Goal: Information Seeking & Learning: Check status

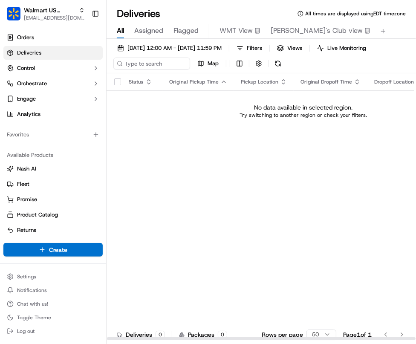
click at [313, 185] on div "Status Original Pickup Time Pickup Location Original Dropoff Time Dropoff Locat…" at bounding box center [304, 206] width 394 height 267
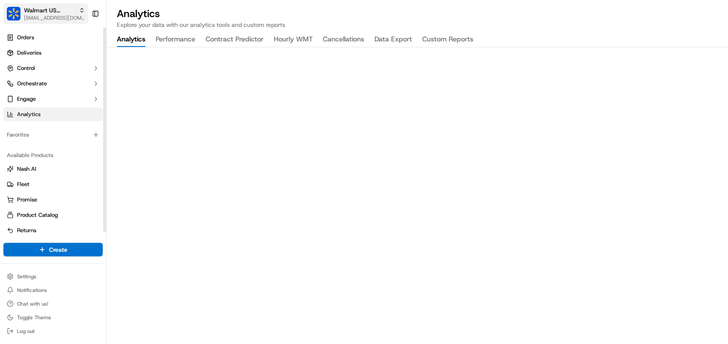
click at [58, 16] on span "[EMAIL_ADDRESS][DOMAIN_NAME]" at bounding box center [54, 18] width 61 height 7
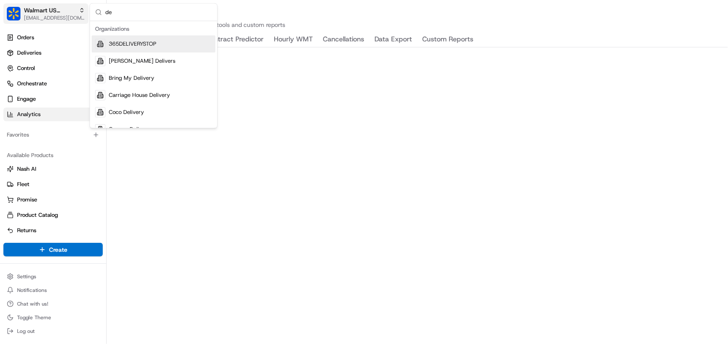
type input "d"
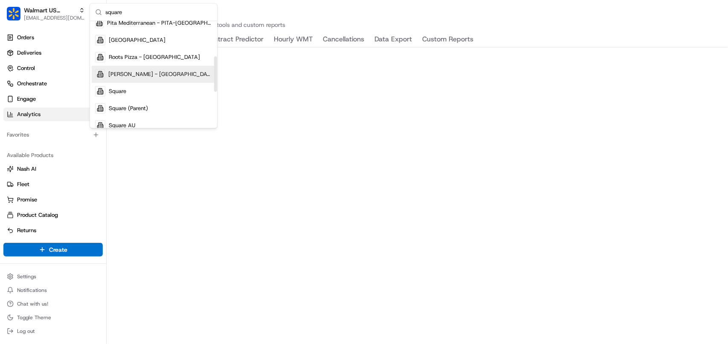
type input "square"
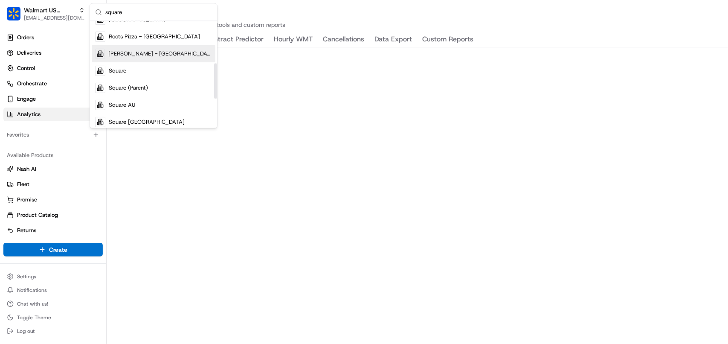
scroll to position [126, 0]
drag, startPoint x: 216, startPoint y: 67, endPoint x: 216, endPoint y: 73, distance: 6.4
click at [216, 73] on div "Suggestions" at bounding box center [215, 80] width 3 height 35
click at [153, 69] on div "Square" at bounding box center [154, 72] width 124 height 17
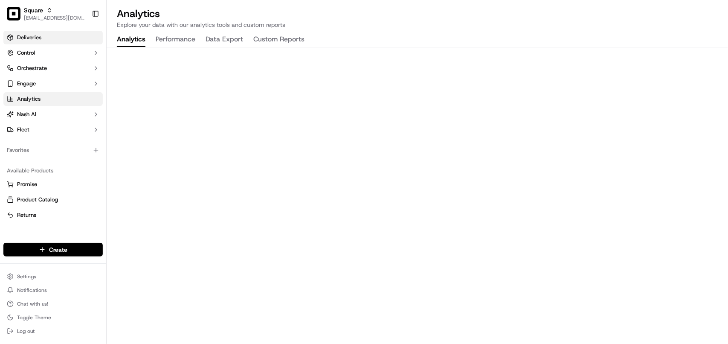
click at [35, 39] on span "Deliveries" at bounding box center [29, 38] width 24 height 8
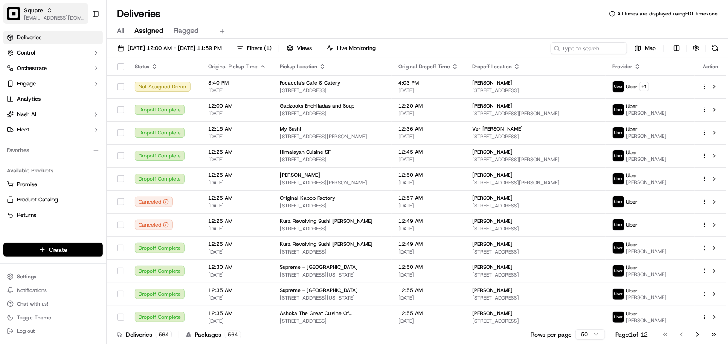
click at [41, 15] on span "[EMAIL_ADDRESS][DOMAIN_NAME]" at bounding box center [54, 18] width 61 height 7
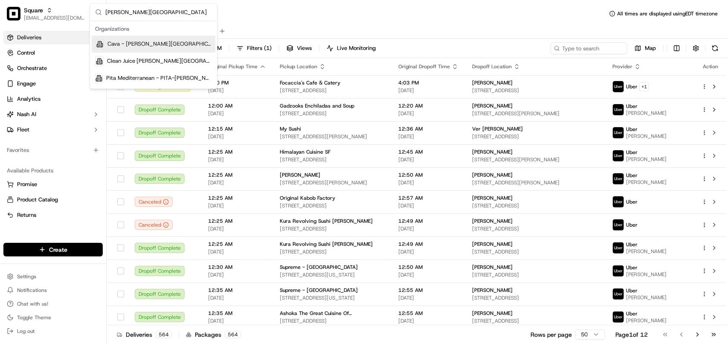
type input "Sandy Springs"
click at [161, 43] on span "Cava - Sandy Springs" at bounding box center [160, 45] width 105 height 8
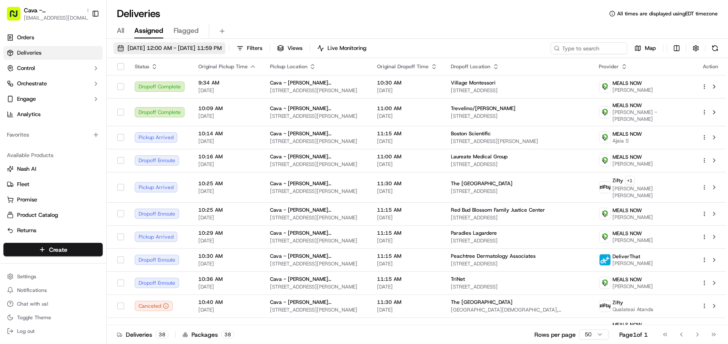
click at [160, 52] on span "[DATE] 12:00 AM - [DATE] 11:59 PM" at bounding box center [175, 48] width 94 height 8
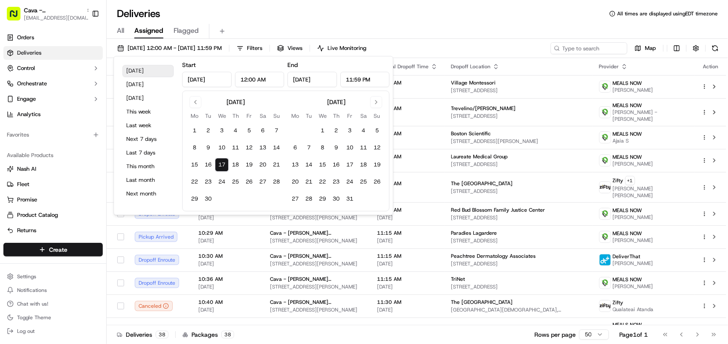
click at [139, 71] on button "Today" at bounding box center [147, 71] width 51 height 12
click at [424, 20] on div "All Assigned Flagged" at bounding box center [418, 29] width 622 height 18
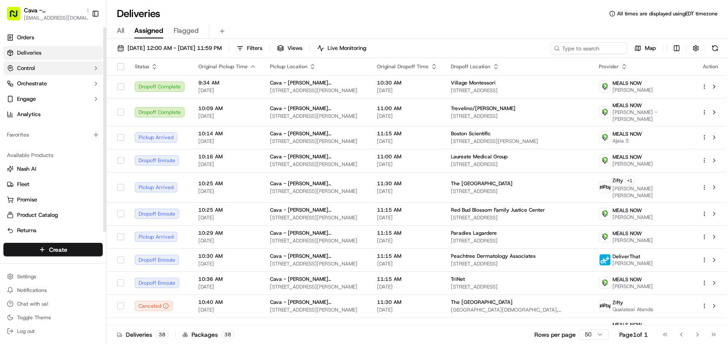
click at [48, 67] on button "Control" at bounding box center [52, 68] width 99 height 14
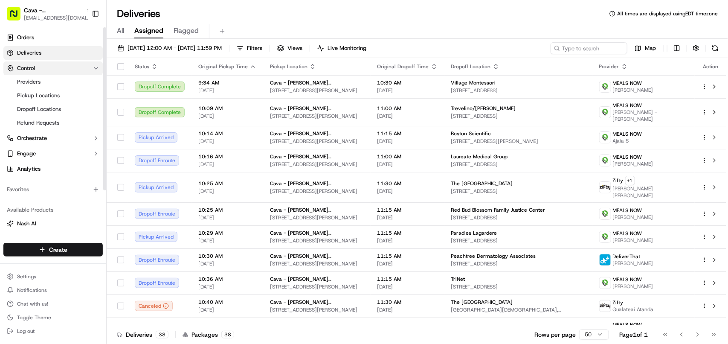
click at [48, 67] on button "Control" at bounding box center [52, 68] width 99 height 14
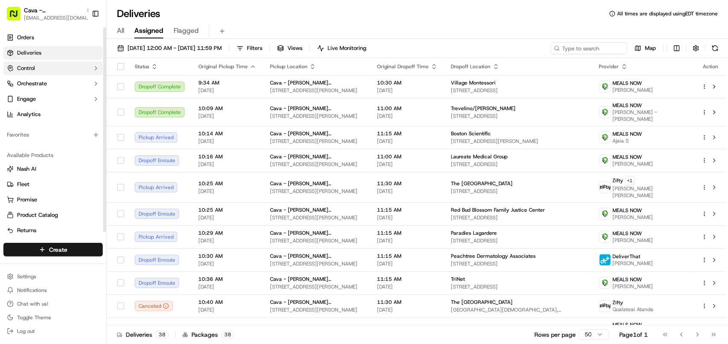
click at [69, 72] on button "Control" at bounding box center [52, 68] width 99 height 14
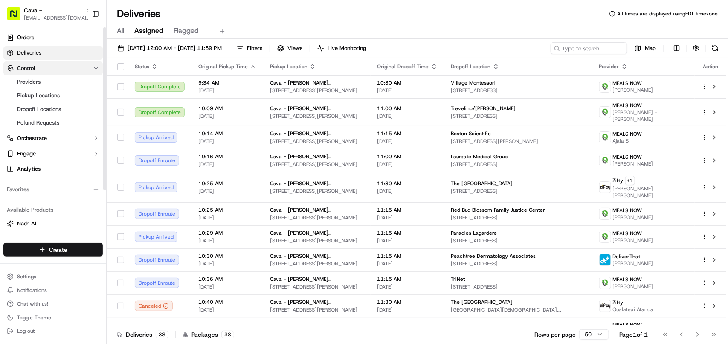
click at [69, 72] on button "Control" at bounding box center [52, 68] width 99 height 14
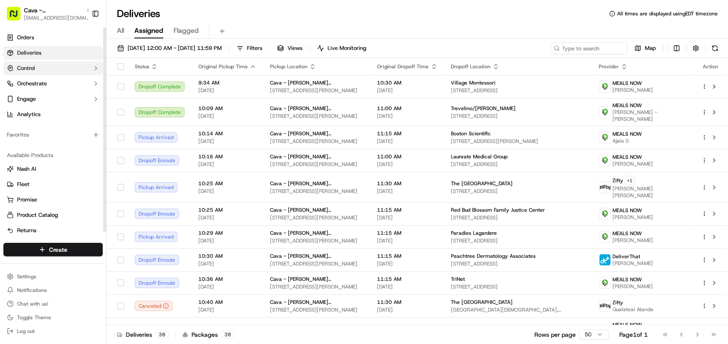
click at [59, 69] on button "Control" at bounding box center [52, 68] width 99 height 14
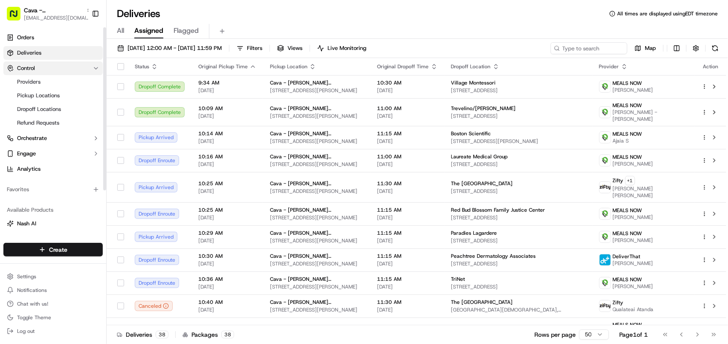
click at [52, 72] on button "Control" at bounding box center [52, 68] width 99 height 14
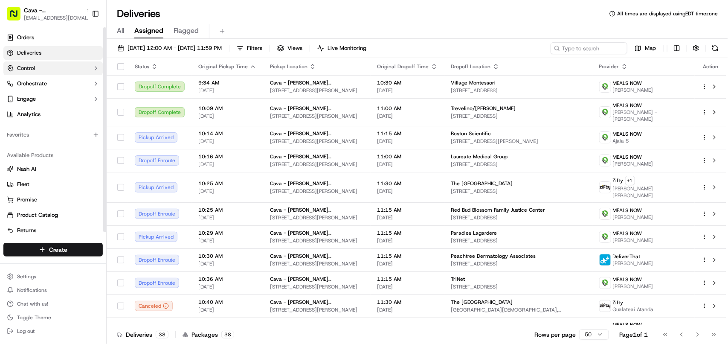
click at [49, 63] on button "Control" at bounding box center [52, 68] width 99 height 14
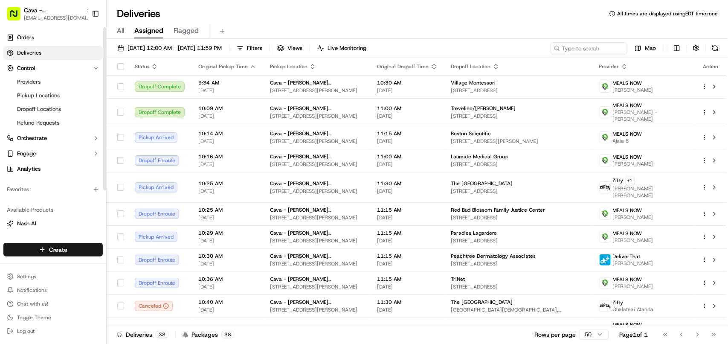
click at [50, 60] on ul "Orders Deliveries Control Providers Pickup Locations Dropoff Locations Refund R…" at bounding box center [52, 103] width 99 height 145
click at [52, 73] on button "Control" at bounding box center [52, 68] width 99 height 14
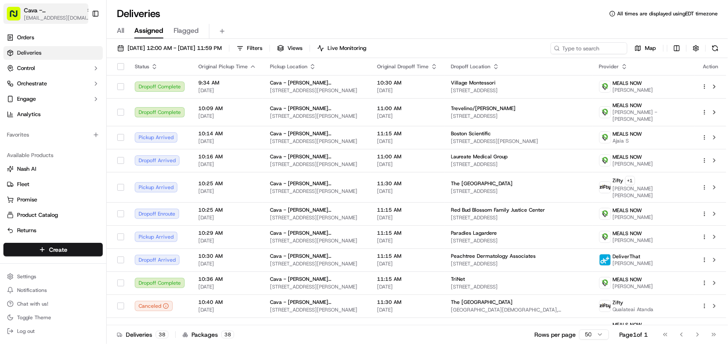
click at [41, 10] on span "Cava - Sandy Springs" at bounding box center [53, 10] width 59 height 9
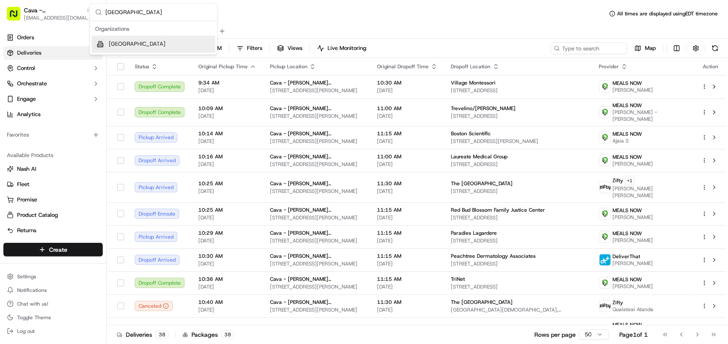
type input "Temple University"
click at [163, 44] on span "Cava - Temple University" at bounding box center [137, 45] width 57 height 8
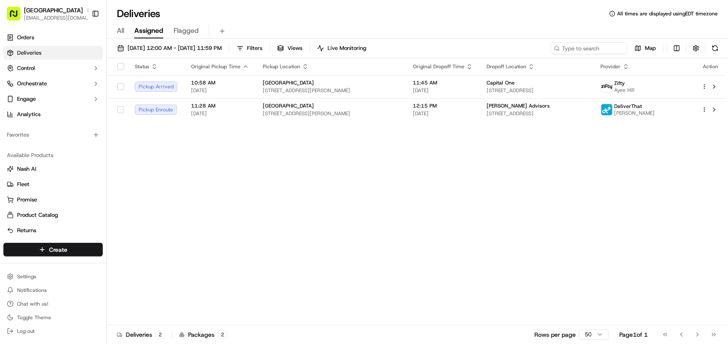
click at [570, 55] on div "09/17/2025 12:00 AM - 09/17/2025 11:59 PM Filters Views Live Monitoring Map" at bounding box center [418, 50] width 622 height 16
click at [570, 49] on input at bounding box center [576, 48] width 102 height 12
paste input "Capital One RJ Weld"
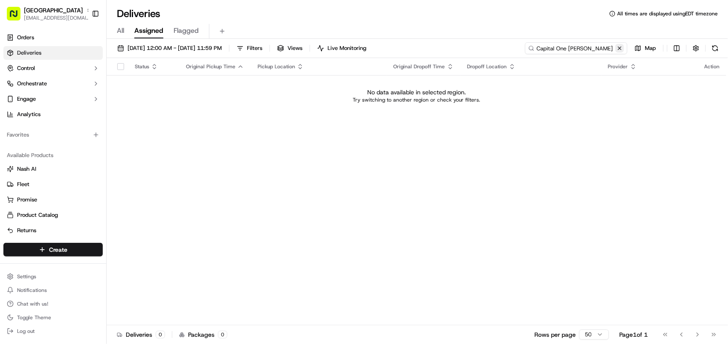
drag, startPoint x: 566, startPoint y: 50, endPoint x: 615, endPoint y: 50, distance: 49.1
click at [615, 50] on div "Capital One RJ Weld" at bounding box center [576, 48] width 102 height 12
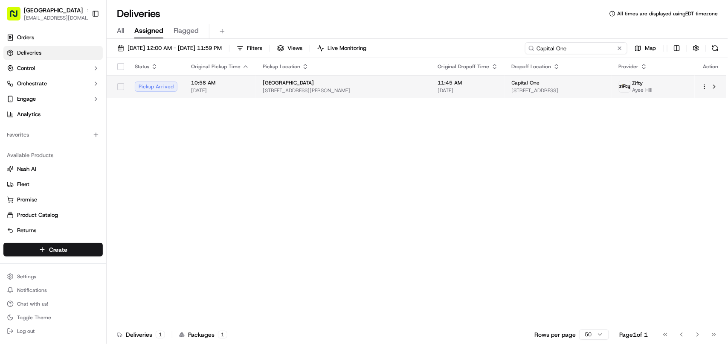
type input "Capital One"
click at [542, 87] on span "1735 Market St floor 37, Philadelphia, PA 19103, USA" at bounding box center [558, 90] width 93 height 7
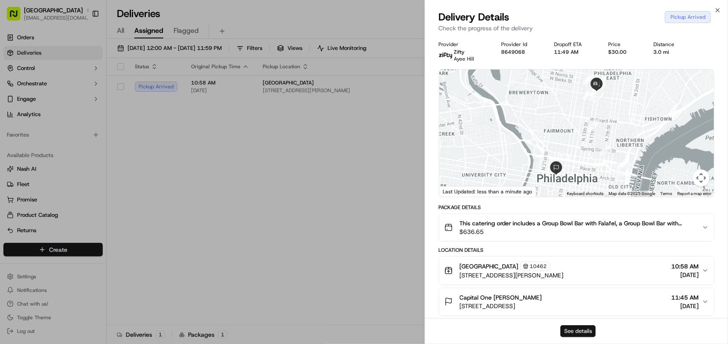
click at [572, 327] on button "See details" at bounding box center [578, 331] width 35 height 12
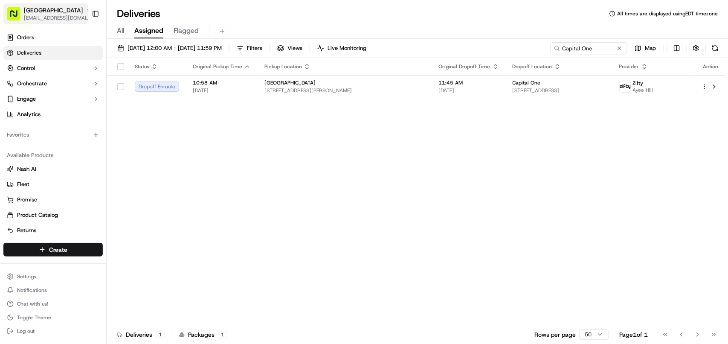
click at [38, 15] on span "[EMAIL_ADDRESS][DOMAIN_NAME]" at bounding box center [58, 18] width 68 height 7
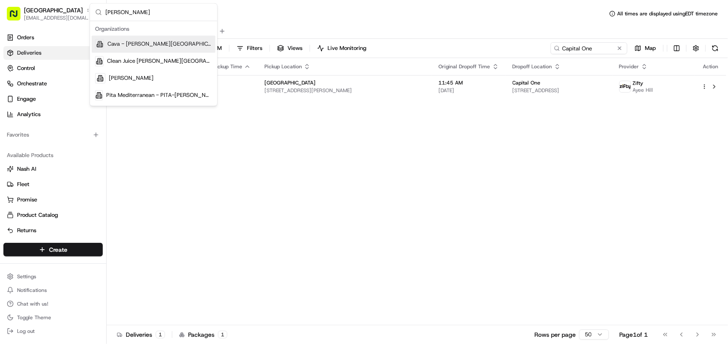
type input "sandy"
click at [174, 47] on div "Cava - Sandy Springs" at bounding box center [154, 44] width 124 height 17
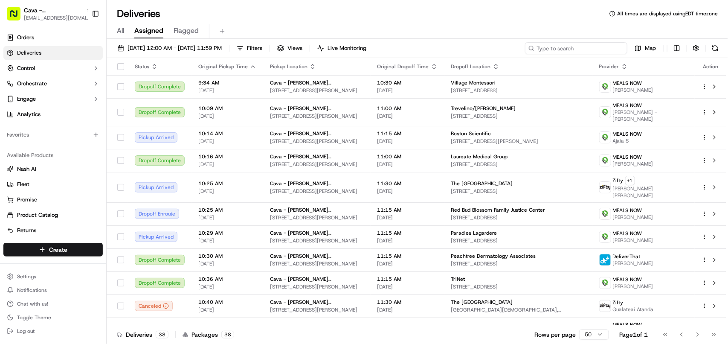
click at [604, 46] on input at bounding box center [576, 48] width 102 height 12
paste input "8649113"
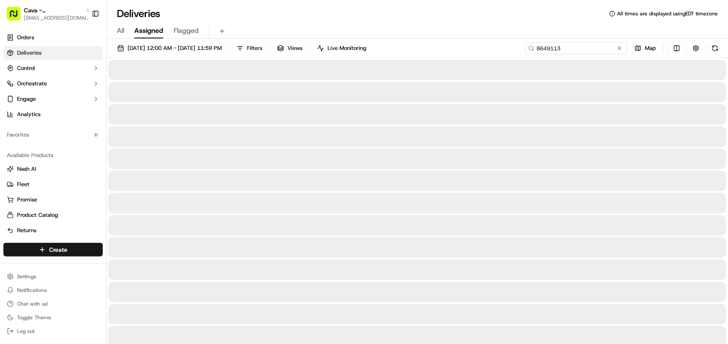
type input "8649113"
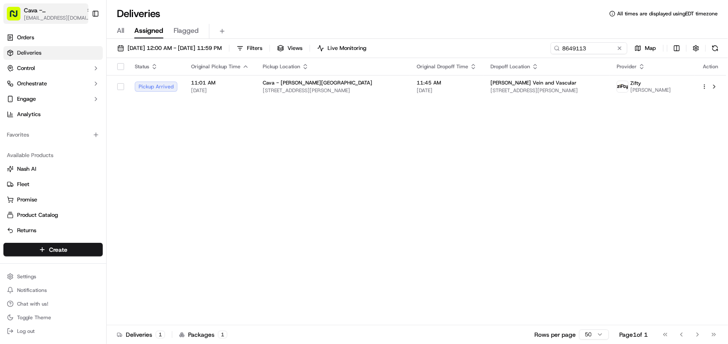
click at [21, 20] on button "Cava - Sandy Springs avaldez@nashhelp.com" at bounding box center [45, 13] width 85 height 20
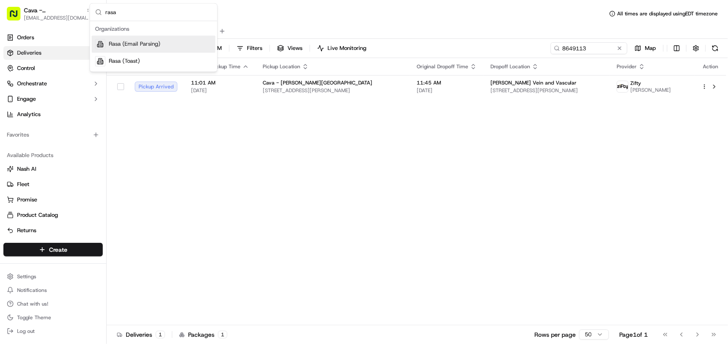
type input "rasa"
click at [126, 48] on span "Rasa (Email Parsing)" at bounding box center [135, 45] width 52 height 8
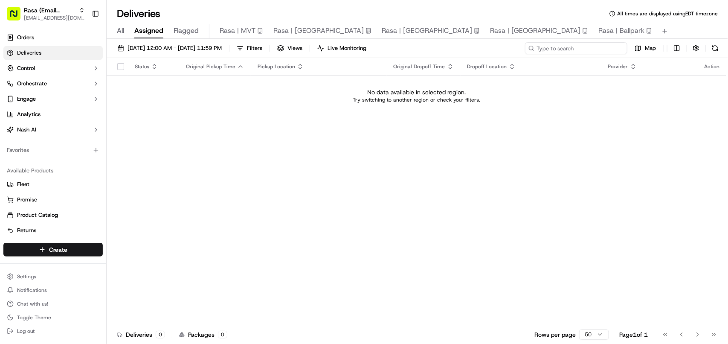
click at [591, 50] on input at bounding box center [576, 48] width 102 height 12
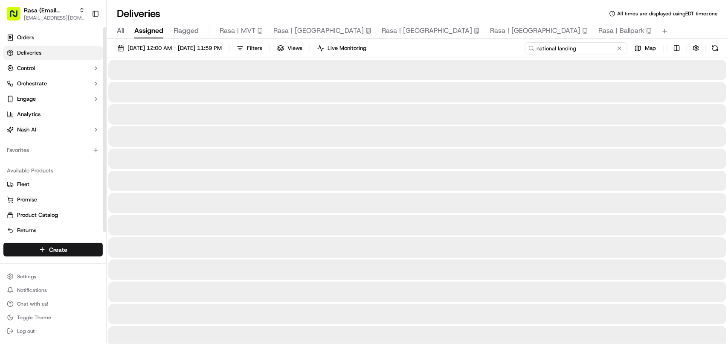
type input "national landing"
click at [124, 31] on div "All Assigned Flagged Rasa | MVT Rasa | Rockville Rasa | Mosaic District Rasa | …" at bounding box center [418, 31] width 622 height 15
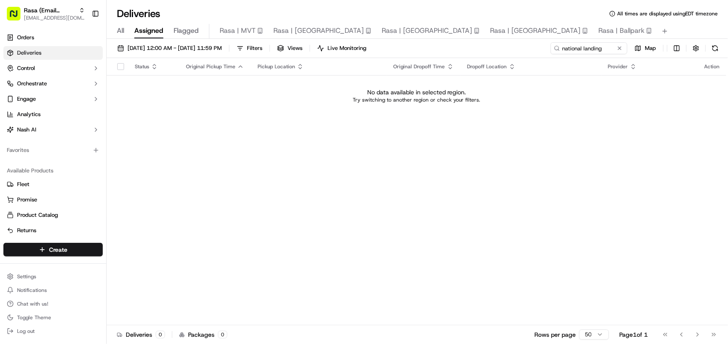
click at [124, 31] on span "All" at bounding box center [120, 31] width 7 height 10
click at [128, 45] on span "[DATE] 12:00 AM - [DATE] 11:59 PM" at bounding box center [175, 48] width 94 height 8
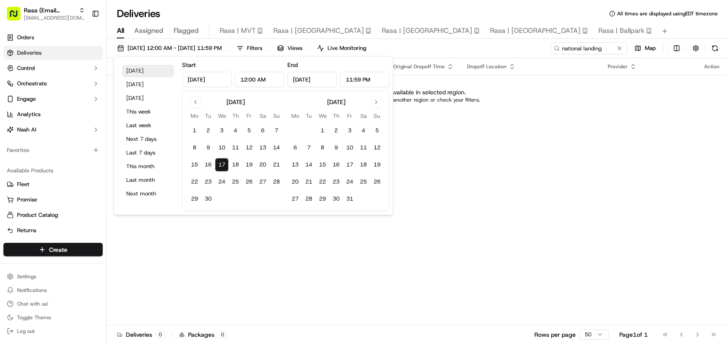
click at [139, 65] on button "[DATE]" at bounding box center [147, 71] width 51 height 12
click at [41, 52] on link "Deliveries" at bounding box center [52, 53] width 99 height 14
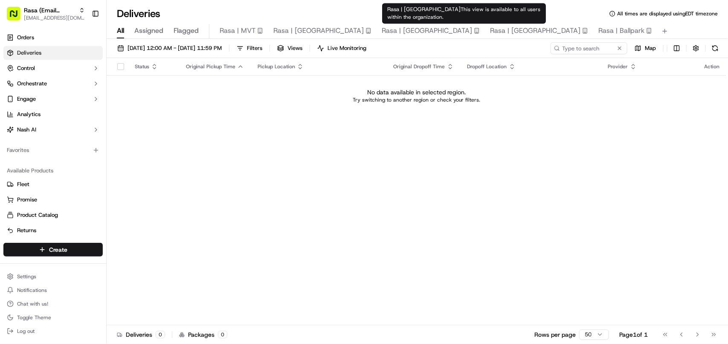
click at [490, 30] on span "Rasa | National Landing" at bounding box center [535, 31] width 90 height 10
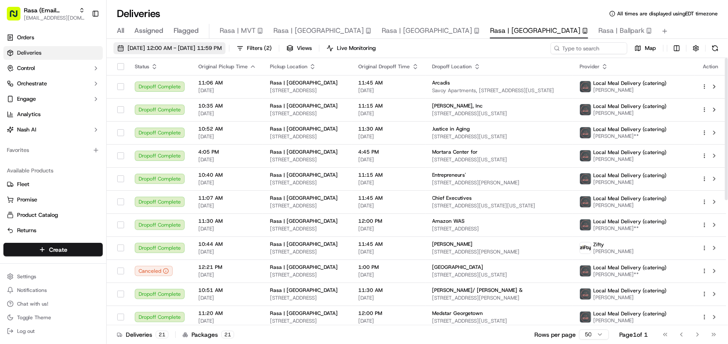
click at [182, 46] on span "[DATE] 12:00 AM - [DATE] 11:59 PM" at bounding box center [175, 48] width 94 height 8
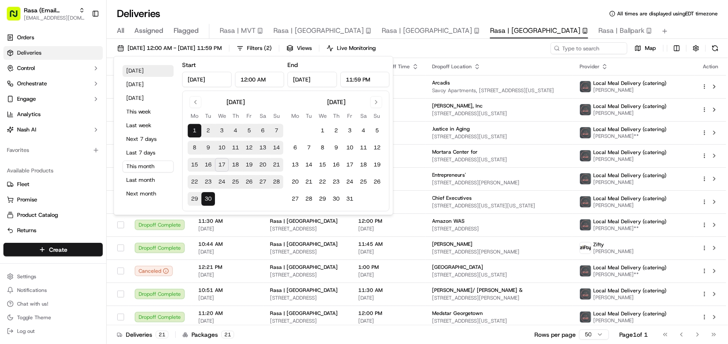
click at [140, 70] on button "[DATE]" at bounding box center [147, 71] width 51 height 12
type input "[DATE]"
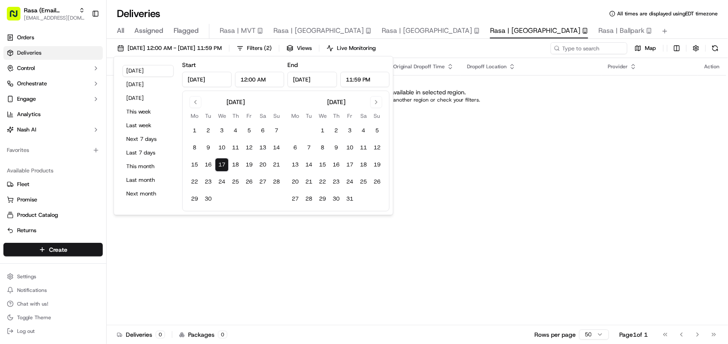
click at [491, 190] on div "Status Original Pickup Time Pickup Location Original Dropoff Time Dropoff Locat…" at bounding box center [417, 191] width 620 height 267
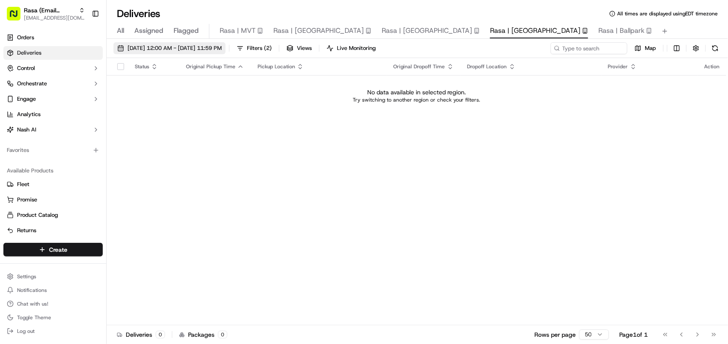
click at [169, 50] on span "[DATE] 12:00 AM - [DATE] 11:59 PM" at bounding box center [175, 48] width 94 height 8
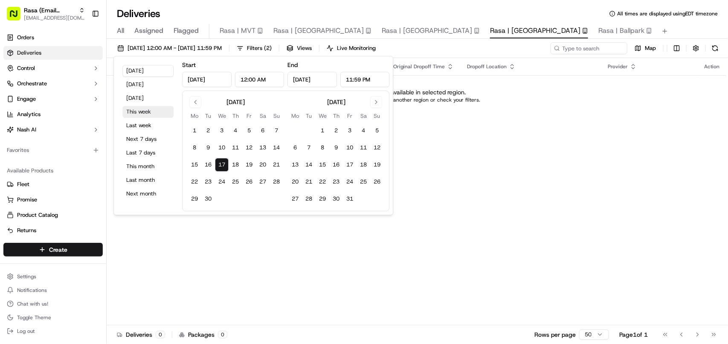
click at [145, 111] on button "This week" at bounding box center [147, 112] width 51 height 12
type input "[DATE]"
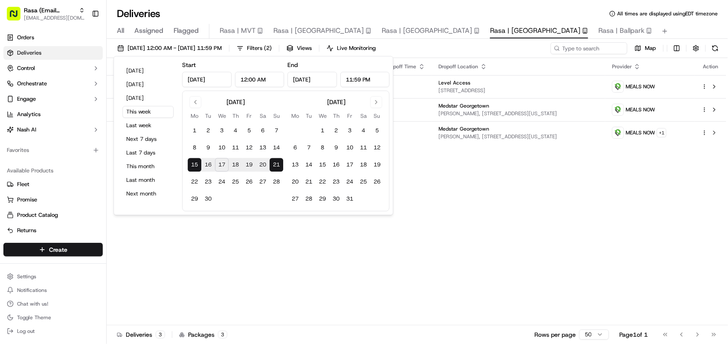
click at [391, 207] on div "Today Yesterday Tomorrow This week Last week Next 7 days Last 7 days This month…" at bounding box center [253, 135] width 280 height 159
click at [538, 195] on div "Status Original Pickup Time Pickup Location Original Dropoff Time Dropoff Locat…" at bounding box center [417, 191] width 620 height 267
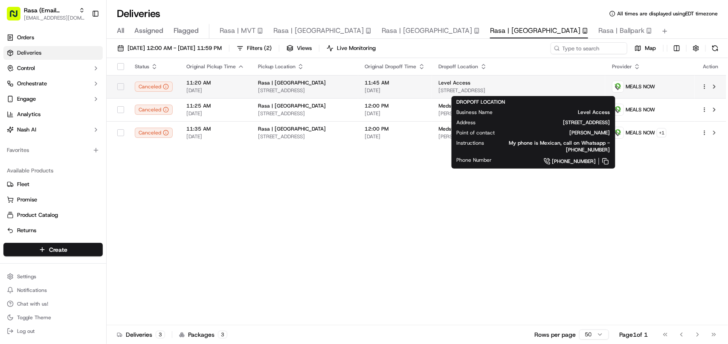
click at [572, 91] on span "1310 N Courthouse Rd, Arlington, VA 22201, USA" at bounding box center [519, 90] width 160 height 7
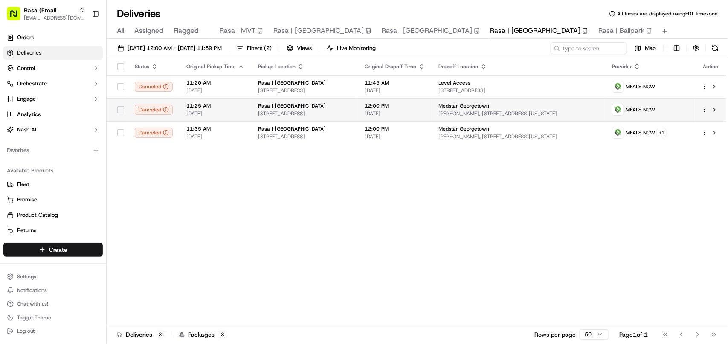
click at [490, 105] on span "Medstar Georgetown" at bounding box center [464, 105] width 51 height 7
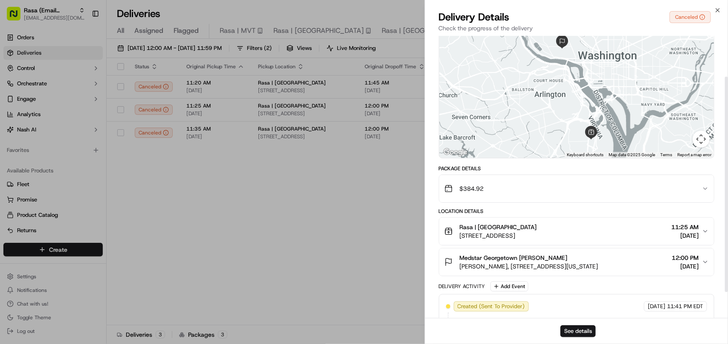
scroll to position [53, 0]
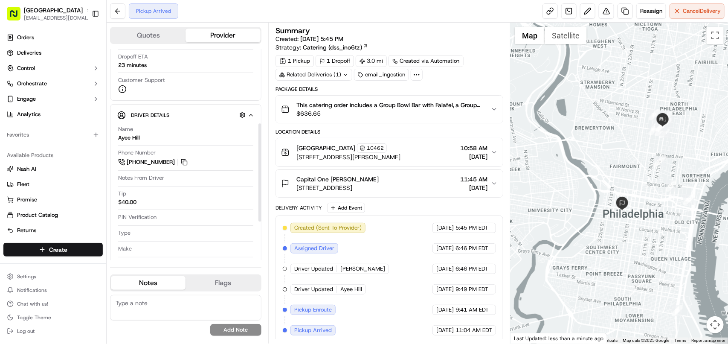
scroll to position [160, 0]
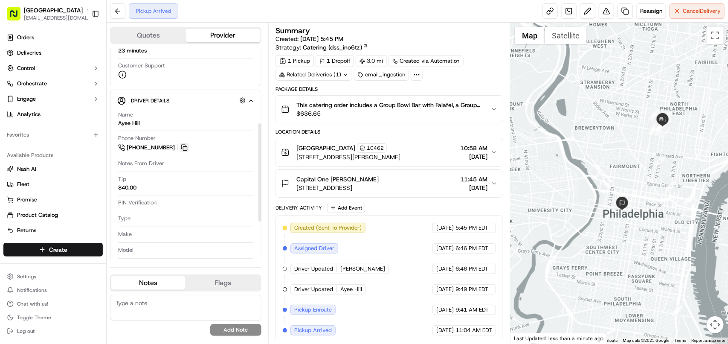
click at [184, 148] on button at bounding box center [184, 147] width 9 height 9
copy div "Ayee Hill"
drag, startPoint x: 148, startPoint y: 122, endPoint x: 115, endPoint y: 121, distance: 33.3
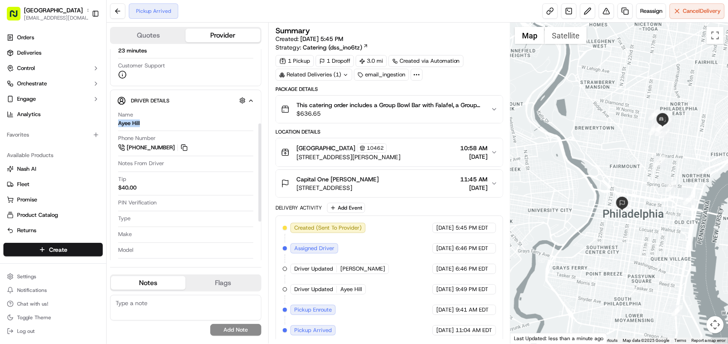
click at [115, 121] on div "Driver Details Name Ayee Hill Phone Number +1 267 623 4215 Notes From Driver Ti…" at bounding box center [185, 215] width 151 height 251
click at [250, 150] on div "Phone Number +1 267 623 4215" at bounding box center [185, 143] width 135 height 18
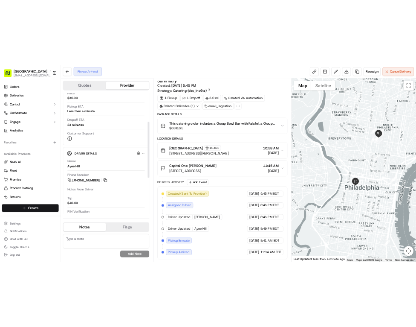
scroll to position [6, 0]
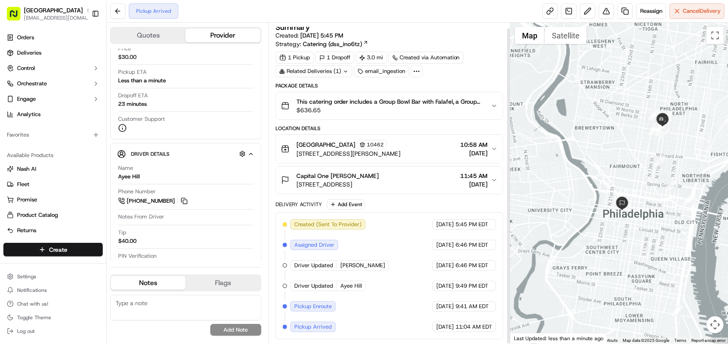
drag, startPoint x: 509, startPoint y: 175, endPoint x: 504, endPoint y: 289, distance: 114.0
click at [507, 289] on div at bounding box center [508, 186] width 3 height 315
click at [312, 70] on div "Related Deliveries (1)" at bounding box center [314, 71] width 77 height 12
click at [323, 84] on td "ord_LZdoWbFuKnotHSJGiR9aE8" at bounding box center [325, 88] width 94 height 15
click at [326, 90] on span "ord_LZdoWbFuKnotHSJGiR9aE8" at bounding box center [322, 89] width 82 height 8
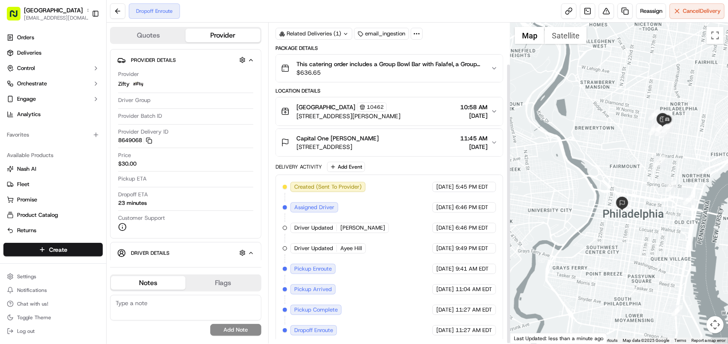
scroll to position [47, 0]
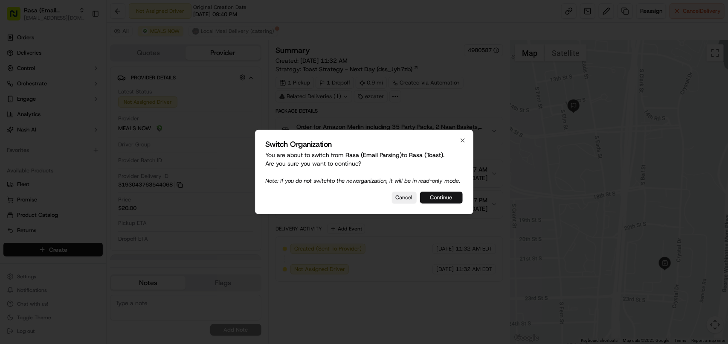
click at [447, 201] on button "Continue" at bounding box center [441, 198] width 43 height 12
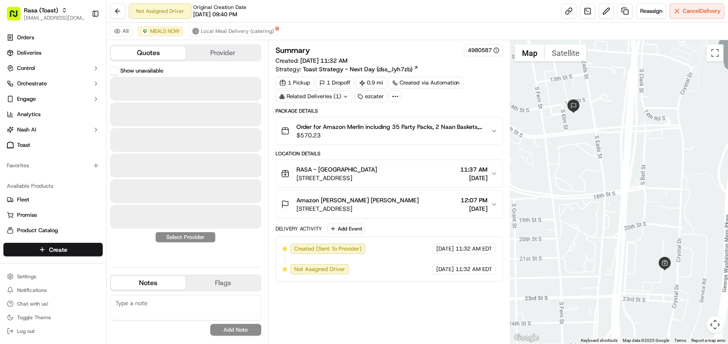
click at [158, 54] on button "Quotes" at bounding box center [148, 53] width 75 height 14
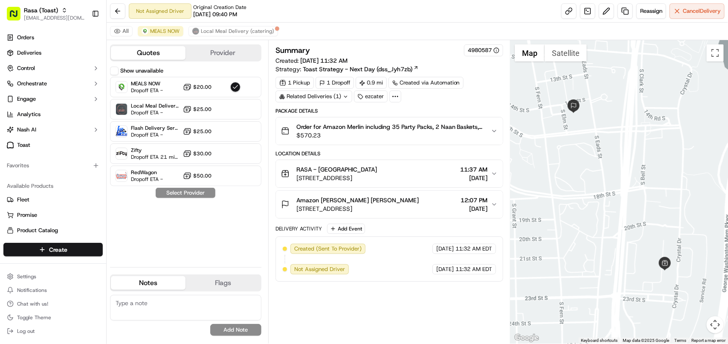
click at [110, 69] on button "Show unavailable" at bounding box center [114, 71] width 9 height 9
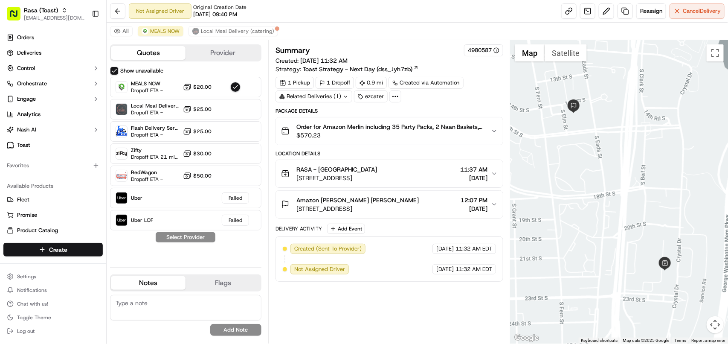
click at [389, 3] on div "Not Assigned Driver Original Creation Date 09/16/2025 09:40 PM Reassign Cancel …" at bounding box center [418, 11] width 622 height 23
click at [405, 16] on div "Not Assigned Driver Original Creation Date 09/16/2025 09:40 PM Reassign Cancel …" at bounding box center [418, 11] width 622 height 23
click at [326, 96] on div "Related Deliveries (1)" at bounding box center [314, 96] width 77 height 12
click at [342, 120] on span "ord_hRG8ru79mrT8r8MmaX5Vyw" at bounding box center [321, 117] width 88 height 8
click at [44, 16] on span "[EMAIL_ADDRESS][DOMAIN_NAME]" at bounding box center [54, 18] width 61 height 7
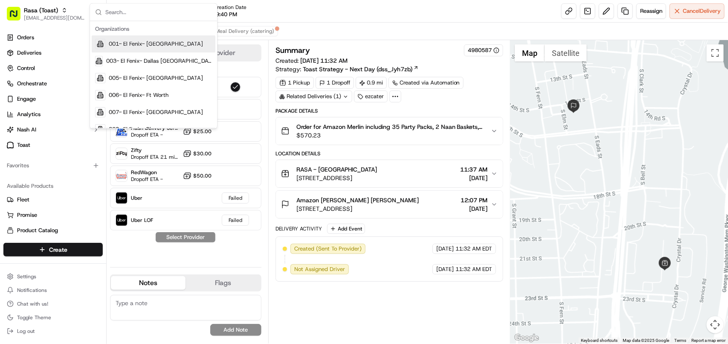
click at [305, 18] on div "Not Assigned Driver Original Creation Date 09/16/2025 09:40 PM Reassign Cancel …" at bounding box center [418, 11] width 622 height 23
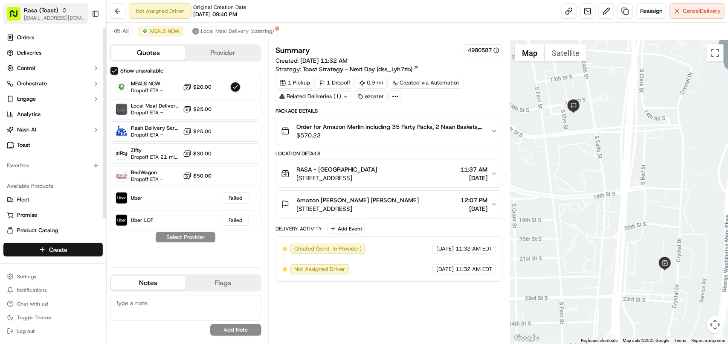
click at [29, 13] on span "Rasa (Toast)" at bounding box center [41, 10] width 34 height 9
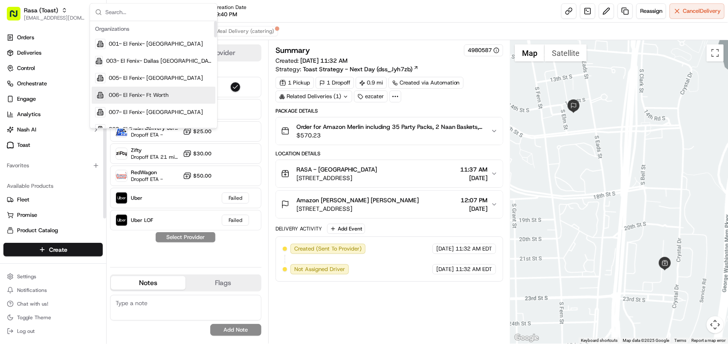
click at [334, 20] on div "Not Assigned Driver Original Creation Date 09/16/2025 09:40 PM Reassign Cancel …" at bounding box center [418, 11] width 622 height 23
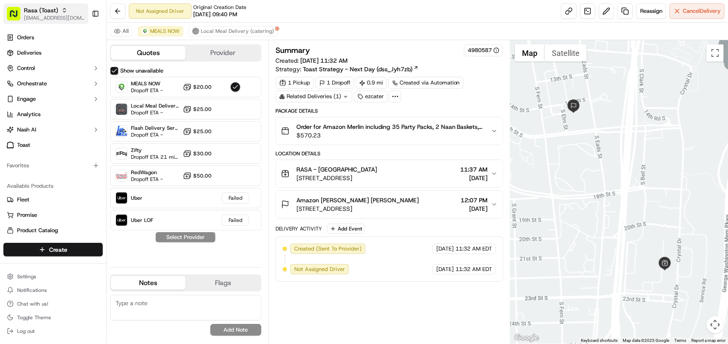
click at [53, 10] on span "Rasa (Toast)" at bounding box center [41, 10] width 34 height 9
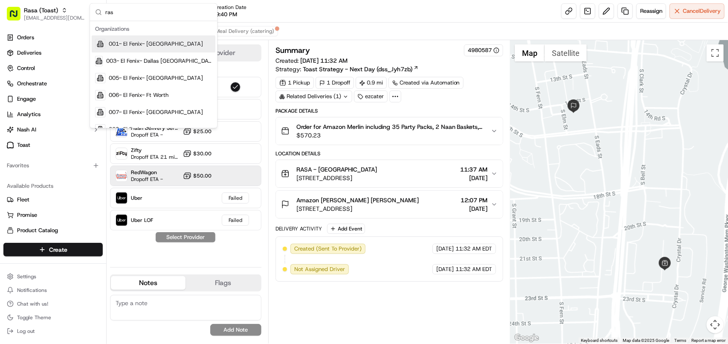
type input "rasa"
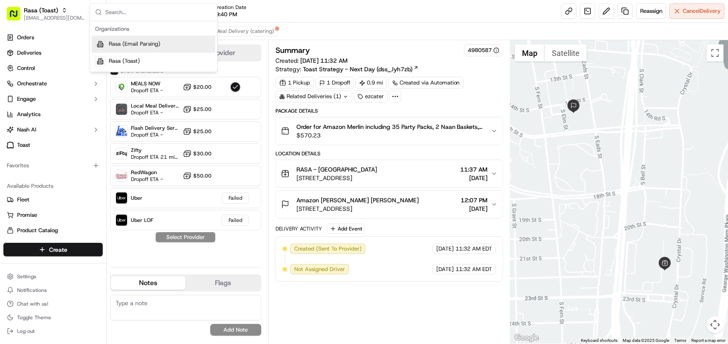
click at [302, 23] on div "All MEALS NOW Local Meal Delivery (catering)" at bounding box center [418, 31] width 622 height 17
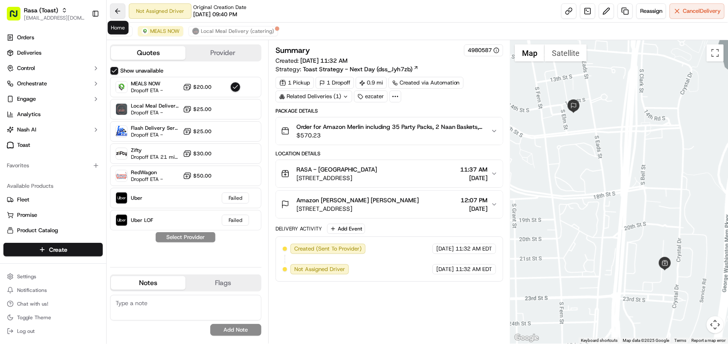
click at [116, 8] on button at bounding box center [117, 10] width 15 height 15
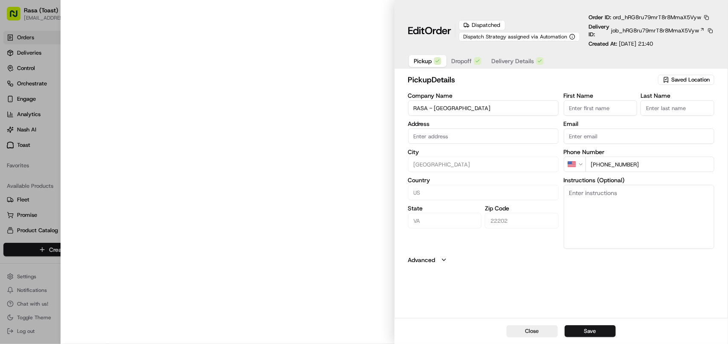
type input "[STREET_ADDRESS][PERSON_NAME]"
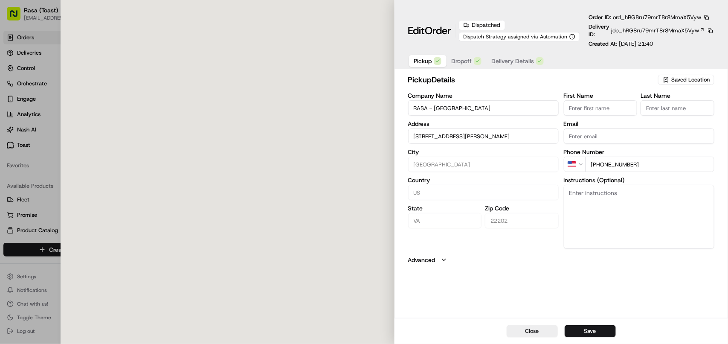
click at [630, 28] on span "job_hRG8ru79mrT8r8MmaX5Vyw" at bounding box center [655, 31] width 88 height 8
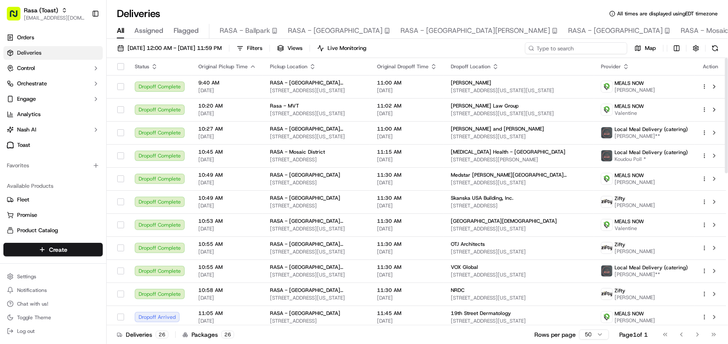
click at [600, 52] on input at bounding box center [576, 48] width 102 height 12
paste input "1501 broadway Driver"
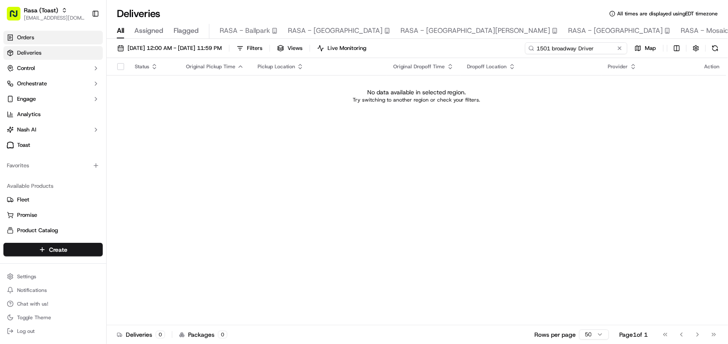
type input "1501 broadway Driver"
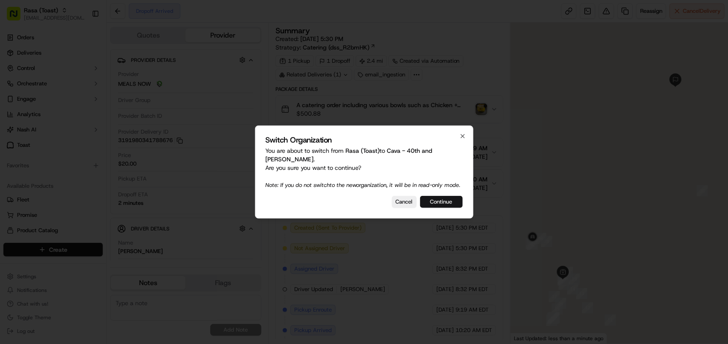
click at [453, 203] on button "Continue" at bounding box center [441, 202] width 43 height 12
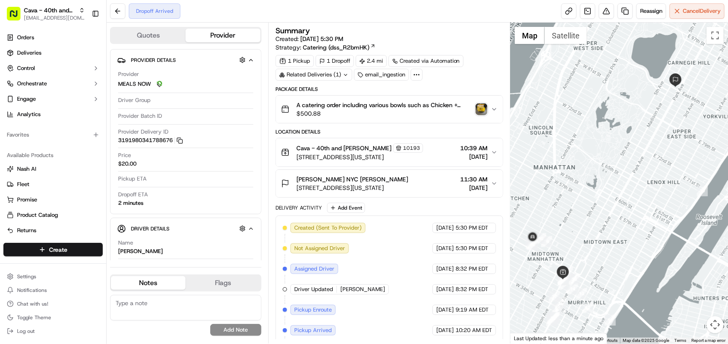
click at [474, 108] on div "A catering order including various bowls such as Chicken + Rice, Harissa Avocad…" at bounding box center [386, 109] width 210 height 17
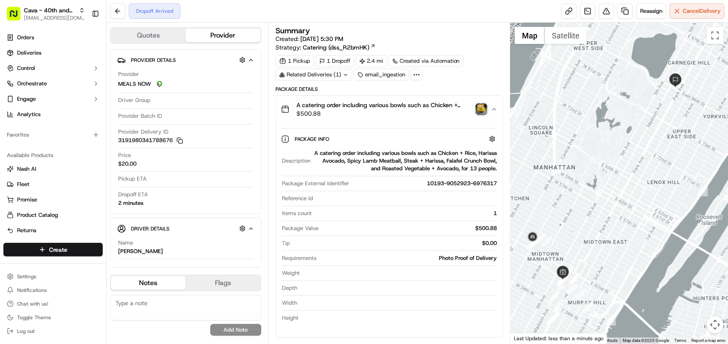
click at [476, 110] on img "button" at bounding box center [482, 109] width 12 height 12
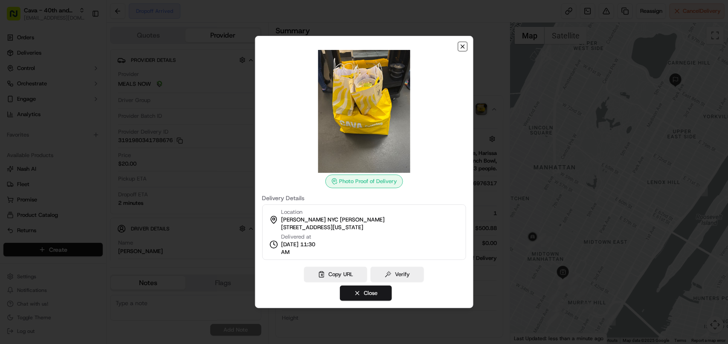
click at [461, 46] on icon "button" at bounding box center [462, 46] width 7 height 7
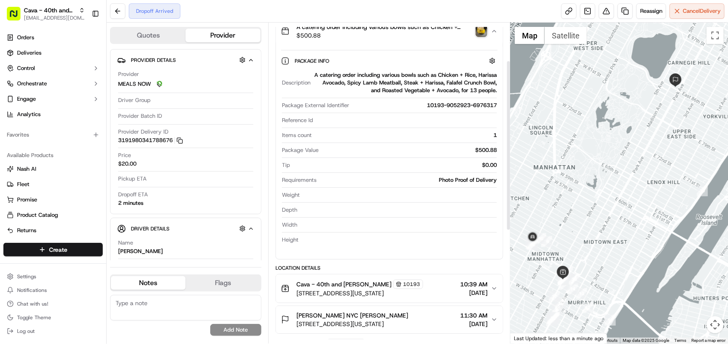
scroll to position [53, 0]
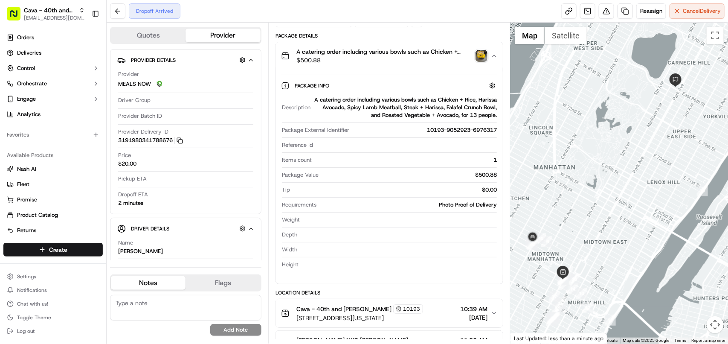
click at [483, 56] on img "button" at bounding box center [482, 56] width 12 height 12
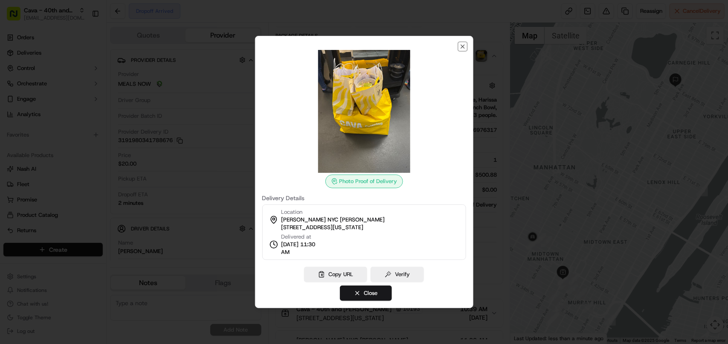
drag, startPoint x: 462, startPoint y: 47, endPoint x: 453, endPoint y: 47, distance: 8.1
click at [461, 47] on icon "button" at bounding box center [462, 46] width 7 height 7
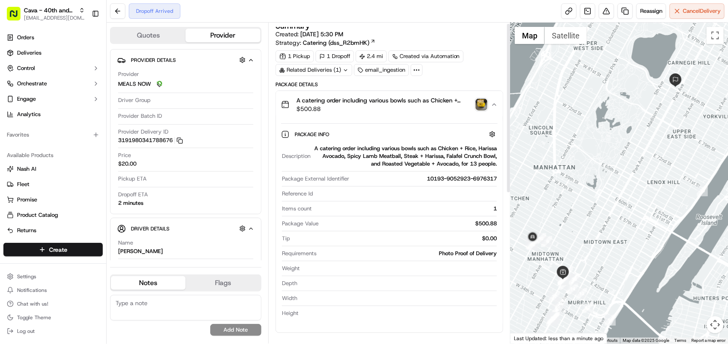
scroll to position [0, 0]
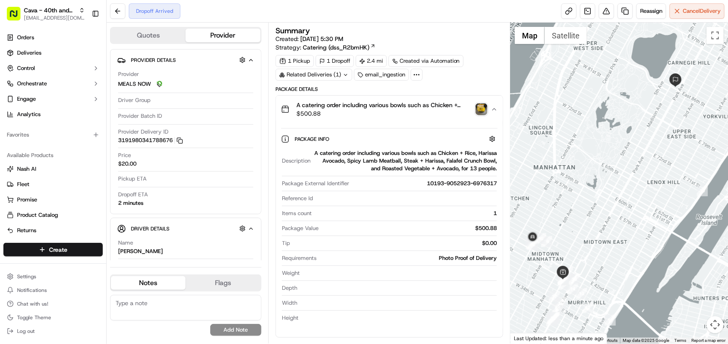
click at [477, 112] on img "button" at bounding box center [482, 109] width 12 height 12
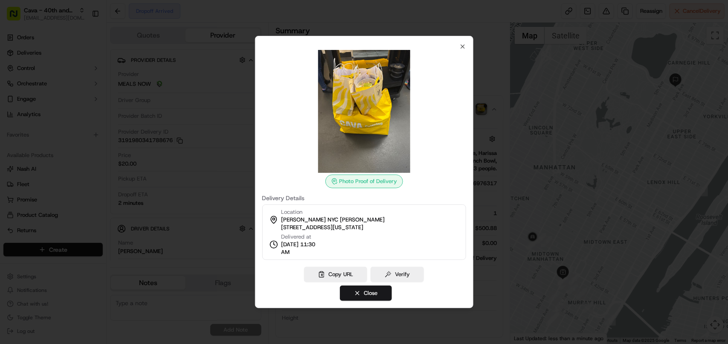
click at [397, 172] on img at bounding box center [364, 111] width 123 height 123
click at [380, 184] on div "Photo Proof of Delivery" at bounding box center [365, 181] width 78 height 14
click at [295, 195] on label "Delivery Details" at bounding box center [364, 198] width 204 height 6
click at [463, 47] on icon "button" at bounding box center [462, 46] width 3 height 3
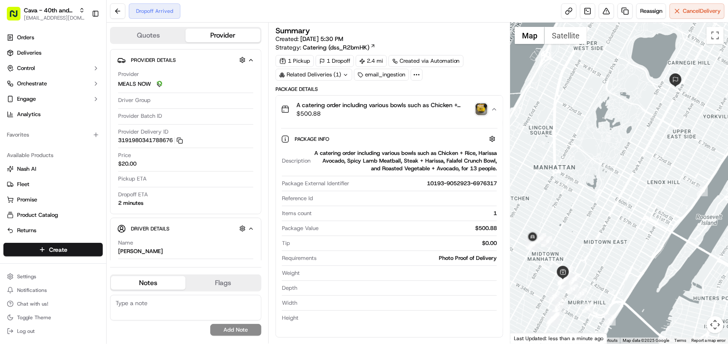
click at [416, 76] on icon at bounding box center [417, 75] width 8 height 8
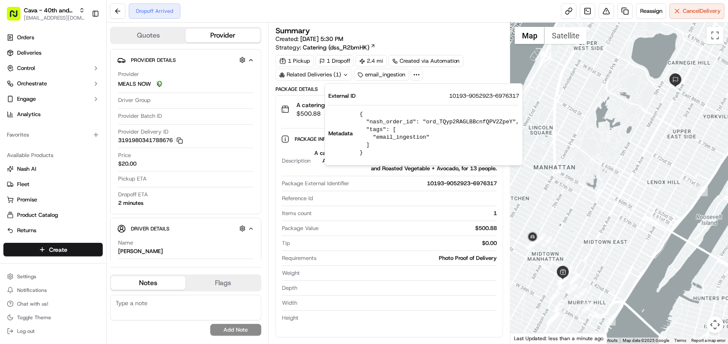
click at [495, 67] on div "1 Pickup 1 Dropoff 2.4 mi Created via Automation Related Deliveries (1) email_i…" at bounding box center [390, 68] width 228 height 26
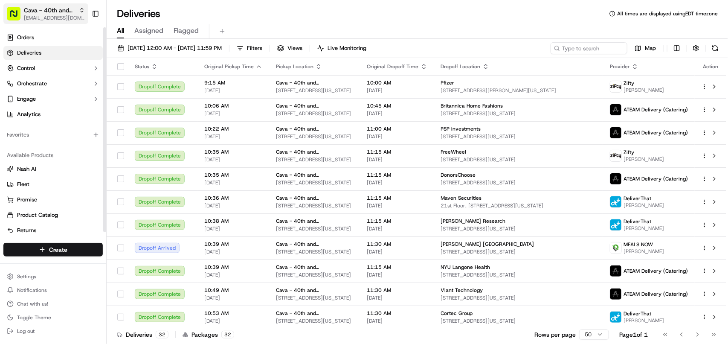
click at [54, 12] on span "Cava - 40th and [PERSON_NAME]" at bounding box center [50, 10] width 52 height 9
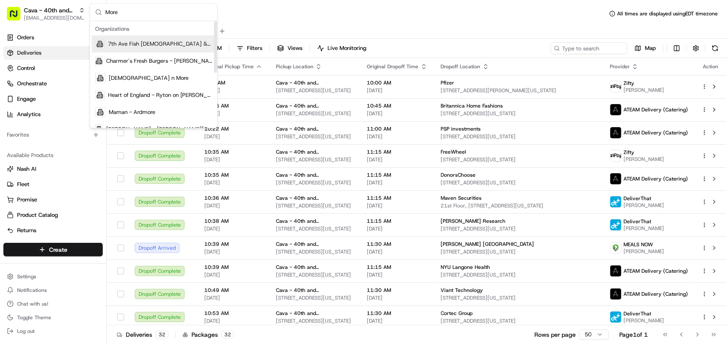
drag, startPoint x: 215, startPoint y: 47, endPoint x: 124, endPoint y: 23, distance: 93.7
click at [214, 25] on div "Suggestions" at bounding box center [215, 47] width 3 height 52
click at [111, 14] on input "More" at bounding box center [158, 12] width 107 height 17
click at [163, 13] on input "More" at bounding box center [158, 12] width 107 height 17
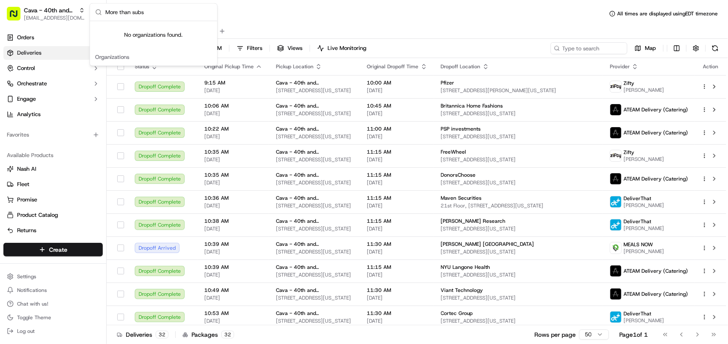
drag, startPoint x: 165, startPoint y: 15, endPoint x: 99, endPoint y: 11, distance: 65.8
click at [99, 11] on div "More than subs" at bounding box center [153, 12] width 127 height 17
type input "More than subs"
click at [38, 11] on span "Cava - 40th and [PERSON_NAME]" at bounding box center [50, 10] width 52 height 9
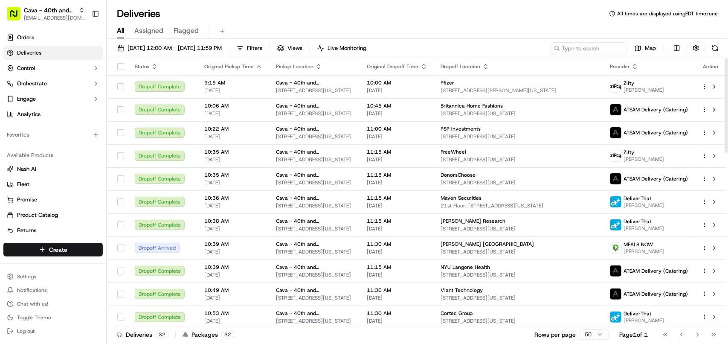
click at [22, 3] on div "Cava - 40th and [PERSON_NAME] [PERSON_NAME][EMAIL_ADDRESS][DOMAIN_NAME] Toggle …" at bounding box center [53, 13] width 106 height 27
click at [55, 16] on span "[EMAIL_ADDRESS][DOMAIN_NAME]" at bounding box center [54, 18] width 61 height 7
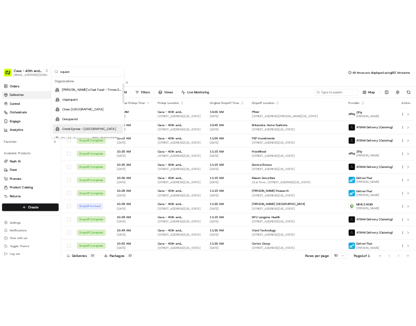
scroll to position [107, 0]
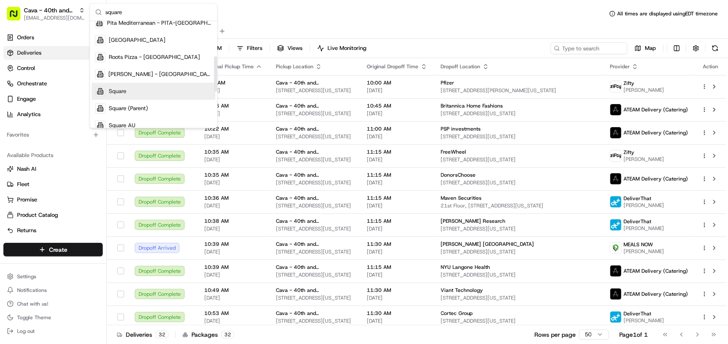
type input "square"
click at [114, 93] on span "Square" at bounding box center [117, 91] width 17 height 8
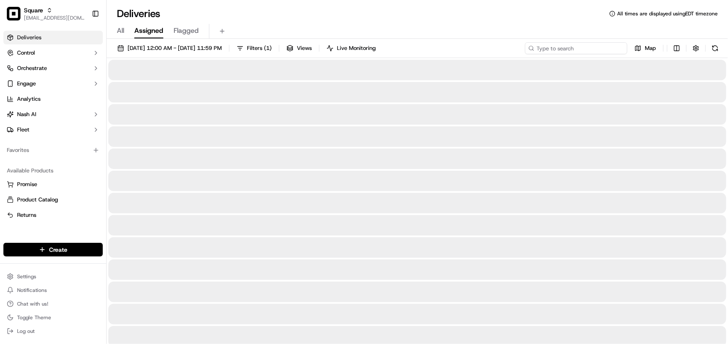
click at [587, 52] on input at bounding box center [576, 48] width 102 height 12
paste input "More than subs"
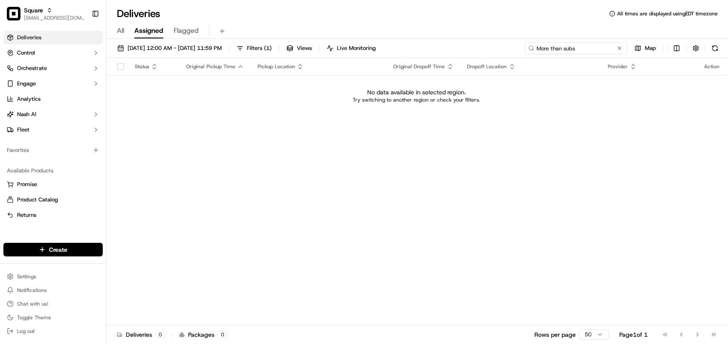
type input "More than subs"
click at [119, 33] on span "All" at bounding box center [120, 31] width 7 height 10
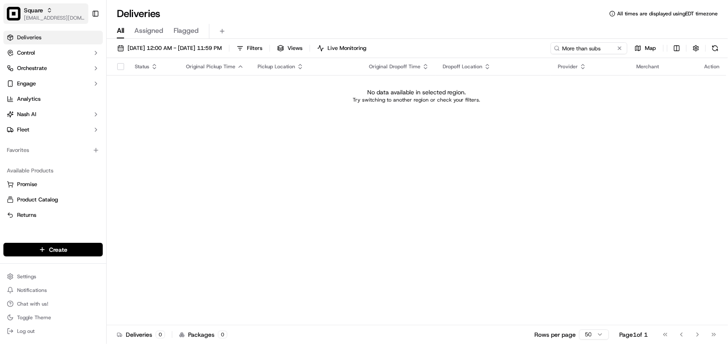
click at [52, 13] on icon "button" at bounding box center [50, 10] width 6 height 6
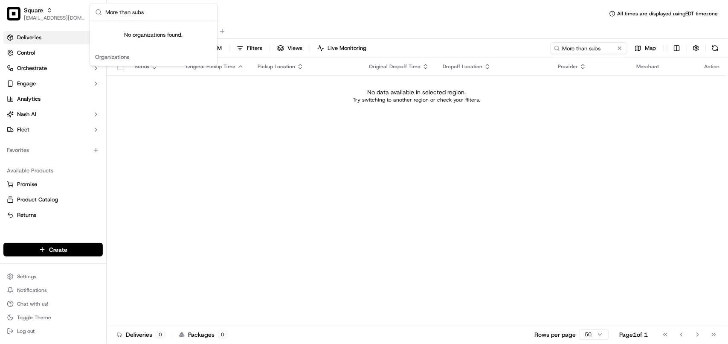
type input "More than subs"
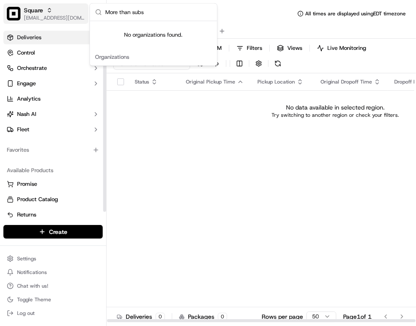
click at [48, 15] on span "[EMAIL_ADDRESS][DOMAIN_NAME]" at bounding box center [54, 18] width 61 height 7
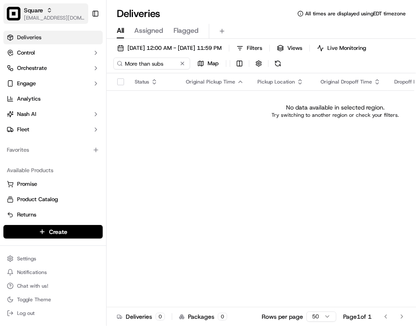
click at [48, 15] on span "[EMAIL_ADDRESS][DOMAIN_NAME]" at bounding box center [54, 18] width 61 height 7
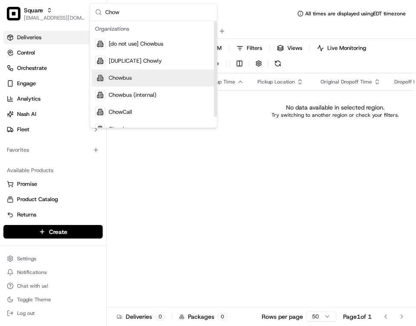
type input "Chow"
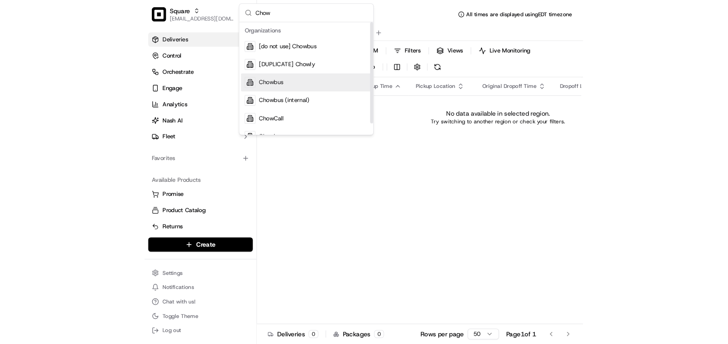
scroll to position [12, 0]
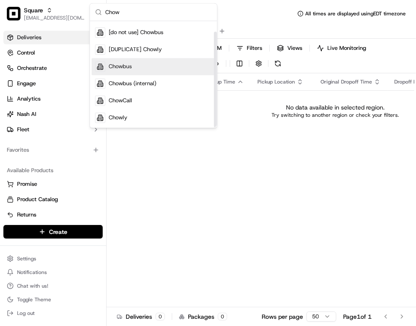
drag, startPoint x: 215, startPoint y: 71, endPoint x: 215, endPoint y: 95, distance: 23.9
click at [215, 95] on div "Suggestions" at bounding box center [215, 80] width 3 height 96
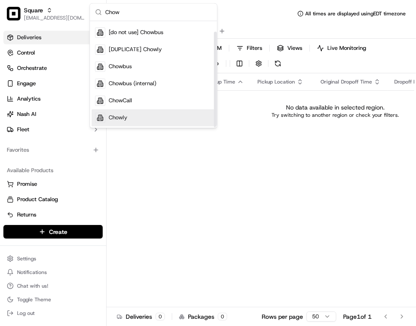
click at [154, 118] on div "Chowly" at bounding box center [154, 118] width 124 height 17
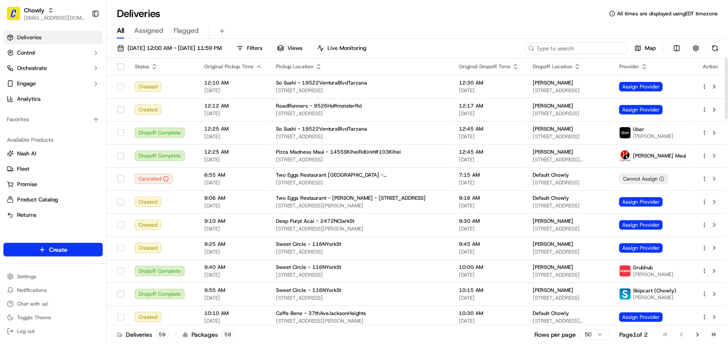
click at [581, 51] on input at bounding box center [576, 48] width 102 height 12
paste input "More than subs"
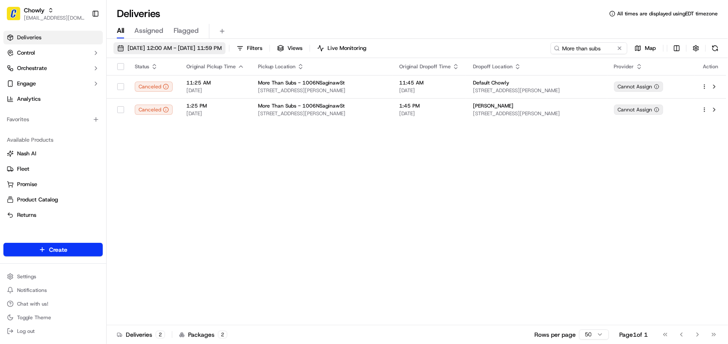
click at [159, 47] on span "[DATE] 12:00 AM - [DATE] 11:59 PM" at bounding box center [175, 48] width 94 height 8
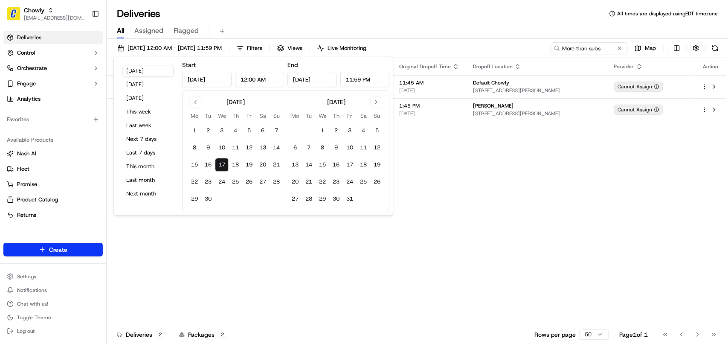
drag, startPoint x: 602, startPoint y: 228, endPoint x: 576, endPoint y: 203, distance: 35.6
click at [599, 227] on div "Status Original Pickup Time Pickup Location Original Dropoff Time Dropoff Locat…" at bounding box center [417, 191] width 620 height 267
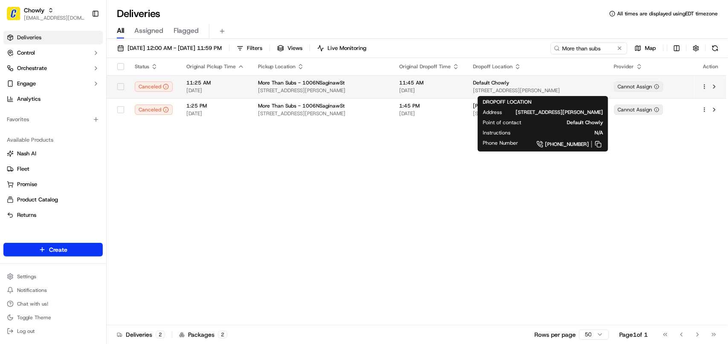
click at [542, 88] on span "[STREET_ADDRESS][PERSON_NAME]" at bounding box center [537, 90] width 128 height 7
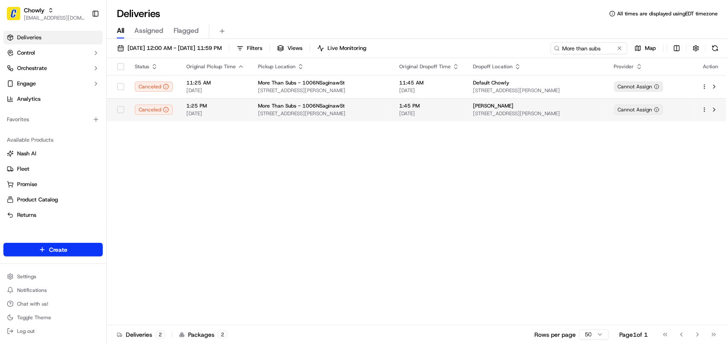
click at [557, 105] on div "[PERSON_NAME]" at bounding box center [537, 105] width 128 height 7
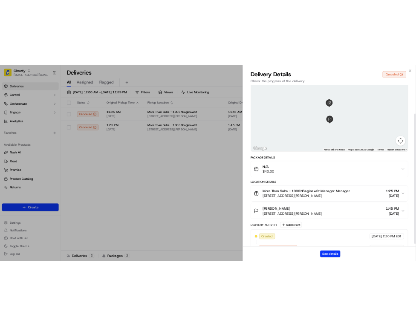
scroll to position [66, 0]
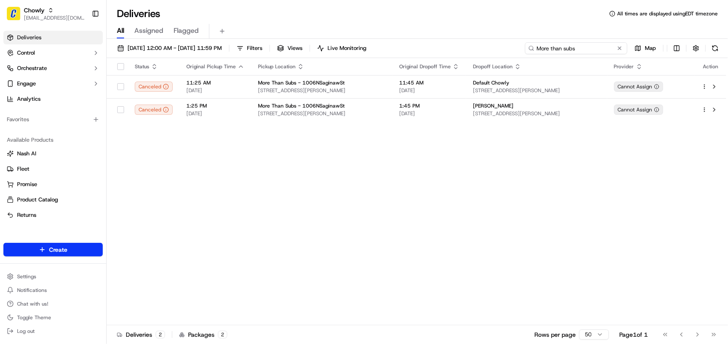
drag, startPoint x: 604, startPoint y: 51, endPoint x: 464, endPoint y: 51, distance: 139.9
click at [464, 51] on div "[DATE] 12:00 AM - [DATE] 11:59 PM Filters Views Live Monitoring More than subs …" at bounding box center [418, 50] width 622 height 16
paste input "[PERSON_NAME]"
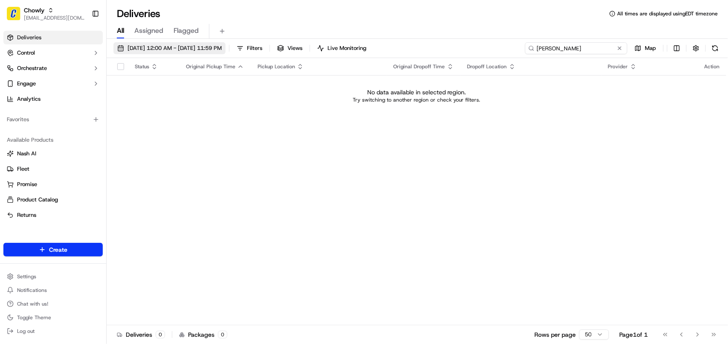
type input "[PERSON_NAME]"
click at [140, 49] on span "[DATE] 12:00 AM - [DATE] 11:59 PM" at bounding box center [175, 48] width 94 height 8
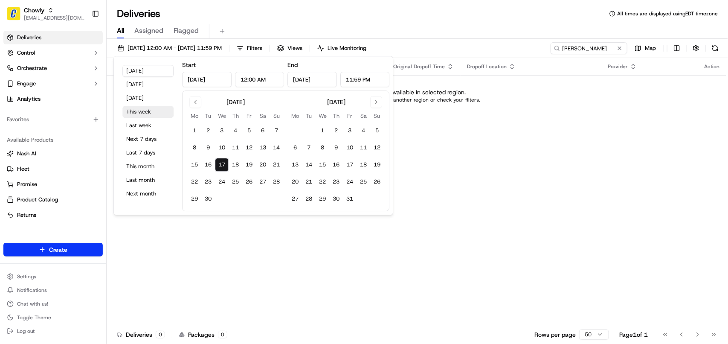
click at [144, 112] on button "This week" at bounding box center [147, 112] width 51 height 12
type input "[DATE]"
click at [561, 272] on div "Status Original Pickup Time Pickup Location Original Dropoff Time Dropoff Locat…" at bounding box center [417, 191] width 620 height 267
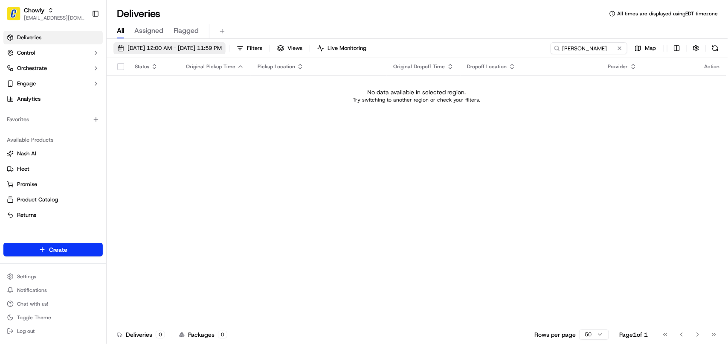
click at [148, 48] on span "[DATE] 12:00 AM - [DATE] 11:59 PM" at bounding box center [175, 48] width 94 height 8
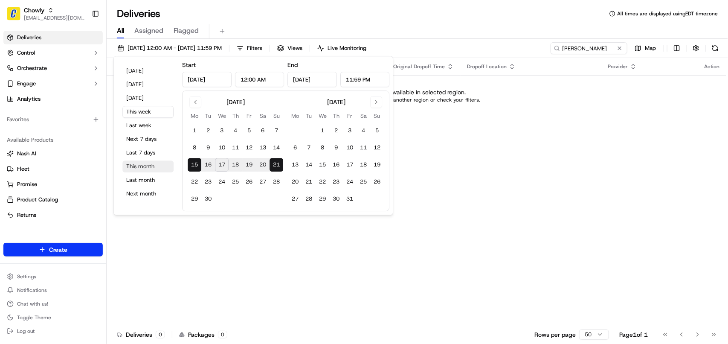
click at [140, 169] on button "This month" at bounding box center [147, 166] width 51 height 12
type input "[DATE]"
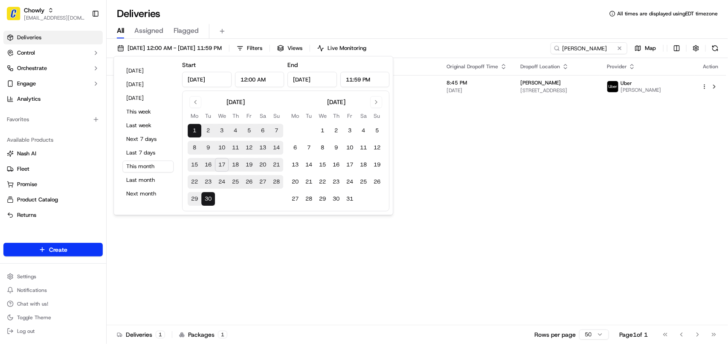
click at [576, 119] on div "Status Original Pickup Time Pickup Location Original Dropoff Time Dropoff Locat…" at bounding box center [417, 191] width 620 height 267
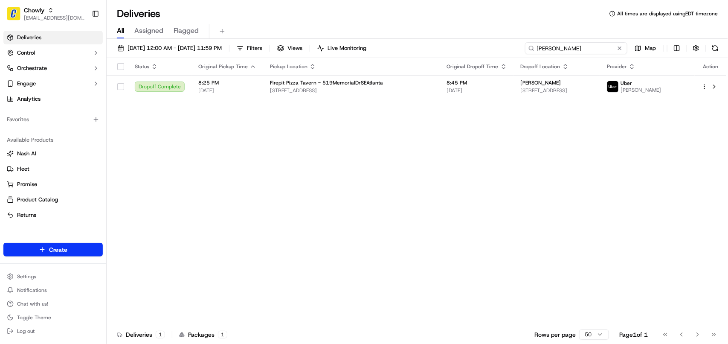
drag, startPoint x: 594, startPoint y: 47, endPoint x: 441, endPoint y: 47, distance: 153.2
click at [441, 47] on div "[DATE] 12:00 AM - [DATE] 11:59 PM Filters Views Live Monitoring [PERSON_NAME]" at bounding box center [418, 50] width 622 height 16
paste input "More than subs"
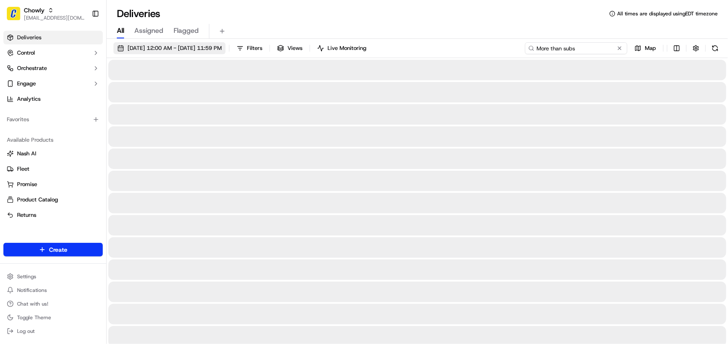
type input "More than subs"
click at [167, 50] on span "[DATE] 12:00 AM - [DATE] 11:59 PM" at bounding box center [175, 48] width 94 height 8
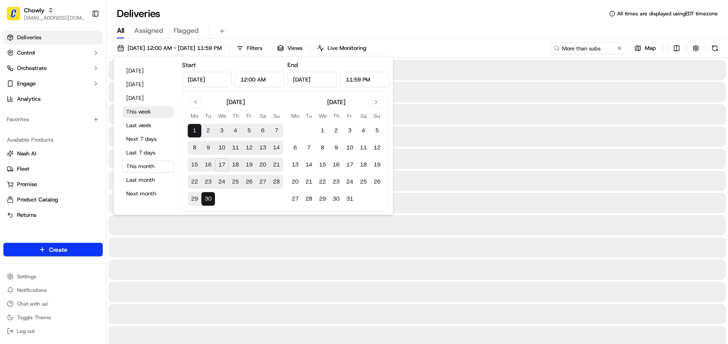
click at [137, 113] on button "This week" at bounding box center [147, 112] width 51 height 12
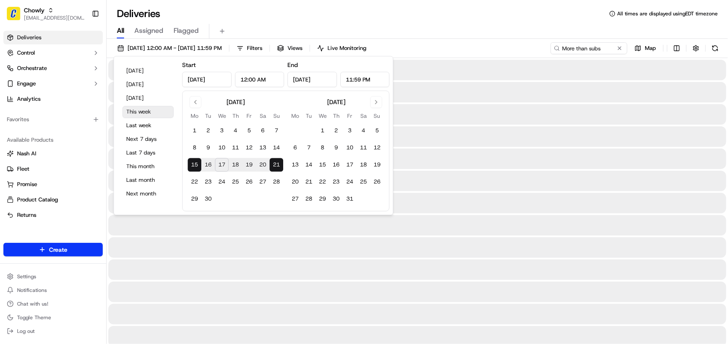
type input "[DATE]"
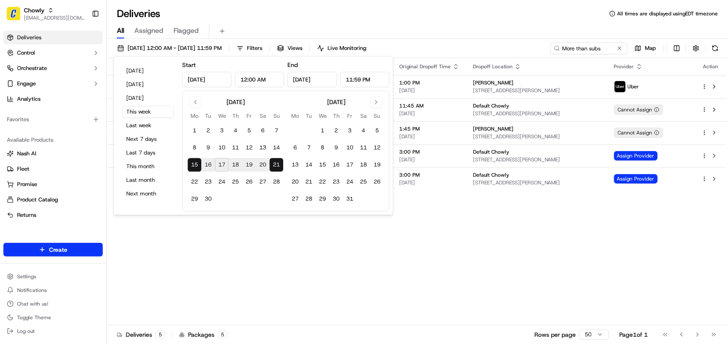
click at [619, 242] on div "Status Original Pickup Time Pickup Location Original Dropoff Time Dropoff Locat…" at bounding box center [417, 191] width 620 height 267
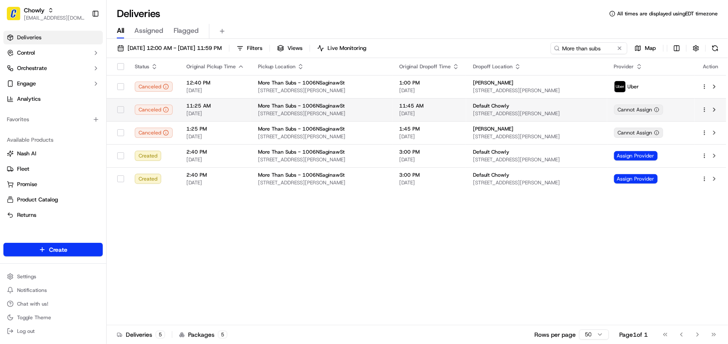
click at [332, 106] on span "More Than Subs - 1006NSaginawSt" at bounding box center [301, 105] width 87 height 7
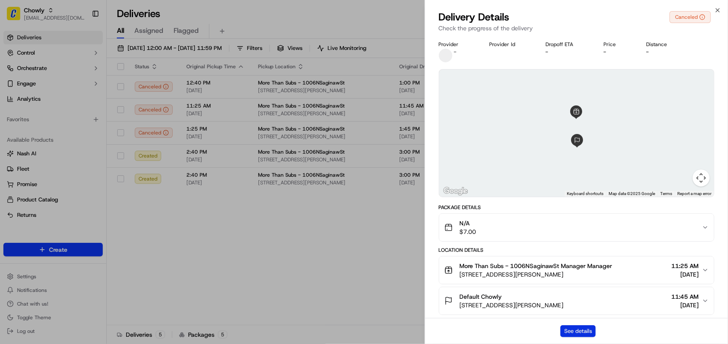
click at [577, 325] on button "See details" at bounding box center [578, 331] width 35 height 12
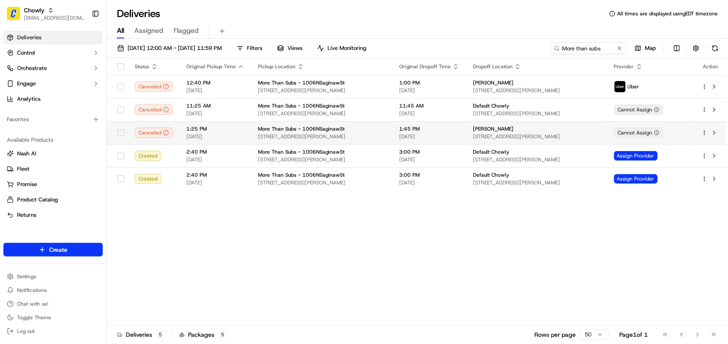
click at [247, 128] on td "1:25 PM [DATE]" at bounding box center [216, 132] width 72 height 23
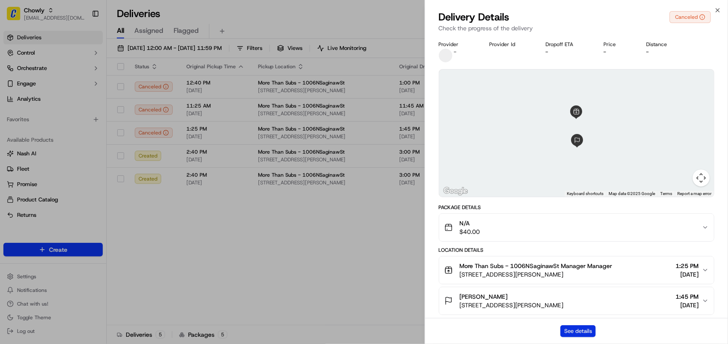
click at [583, 330] on button "See details" at bounding box center [578, 331] width 35 height 12
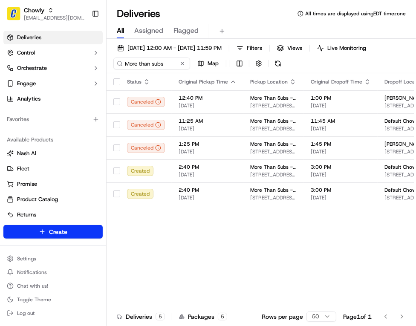
click at [62, 11] on div "Chowly" at bounding box center [54, 10] width 61 height 9
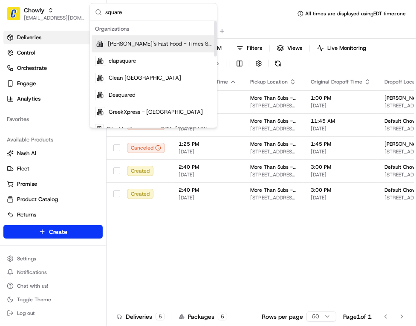
type input "square"
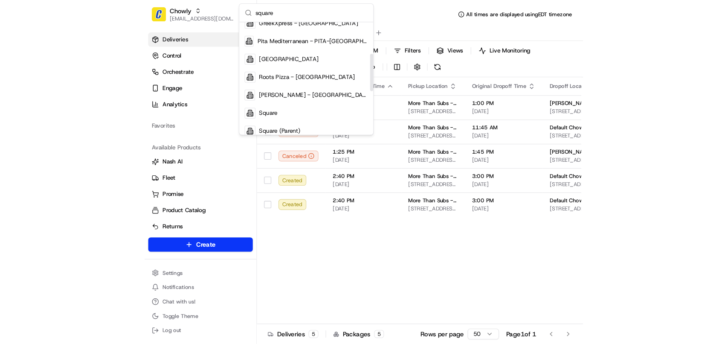
scroll to position [107, 0]
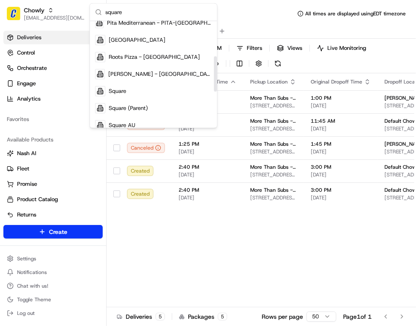
drag, startPoint x: 214, startPoint y: 46, endPoint x: 216, endPoint y: 81, distance: 35.4
click at [216, 81] on div "Suggestions" at bounding box center [215, 73] width 3 height 35
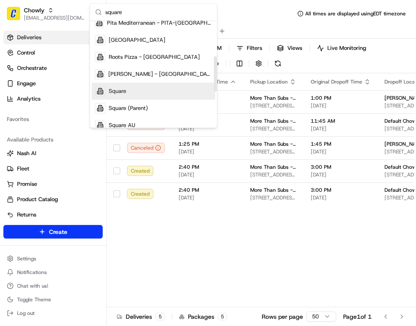
click at [114, 98] on div "Square" at bounding box center [154, 91] width 124 height 17
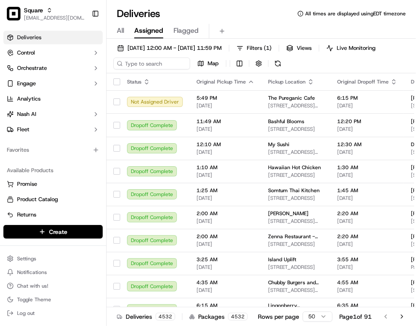
click at [63, 16] on span "[EMAIL_ADDRESS][DOMAIN_NAME]" at bounding box center [54, 18] width 61 height 7
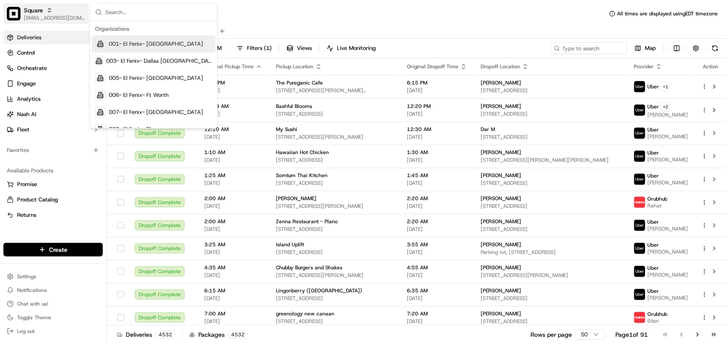
click at [61, 16] on span "[EMAIL_ADDRESS][DOMAIN_NAME]" at bounding box center [54, 18] width 61 height 7
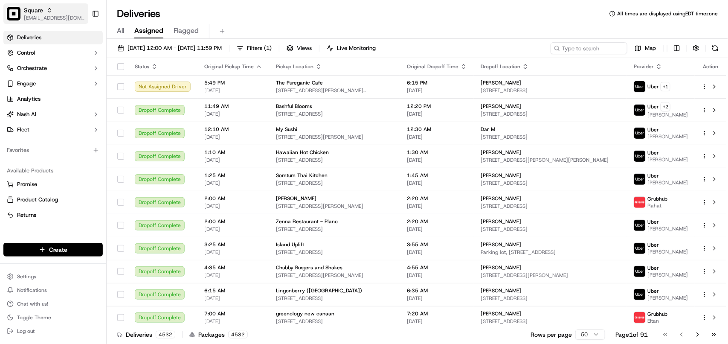
click at [61, 16] on span "[EMAIL_ADDRESS][DOMAIN_NAME]" at bounding box center [54, 18] width 61 height 7
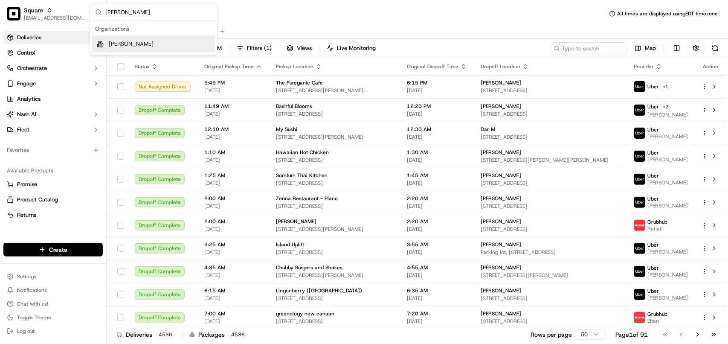
type input "Starbird"
click at [141, 45] on div "Starbird" at bounding box center [154, 44] width 124 height 17
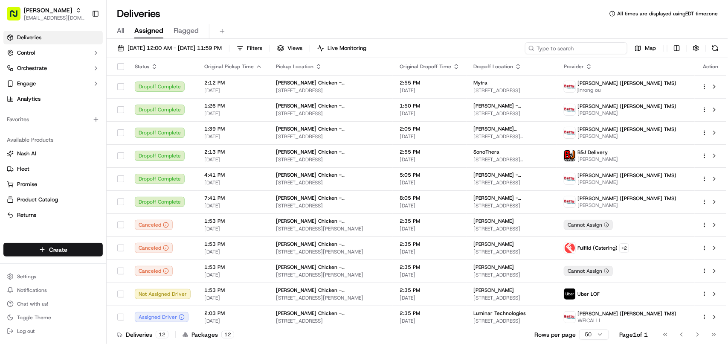
click at [564, 51] on input at bounding box center [576, 48] width 102 height 12
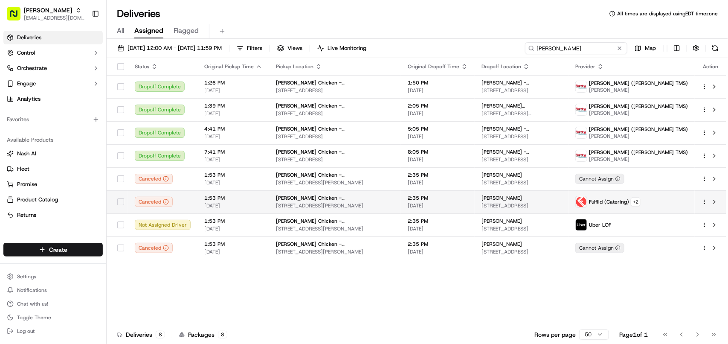
type input "Kaiser"
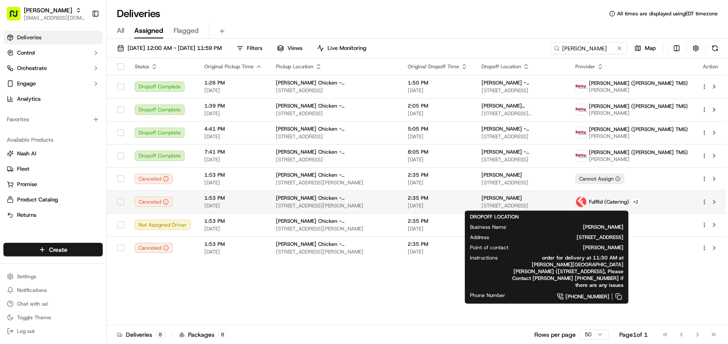
click at [543, 201] on div "Kaiser" at bounding box center [522, 198] width 80 height 7
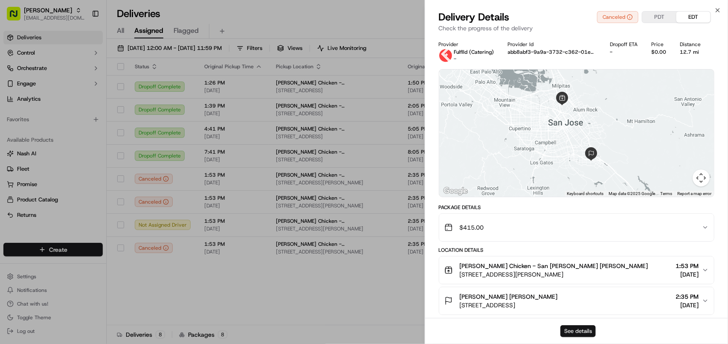
click at [576, 330] on button "See details" at bounding box center [578, 331] width 35 height 12
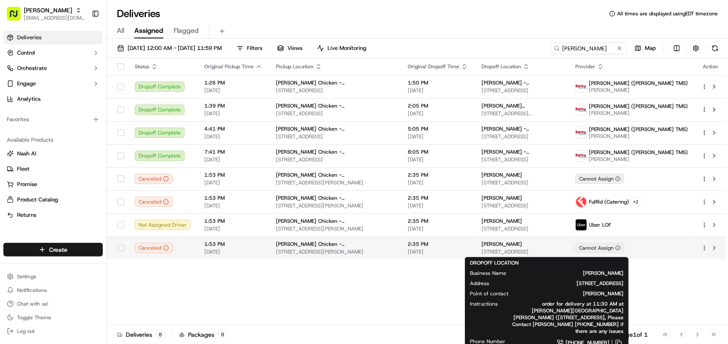
click at [499, 247] on div "Kaiser" at bounding box center [522, 244] width 80 height 7
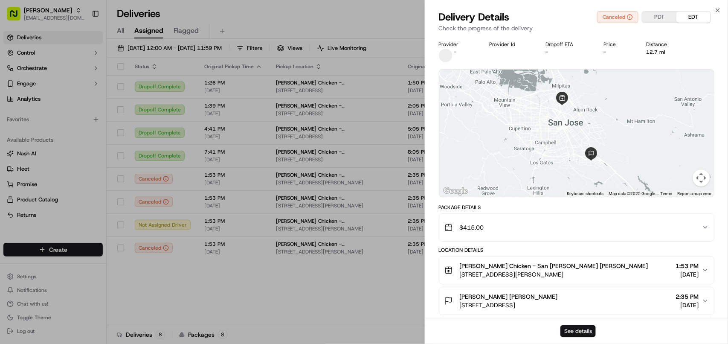
click at [567, 329] on button "See details" at bounding box center [578, 331] width 35 height 12
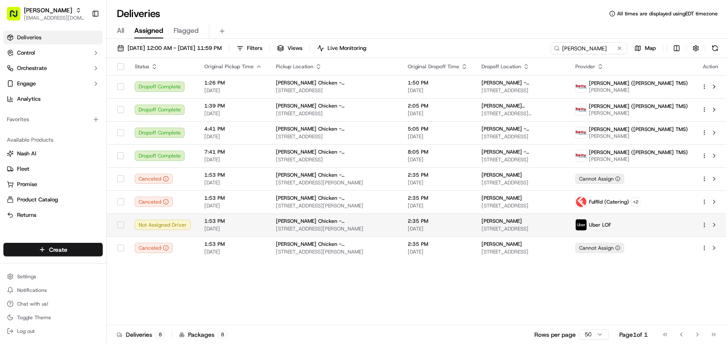
click at [562, 229] on span "276 International Cir, San Jose, CA 95119, USA" at bounding box center [522, 228] width 80 height 7
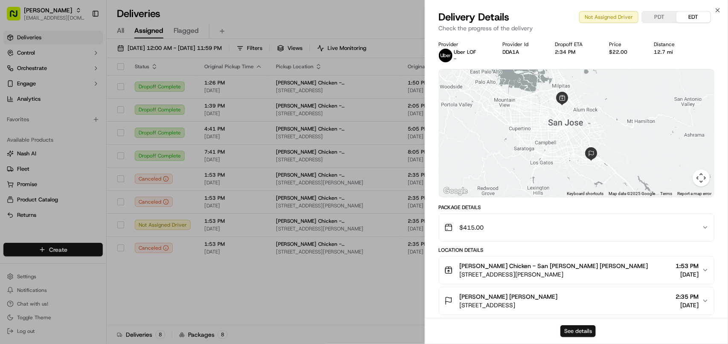
click at [582, 327] on button "See details" at bounding box center [578, 331] width 35 height 12
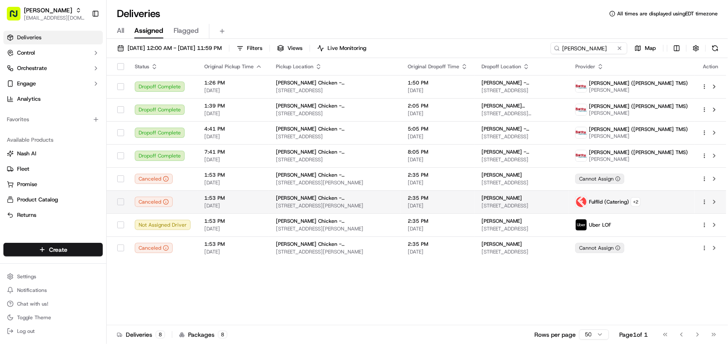
click at [562, 202] on span "276 International Cir, San Jose, CA 95119, USA" at bounding box center [522, 205] width 80 height 7
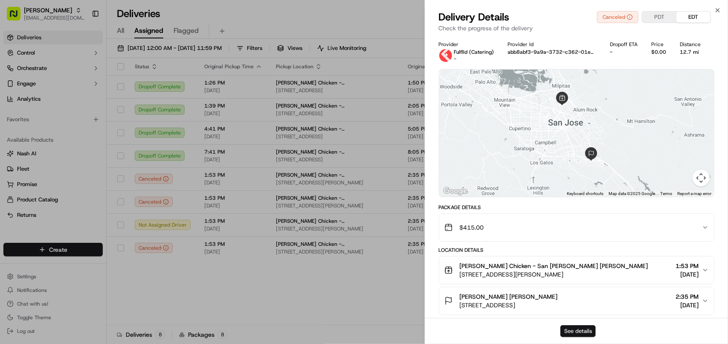
click at [573, 331] on button "See details" at bounding box center [578, 331] width 35 height 12
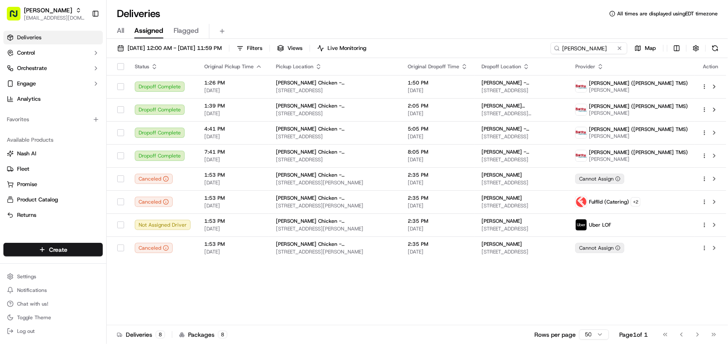
click at [50, 15] on span "[EMAIL_ADDRESS][DOMAIN_NAME]" at bounding box center [54, 18] width 61 height 7
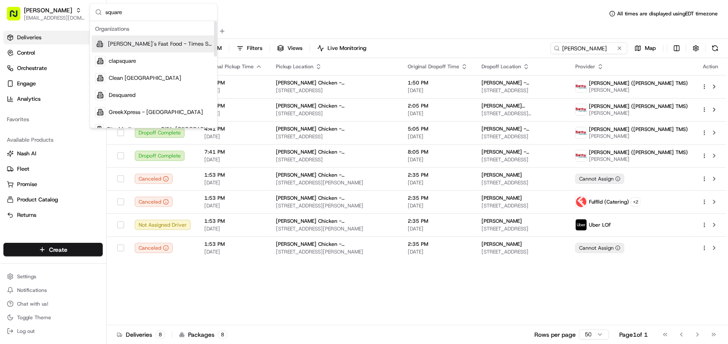
type input "square"
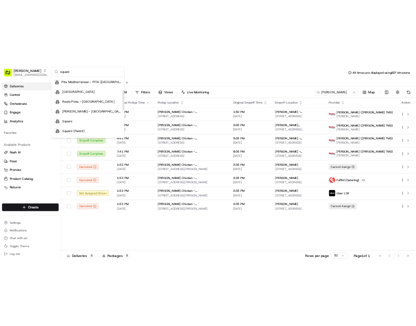
scroll to position [105, 0]
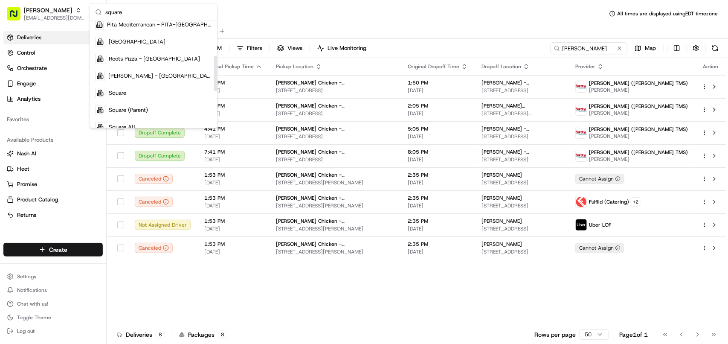
drag, startPoint x: 215, startPoint y: 45, endPoint x: 216, endPoint y: 80, distance: 34.6
click at [216, 80] on div "Suggestions" at bounding box center [215, 73] width 3 height 35
click at [152, 90] on div "Square" at bounding box center [154, 92] width 124 height 17
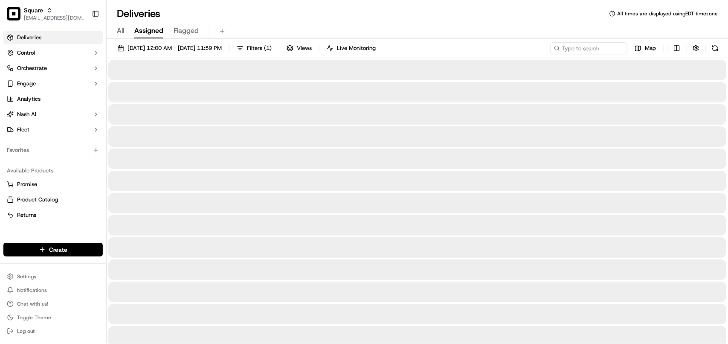
click at [334, 12] on div "Deliveries All times are displayed using EDT timezone" at bounding box center [418, 14] width 622 height 14
click at [590, 42] on input at bounding box center [576, 48] width 102 height 12
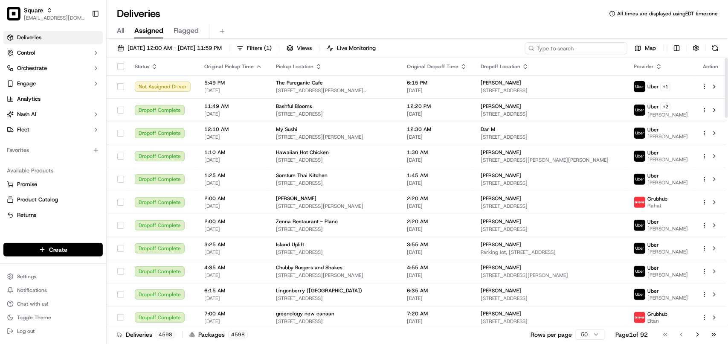
click at [576, 55] on div "09/15/2025 12:00 AM - 09/21/2025 11:59 PM Filters ( 1 ) Views Live Monitoring M…" at bounding box center [418, 50] width 622 height 16
click at [575, 46] on input at bounding box center [576, 48] width 102 height 12
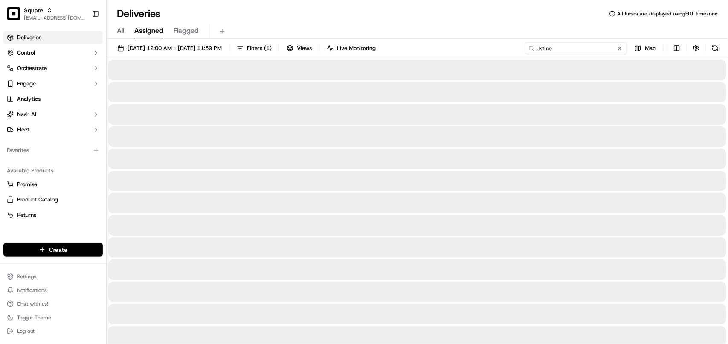
drag, startPoint x: 572, startPoint y: 48, endPoint x: 494, endPoint y: 48, distance: 78.1
click at [494, 48] on div "09/15/2025 12:00 AM - 09/21/2025 11:59 PM Filters ( 1 ) Views Live Monitoring U…" at bounding box center [418, 50] width 622 height 16
type input "A"
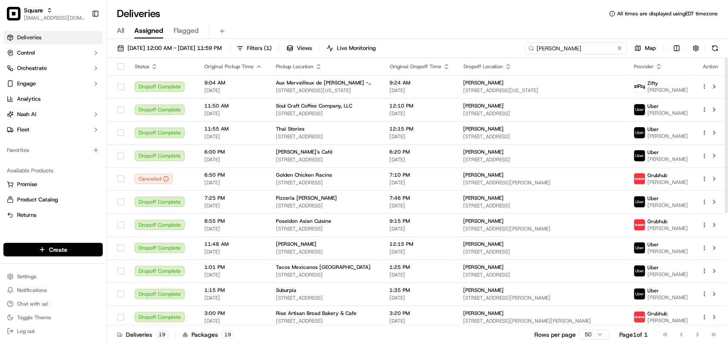
click at [538, 50] on input "Nicole" at bounding box center [576, 48] width 102 height 12
type input "Nicole"
click at [214, 47] on span "[DATE] 12:00 AM - [DATE] 11:59 PM" at bounding box center [175, 48] width 94 height 8
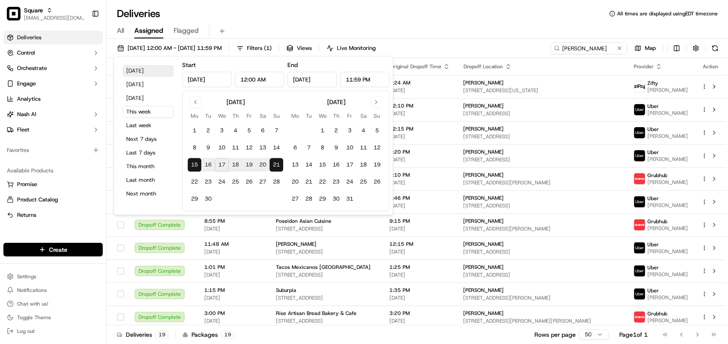
click at [136, 73] on button "[DATE]" at bounding box center [147, 71] width 51 height 12
type input "[DATE]"
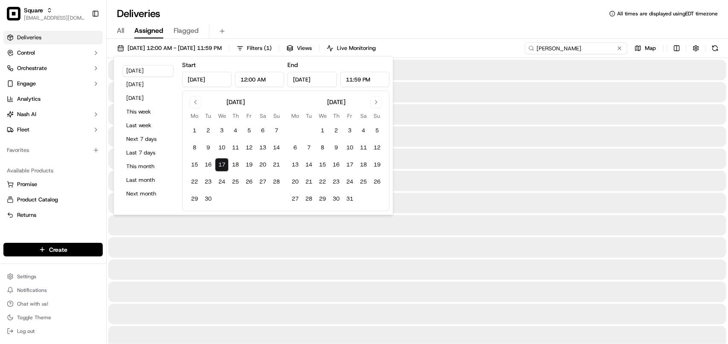
click at [594, 52] on input "Nicole" at bounding box center [576, 48] width 102 height 12
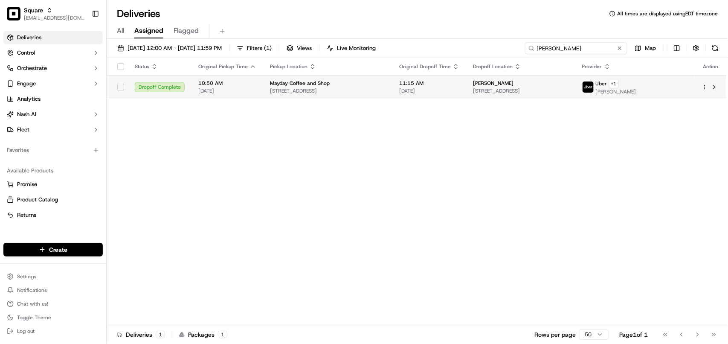
type input "Nicole Bach"
click at [514, 85] on span "Nicole Bachovin" at bounding box center [493, 83] width 41 height 7
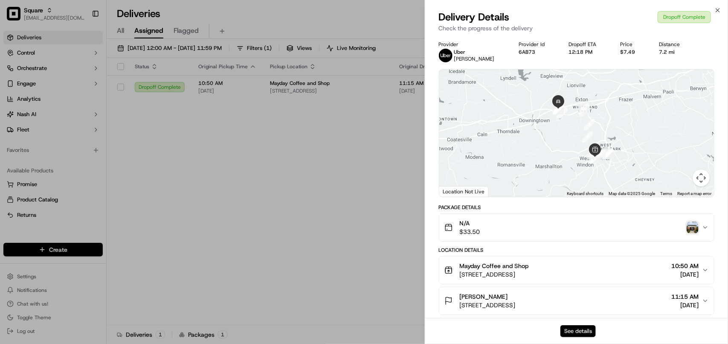
click at [574, 330] on button "See details" at bounding box center [578, 331] width 35 height 12
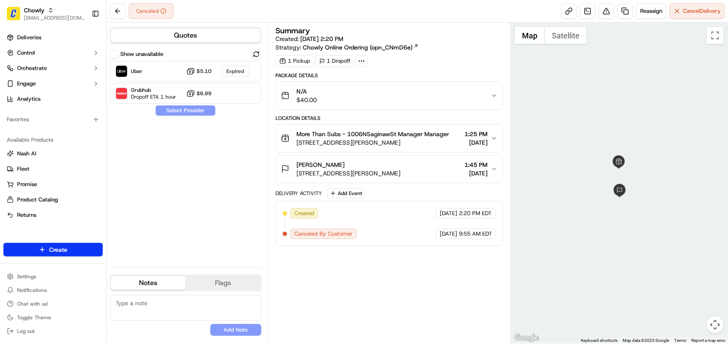
drag, startPoint x: 224, startPoint y: 174, endPoint x: 191, endPoint y: 96, distance: 84.6
click at [224, 174] on div "Show unavailable Uber $5.10 Expired Grubhub Dropoff ETA 1 hour $6.99 Select Pro…" at bounding box center [185, 154] width 151 height 211
click at [116, 11] on button at bounding box center [117, 10] width 15 height 15
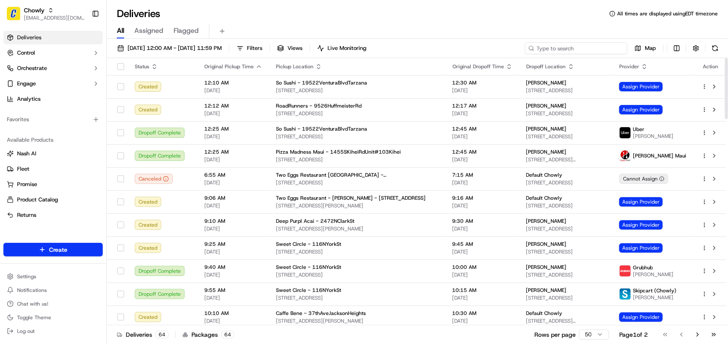
click at [562, 50] on input at bounding box center [576, 48] width 102 height 12
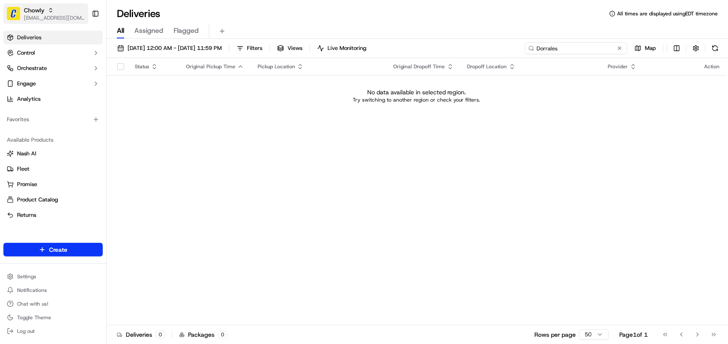
type input "Dorrales"
drag, startPoint x: 157, startPoint y: 47, endPoint x: 148, endPoint y: 45, distance: 9.2
click at [156, 46] on span "[DATE] 12:00 AM - [DATE] 11:59 PM" at bounding box center [175, 48] width 94 height 8
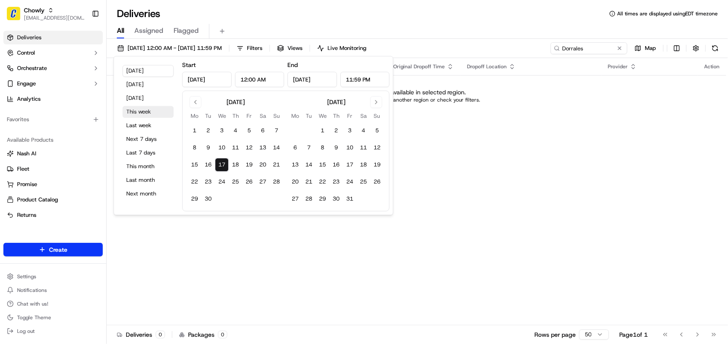
click at [141, 110] on button "This week" at bounding box center [147, 112] width 51 height 12
type input "Sep 15, 2025"
type input "Sep 21, 2025"
click at [135, 164] on button "This month" at bounding box center [147, 166] width 51 height 12
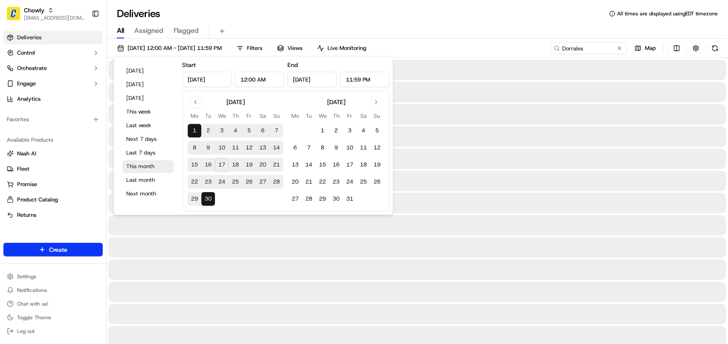
type input "Sep 1, 2025"
type input "Sep 30, 2025"
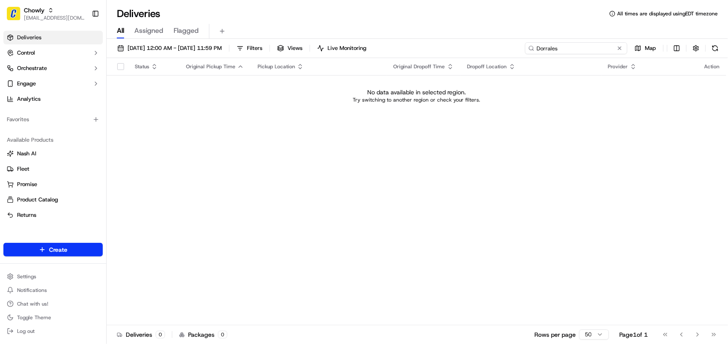
drag, startPoint x: 586, startPoint y: 49, endPoint x: 494, endPoint y: 49, distance: 91.7
click at [494, 49] on div "09/01/2025 12:00 AM - 09/30/2025 11:59 PM Filters Views Live Monitoring Dorrale…" at bounding box center [418, 50] width 622 height 16
drag, startPoint x: 23, startPoint y: 120, endPoint x: 331, endPoint y: 224, distance: 324.7
click at [331, 225] on div "Status Original Pickup Time Pickup Location Original Dropoff Time Dropoff Locat…" at bounding box center [417, 191] width 620 height 267
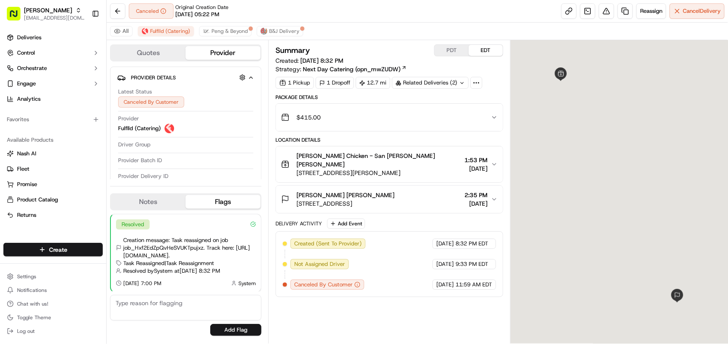
scroll to position [1, 0]
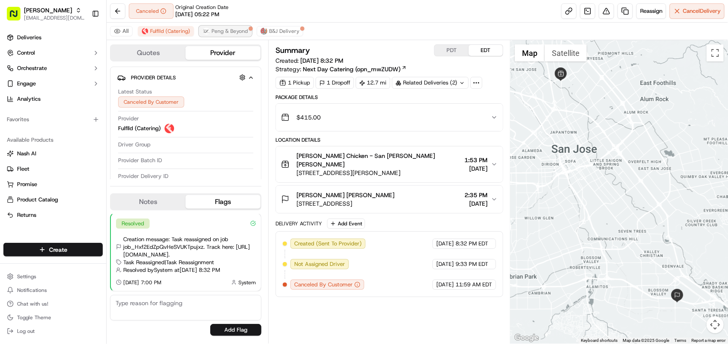
click at [234, 30] on span "Peng & Beyond" at bounding box center [230, 31] width 36 height 7
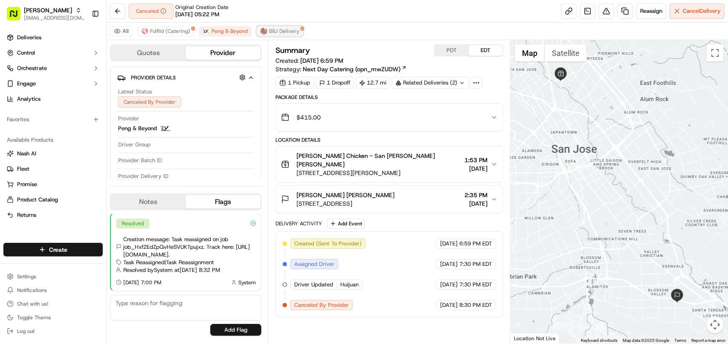
click at [276, 30] on span "B&J Delivery" at bounding box center [284, 31] width 30 height 7
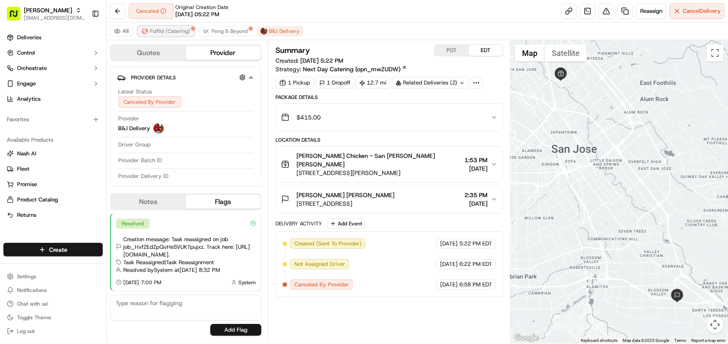
click at [157, 31] on span "Fulflld (Catering)" at bounding box center [170, 31] width 40 height 7
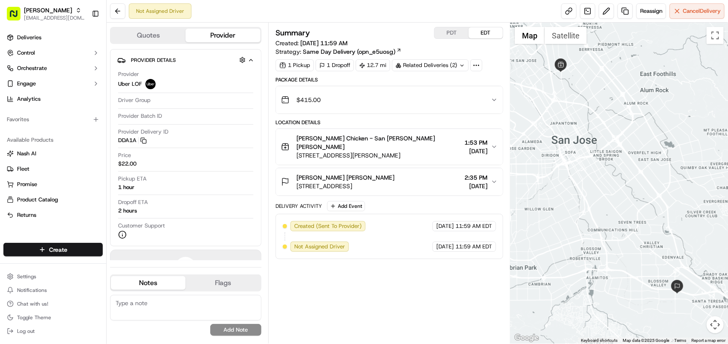
click at [419, 64] on div "Related Deliveries (2)" at bounding box center [430, 65] width 77 height 12
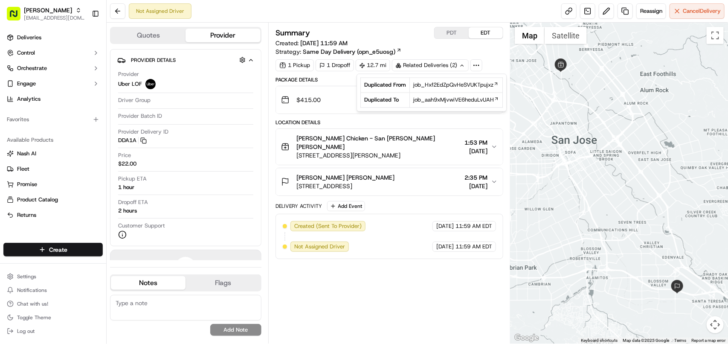
click at [413, 14] on div "Not Assigned Driver Reassign Cancel Delivery" at bounding box center [418, 11] width 622 height 23
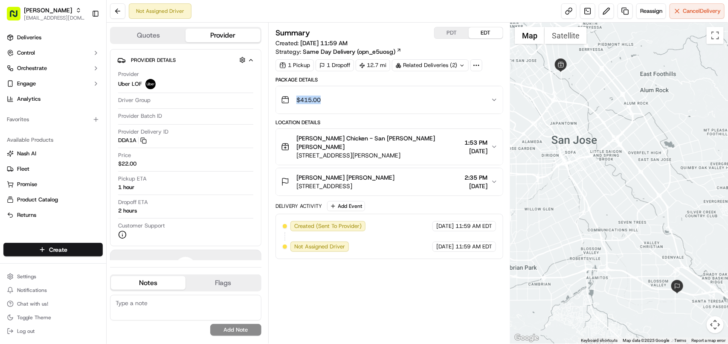
drag, startPoint x: 338, startPoint y: 105, endPoint x: 291, endPoint y: 105, distance: 47.4
click at [291, 105] on div "$415.00" at bounding box center [386, 99] width 210 height 17
click at [390, 95] on div "$415.00" at bounding box center [386, 99] width 210 height 17
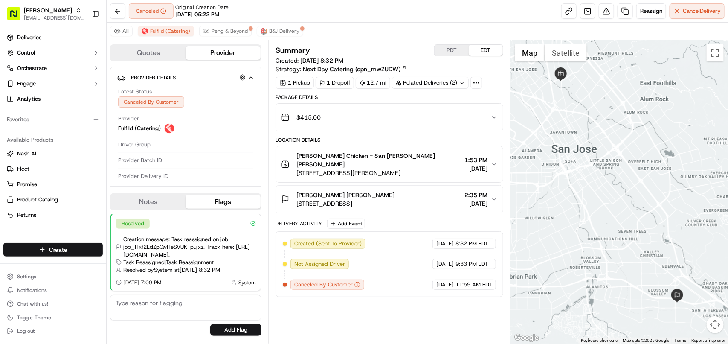
click at [485, 118] on div "$415.00" at bounding box center [386, 117] width 210 height 17
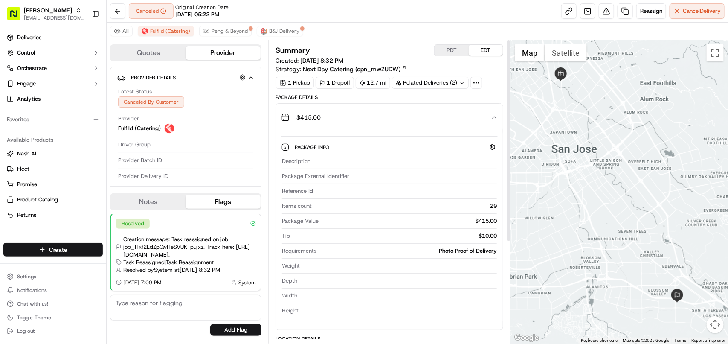
click at [492, 118] on icon "button" at bounding box center [494, 117] width 7 height 7
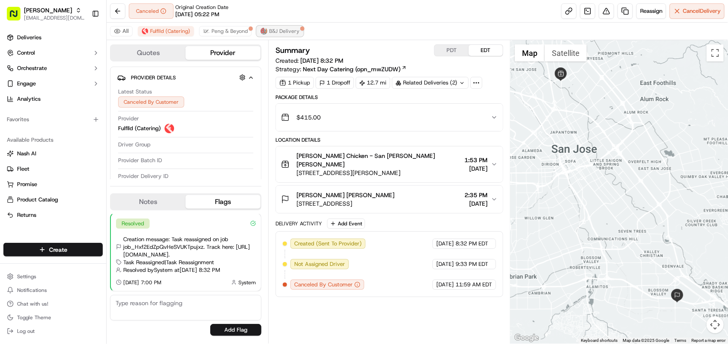
click at [284, 28] on span "B&J Delivery" at bounding box center [284, 31] width 30 height 7
click at [246, 33] on span "Peng & Beyond" at bounding box center [230, 31] width 36 height 7
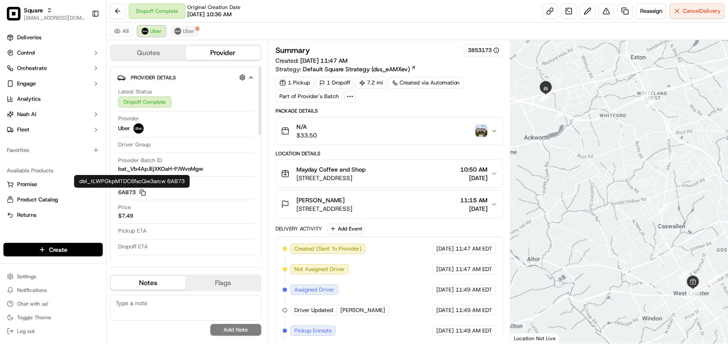
drag, startPoint x: 148, startPoint y: 26, endPoint x: 170, endPoint y: 29, distance: 21.4
click at [148, 27] on button "Uber" at bounding box center [152, 31] width 28 height 10
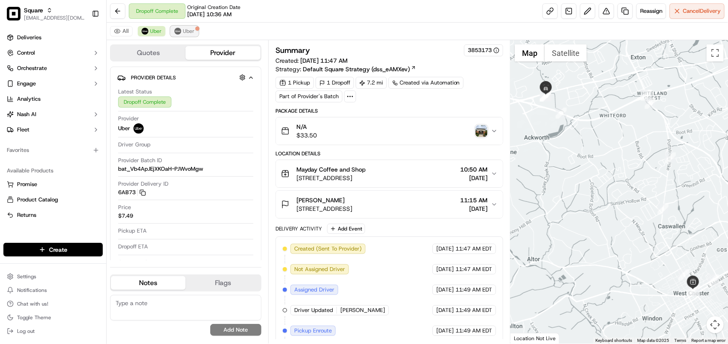
click at [190, 32] on span "Uber" at bounding box center [189, 31] width 12 height 7
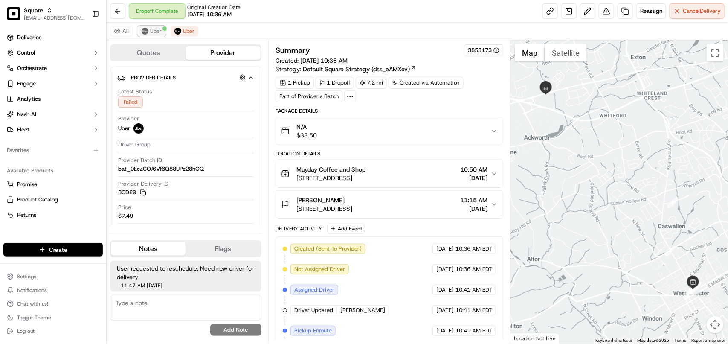
click at [159, 32] on span "Uber" at bounding box center [156, 31] width 12 height 7
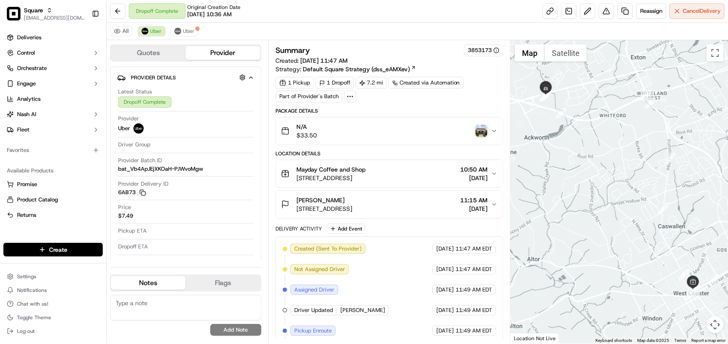
click at [483, 131] on img "button" at bounding box center [482, 131] width 12 height 12
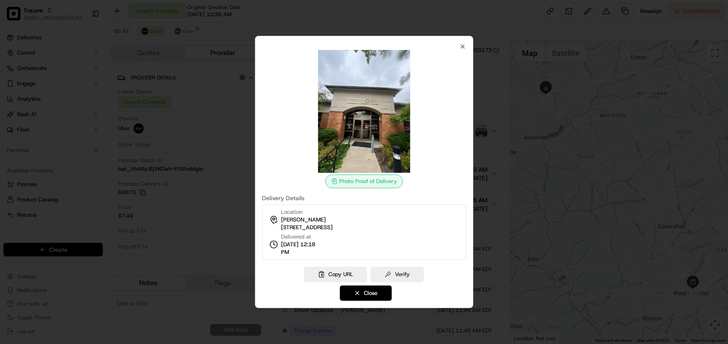
click at [463, 42] on div "Photo Proof of Delivery Delivery Details Location Nicole Bachovin 668 W Lincoln…" at bounding box center [364, 172] width 218 height 272
click at [462, 47] on icon "button" at bounding box center [462, 46] width 3 height 3
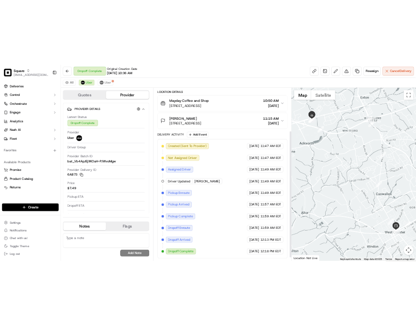
scroll to position [56, 0]
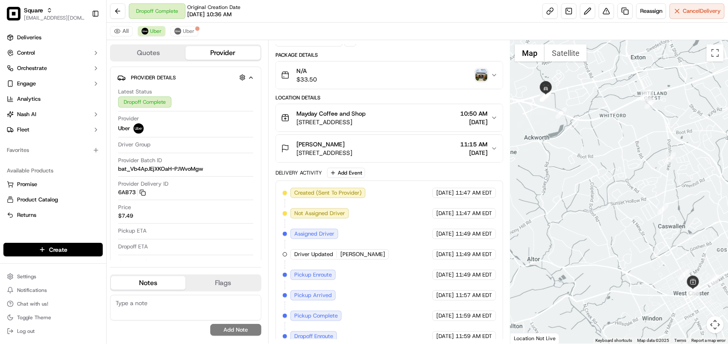
click at [482, 77] on img "button" at bounding box center [482, 75] width 12 height 12
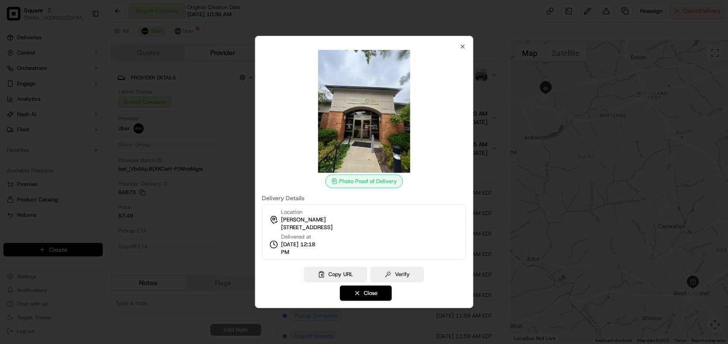
copy span "668 W Lincoln Hwy, Exton, PA 19341, USA"
drag, startPoint x: 398, startPoint y: 224, endPoint x: 282, endPoint y: 225, distance: 115.6
click at [282, 225] on div "Location Nicole Bachovin 668 W Lincoln Hwy, Exton, PA 19341, USA Delivered at 0…" at bounding box center [364, 231] width 204 height 55
click at [455, 193] on div "Photo Proof of Delivery Delivery Details Location Nicole Bachovin 668 W Lincoln…" at bounding box center [364, 151] width 204 height 217
click at [463, 47] on icon "button" at bounding box center [462, 46] width 3 height 3
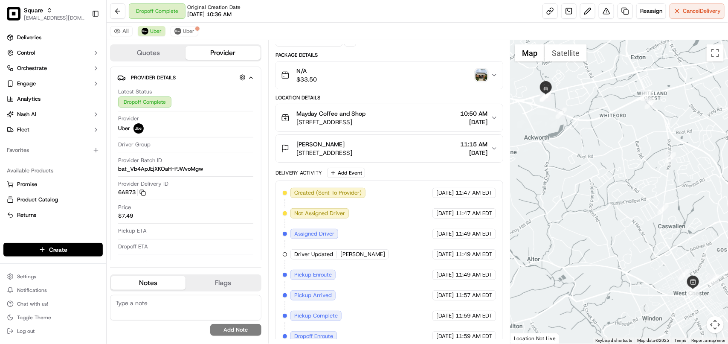
click at [485, 79] on img "button" at bounding box center [482, 75] width 12 height 12
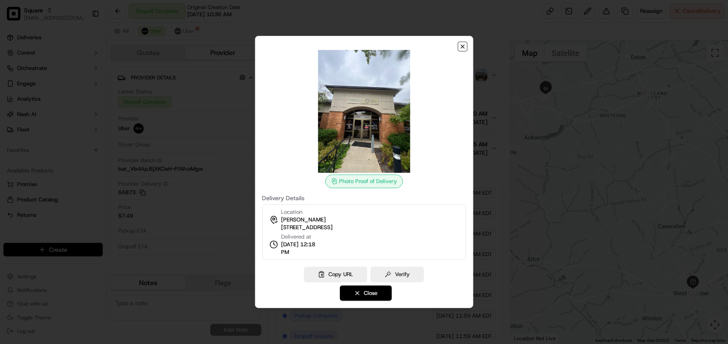
click at [463, 47] on icon "button" at bounding box center [462, 46] width 7 height 7
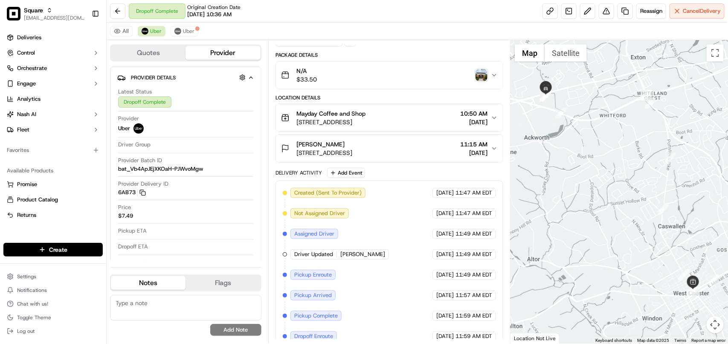
click at [487, 79] on div "button" at bounding box center [482, 75] width 12 height 12
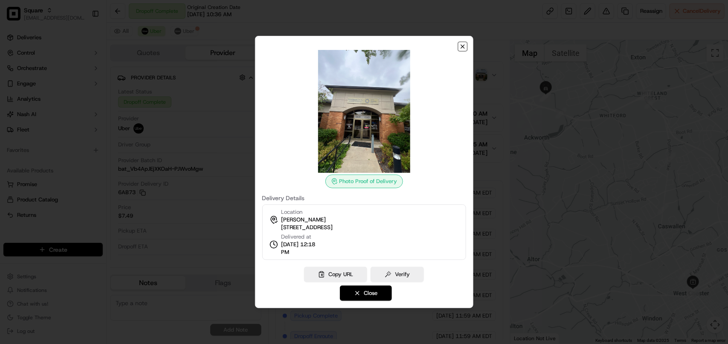
click at [464, 48] on icon "button" at bounding box center [462, 46] width 7 height 7
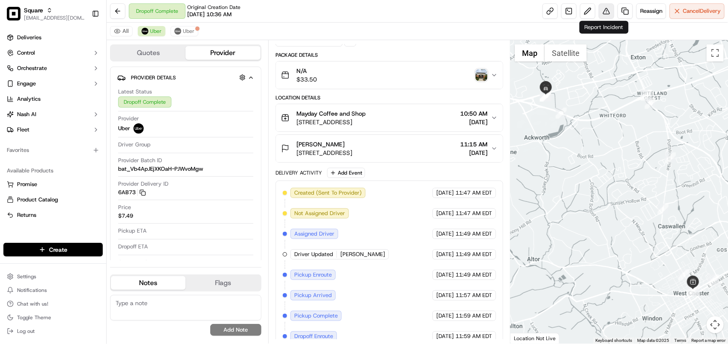
click at [606, 17] on button at bounding box center [606, 10] width 15 height 15
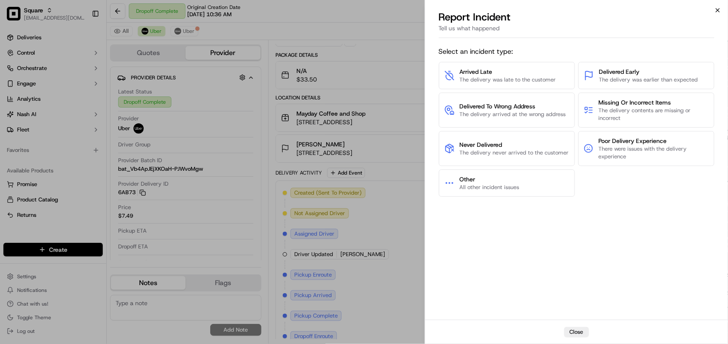
click at [715, 11] on icon "button" at bounding box center [718, 10] width 7 height 7
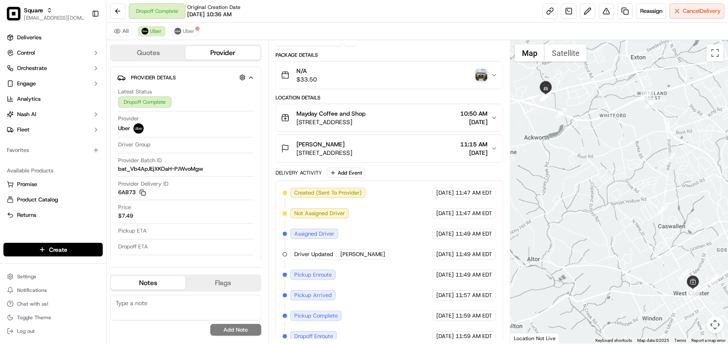
click at [378, 9] on div "Dropoff Complete Original Creation Date 09/17/2025 10:36 AM Reassign Cancel Del…" at bounding box center [418, 11] width 622 height 23
click at [600, 11] on button at bounding box center [606, 10] width 15 height 15
click at [602, 13] on button at bounding box center [606, 10] width 15 height 15
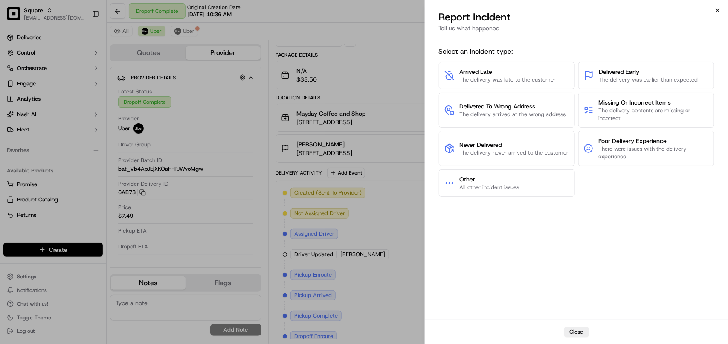
click at [716, 10] on icon "button" at bounding box center [718, 10] width 7 height 7
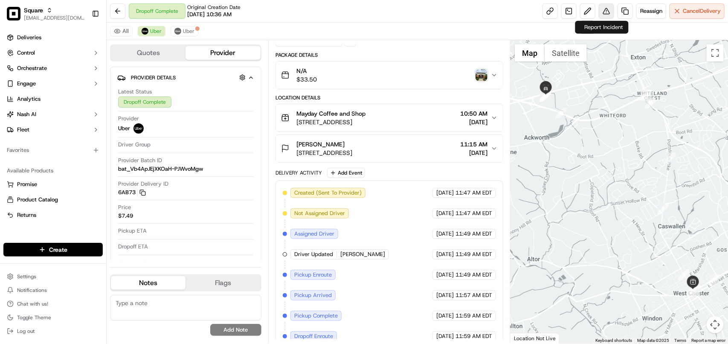
click at [604, 8] on button at bounding box center [606, 10] width 15 height 15
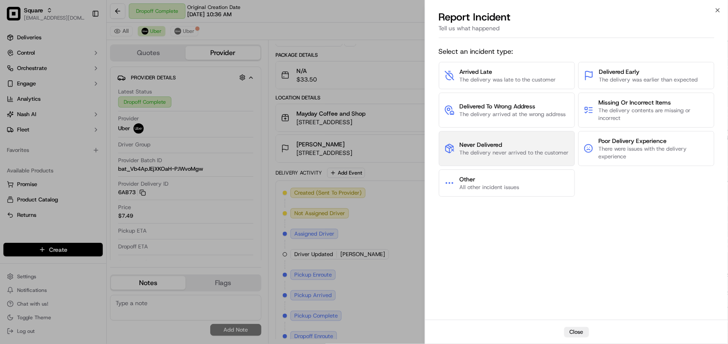
click at [492, 148] on span "Never Delivered" at bounding box center [514, 144] width 109 height 9
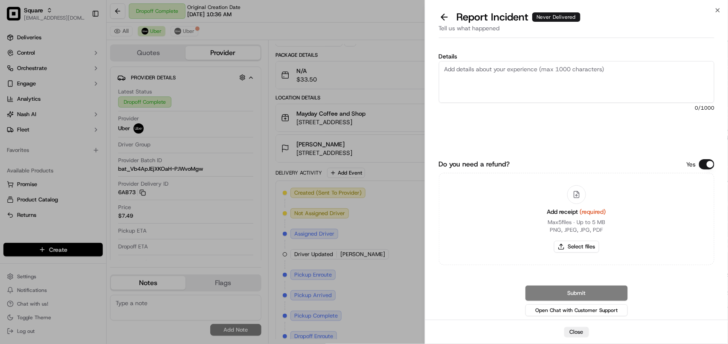
click at [495, 90] on textarea "Details" at bounding box center [577, 82] width 276 height 42
click at [715, 11] on icon "button" at bounding box center [718, 10] width 7 height 7
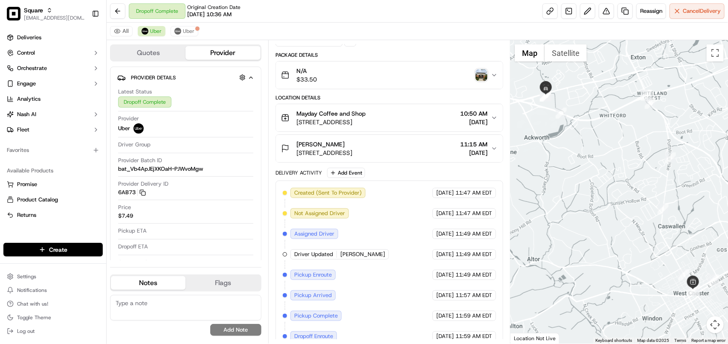
click at [344, 20] on div "Dropoff Complete Original Creation Date 09/17/2025 10:36 AM Reassign Cancel Del…" at bounding box center [418, 11] width 622 height 23
click at [603, 9] on button at bounding box center [606, 10] width 15 height 15
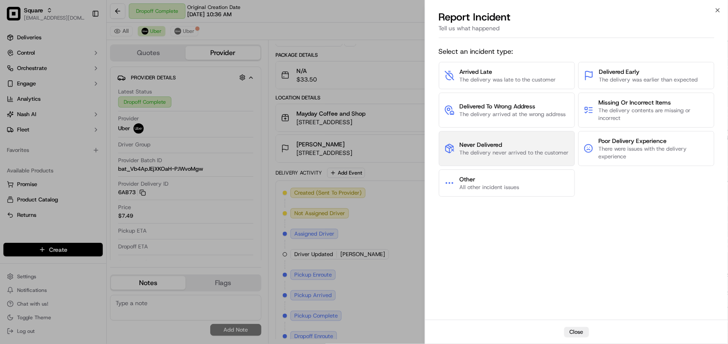
click at [515, 148] on span "Never Delivered" at bounding box center [514, 144] width 109 height 9
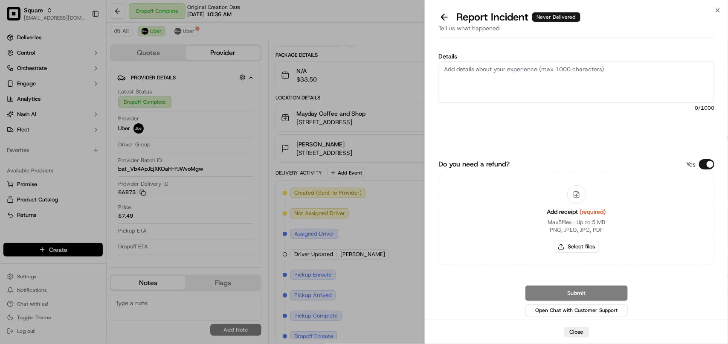
click at [519, 82] on textarea "Details" at bounding box center [577, 82] width 276 height 42
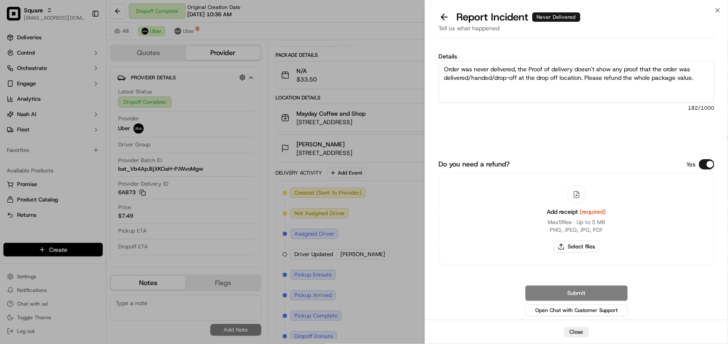
type textarea "Order was never delivered, the Proof of delivery doesn't show any proof that th…"
click at [703, 161] on button "Do you need a refund?" at bounding box center [706, 164] width 15 height 10
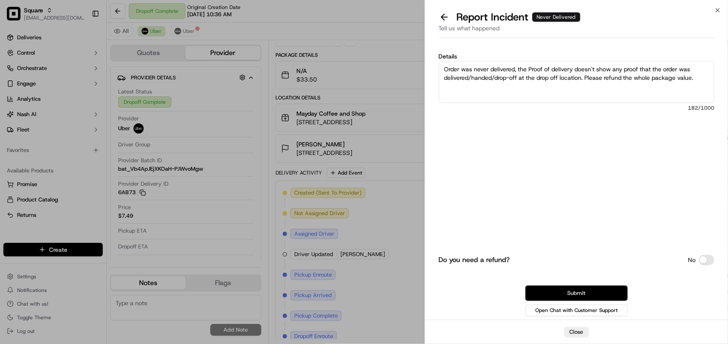
click at [591, 291] on button "Submit" at bounding box center [577, 292] width 102 height 15
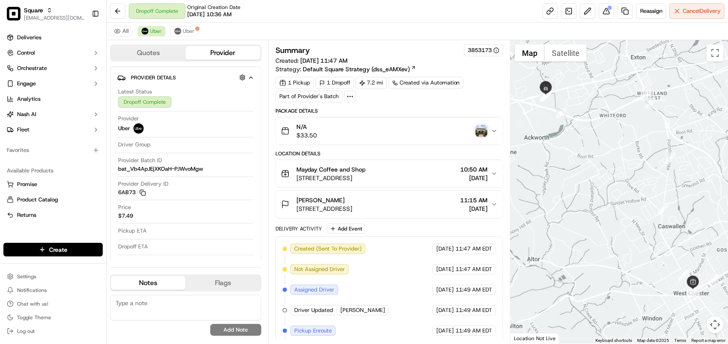
click at [179, 308] on textarea at bounding box center [185, 308] width 151 height 26
paste textarea "**Caller: Information: Merchant **Reason for calling: Order never delivered **R…"
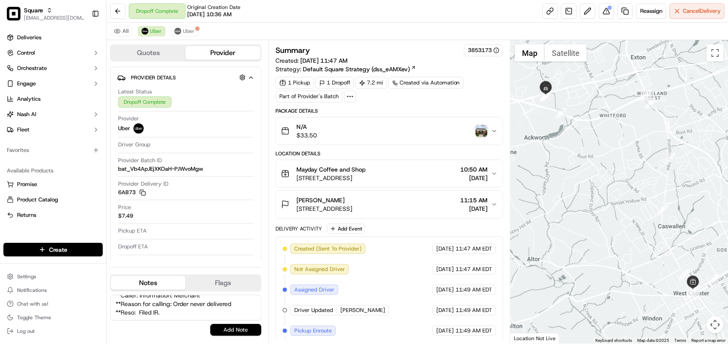
type textarea "**Caller: Information: Merchant **Reason for calling: Order never delivered **R…"
click at [225, 330] on button "Add Note" at bounding box center [235, 330] width 51 height 12
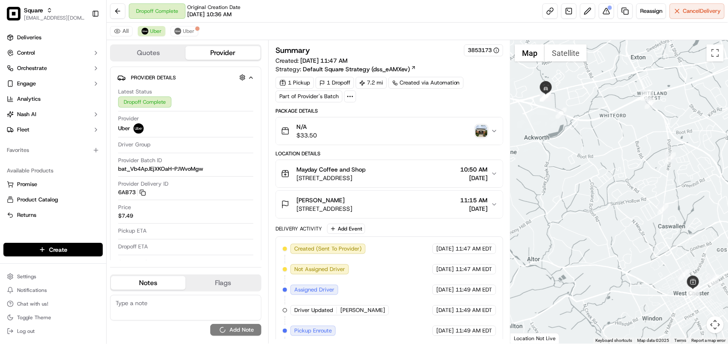
scroll to position [0, 0]
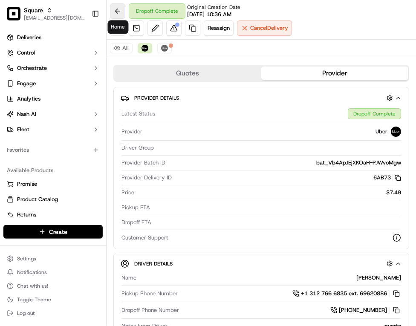
click at [114, 8] on button at bounding box center [117, 10] width 15 height 15
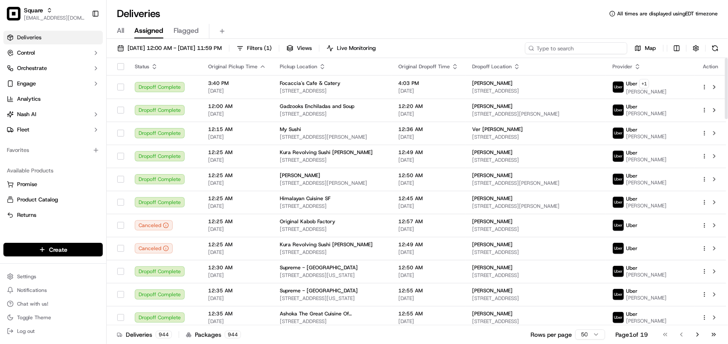
click at [577, 51] on input at bounding box center [576, 48] width 102 height 12
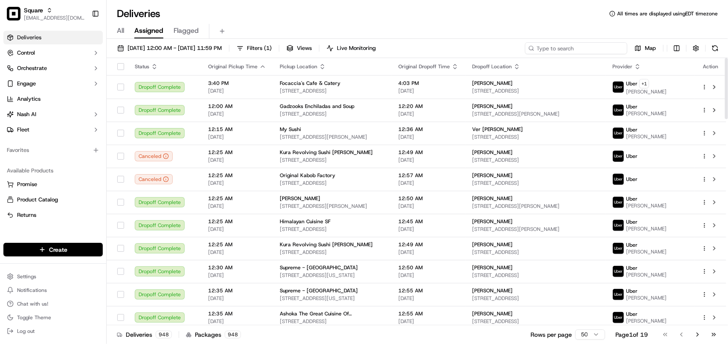
click at [529, 52] on input at bounding box center [576, 48] width 102 height 12
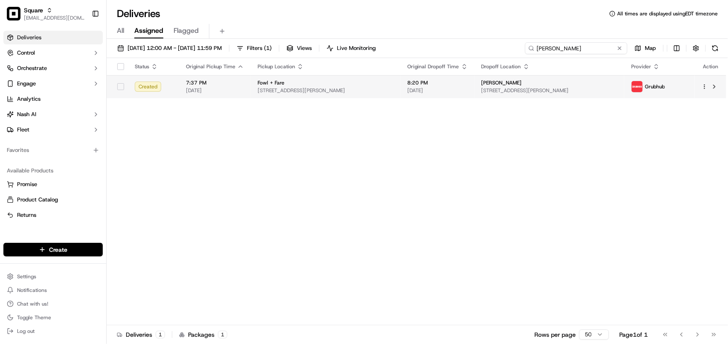
type input "Gonzalo"
click at [552, 86] on div "[PERSON_NAME]" at bounding box center [550, 82] width 137 height 7
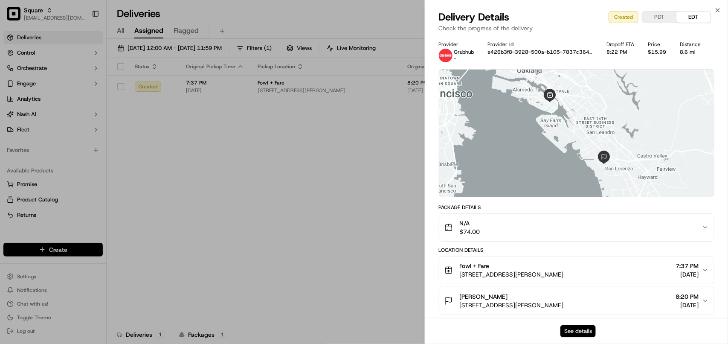
click at [583, 332] on button "See details" at bounding box center [578, 331] width 35 height 12
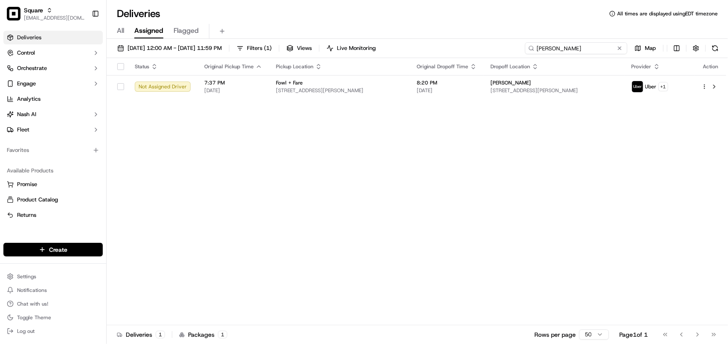
drag, startPoint x: 589, startPoint y: 52, endPoint x: 483, endPoint y: 50, distance: 105.8
click at [484, 50] on div "09/17/2025 12:00 AM - 09/17/2025 11:59 PM Filters ( 1 ) Views Live Monitoring G…" at bounding box center [418, 50] width 622 height 16
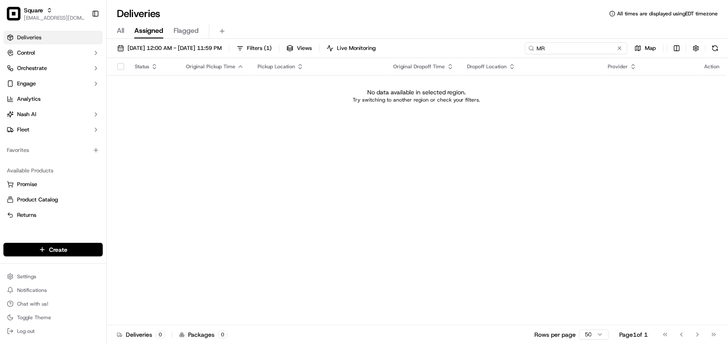
type input "M"
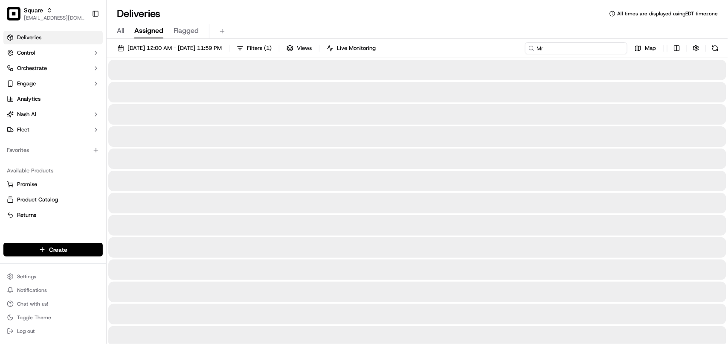
type input "Mr."
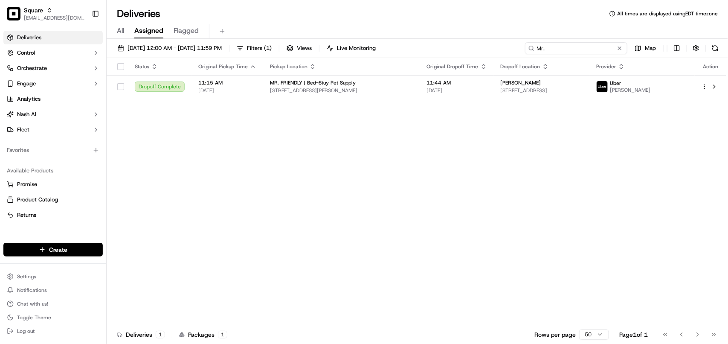
drag, startPoint x: 557, startPoint y: 50, endPoint x: 456, endPoint y: 38, distance: 102.3
click at [456, 38] on div "Deliveries All times are displayed using EDT timezone All Assigned Flagged 09/1…" at bounding box center [418, 172] width 622 height 344
type input "7646457"
click at [522, 93] on span "225 Court St, Brooklyn, NY 11201, USA" at bounding box center [542, 90] width 82 height 7
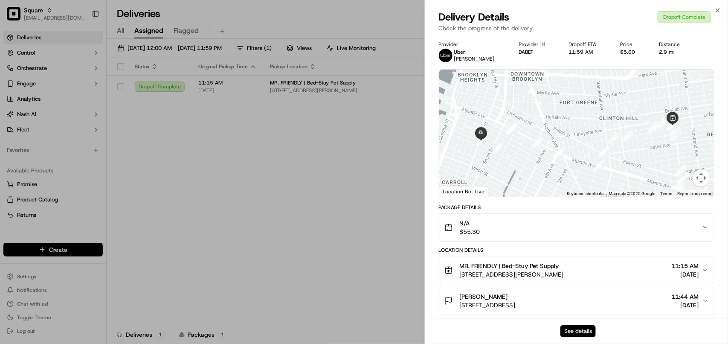
click at [571, 326] on div "See details" at bounding box center [576, 331] width 303 height 26
click at [570, 326] on button "See details" at bounding box center [578, 331] width 35 height 12
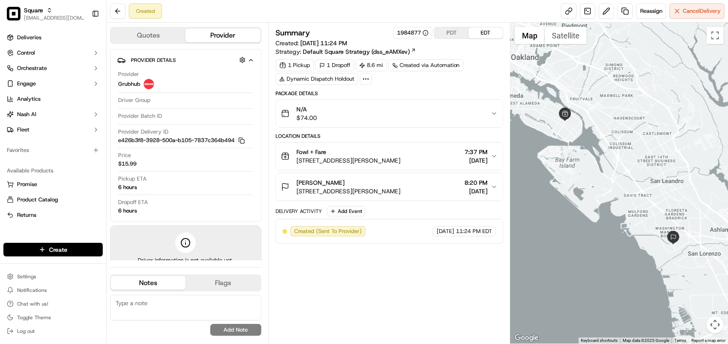
click at [455, 31] on button "PDT" at bounding box center [452, 32] width 34 height 11
click at [491, 164] on button "Fowl + Fare [STREET_ADDRESS][PERSON_NAME] 4:37 PM [DATE]" at bounding box center [389, 155] width 227 height 27
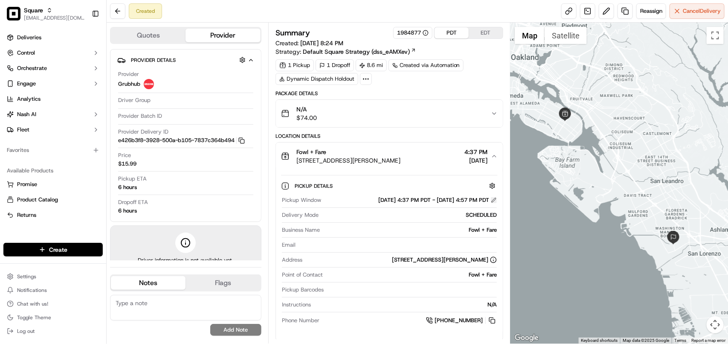
click at [495, 203] on button at bounding box center [494, 200] width 6 height 6
click at [494, 201] on button at bounding box center [494, 200] width 6 height 6
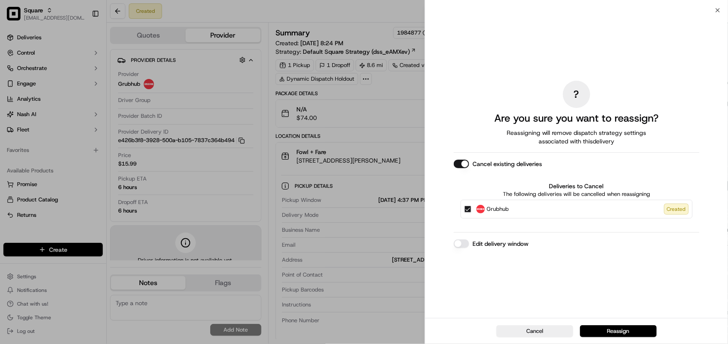
click at [465, 245] on button "Edit delivery window" at bounding box center [461, 243] width 15 height 9
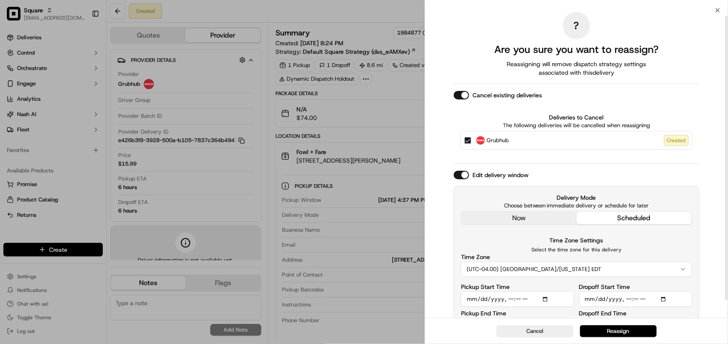
scroll to position [24, 0]
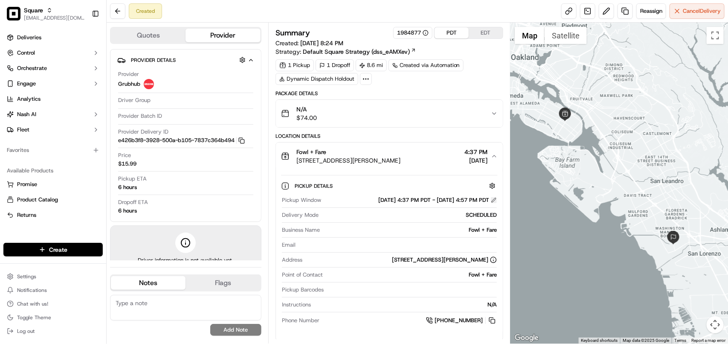
click at [495, 199] on div "Pickup Window [DATE] 4:37 PM PDT - [DATE] 4:57 PM PDT Delivery Mode SCHEDULED B…" at bounding box center [389, 261] width 217 height 136
click at [494, 202] on button at bounding box center [494, 200] width 6 height 6
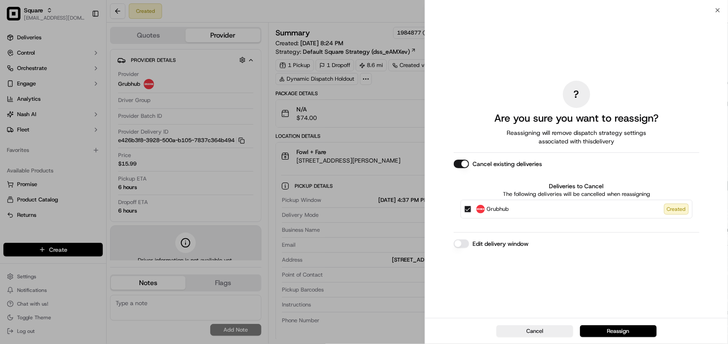
click at [459, 247] on button "Edit delivery window" at bounding box center [461, 243] width 15 height 9
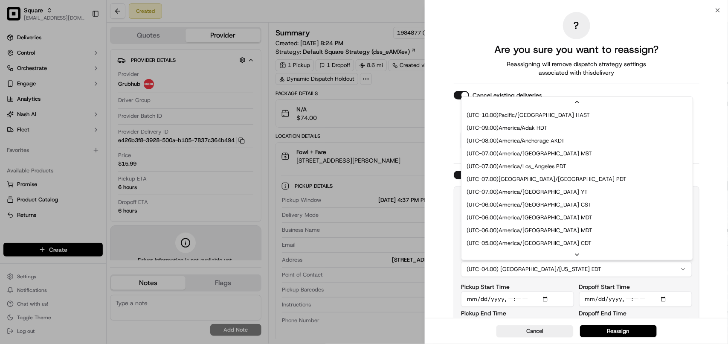
click at [587, 267] on button "(UTC-04.00) [GEOGRAPHIC_DATA]/[US_STATE] EDT" at bounding box center [576, 269] width 231 height 15
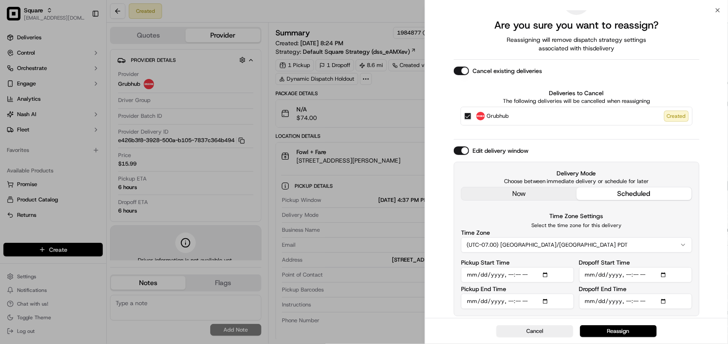
click at [508, 276] on input "Pickup Start Time" at bounding box center [517, 274] width 113 height 15
type input "[DATE]T16:37"
click at [624, 302] on input "Dropoff End Time" at bounding box center [635, 301] width 113 height 15
click at [628, 278] on input "Dropoff Start Time" at bounding box center [635, 274] width 113 height 15
type input "[DATE]T17:00"
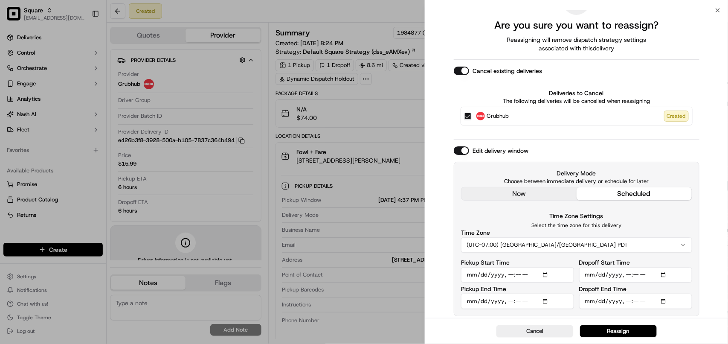
click at [636, 274] on input "Dropoff Start Time" at bounding box center [635, 274] width 113 height 15
click at [626, 303] on input "Dropoff End Time" at bounding box center [635, 301] width 113 height 15
type input "[DATE]T17:20"
click at [509, 302] on input "Pickup End Time" at bounding box center [517, 301] width 113 height 15
type input "[DATE]T17:00"
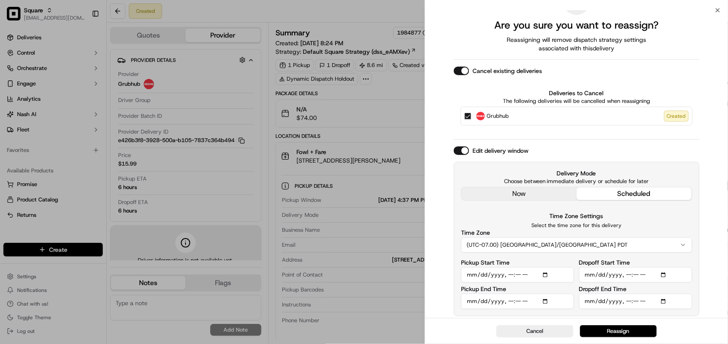
click at [696, 217] on div "Delivery Mode Choose between immediate delivery or schedule for later now sched…" at bounding box center [577, 239] width 246 height 154
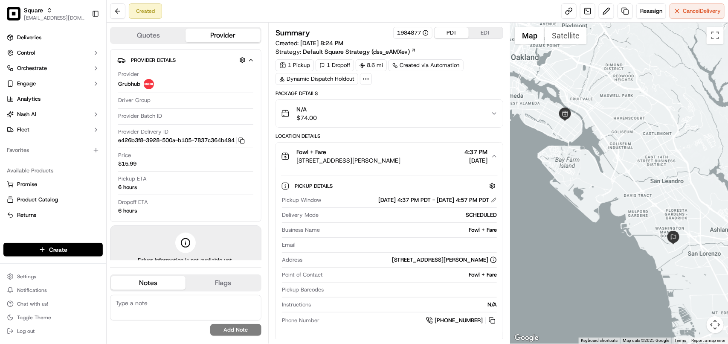
click at [449, 33] on button "PDT" at bounding box center [452, 32] width 34 height 11
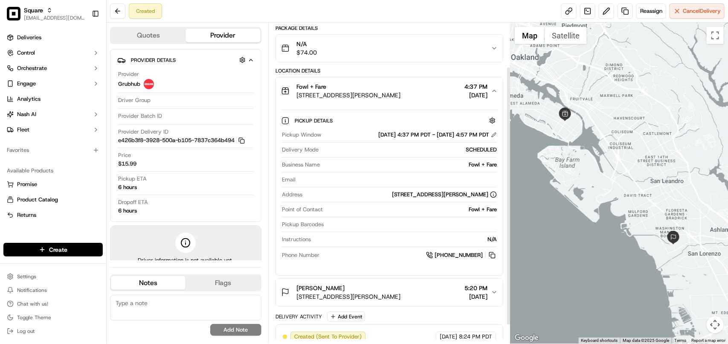
scroll to position [77, 0]
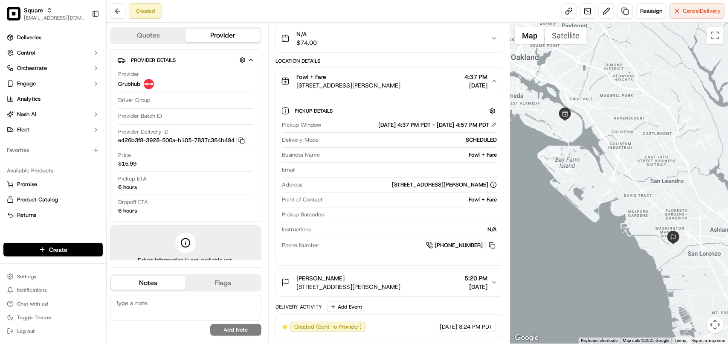
click at [496, 80] on icon "button" at bounding box center [494, 81] width 7 height 7
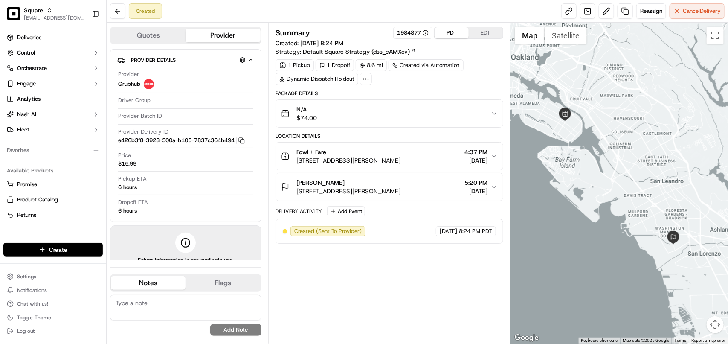
click at [491, 163] on button "Fowl + Fare [STREET_ADDRESS][PERSON_NAME] 4:37 PM [DATE]" at bounding box center [389, 155] width 227 height 27
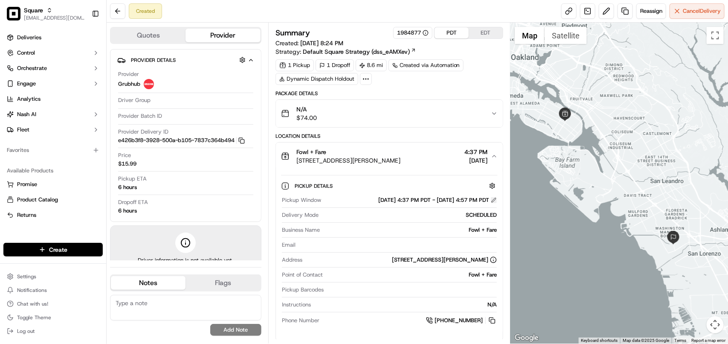
click at [495, 203] on button at bounding box center [494, 200] width 6 height 6
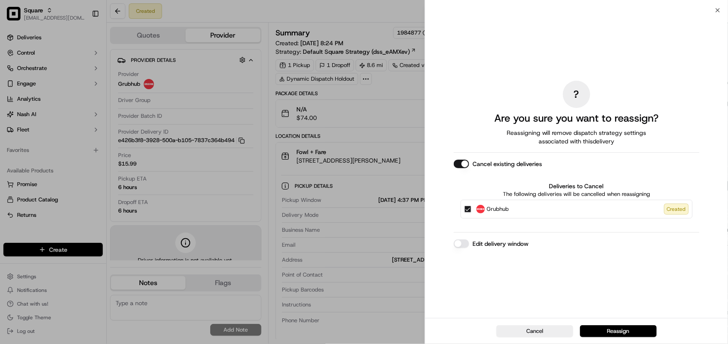
click at [462, 247] on button "Edit delivery window" at bounding box center [461, 243] width 15 height 9
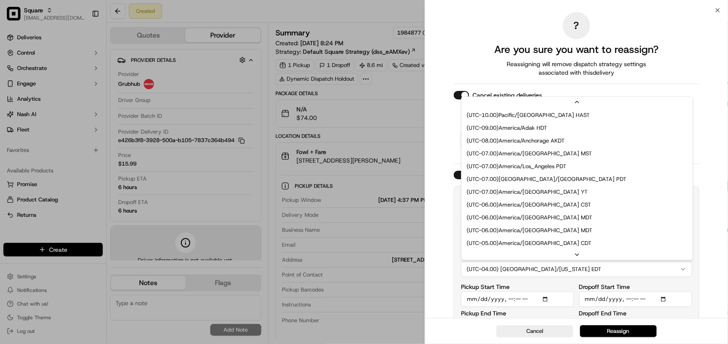
click at [541, 275] on button "(UTC-04.00) [GEOGRAPHIC_DATA]/[US_STATE] EDT" at bounding box center [576, 269] width 231 height 15
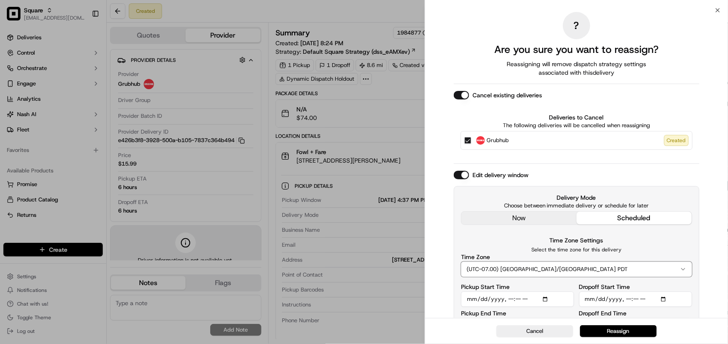
scroll to position [24, 0]
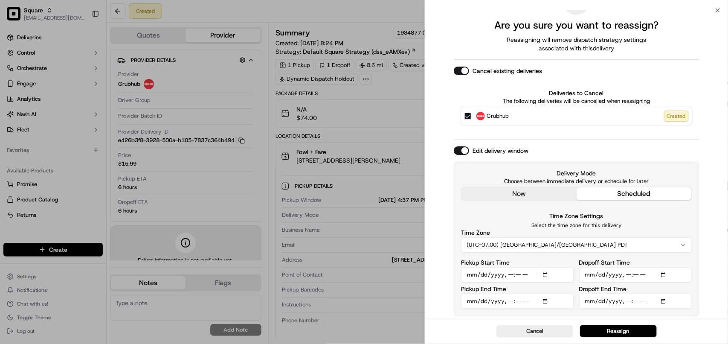
click at [626, 304] on input "Dropoff End Time" at bounding box center [635, 301] width 113 height 15
click at [627, 300] on input "Dropoff End Time" at bounding box center [635, 301] width 113 height 15
click at [632, 302] on input "Dropoff End Time" at bounding box center [635, 301] width 113 height 15
click at [639, 302] on input "Dropoff End Time" at bounding box center [635, 301] width 113 height 15
click at [628, 306] on input "Dropoff End Time" at bounding box center [635, 301] width 113 height 15
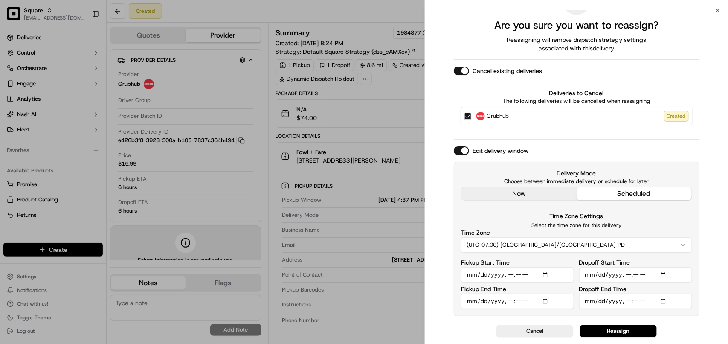
click at [628, 303] on input "Dropoff End Time" at bounding box center [635, 301] width 113 height 15
type input "[DATE]T19:00"
click at [509, 276] on input "Pickup Start Time" at bounding box center [517, 274] width 113 height 15
click at [511, 302] on input "Pickup End Time" at bounding box center [517, 301] width 113 height 15
click at [509, 277] on input "Pickup Start Time" at bounding box center [517, 274] width 113 height 15
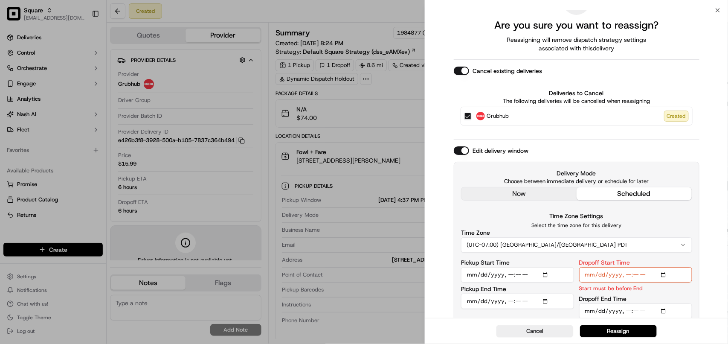
click at [520, 276] on input "Pickup Start Time" at bounding box center [517, 274] width 113 height 15
type input "2025-09-17T18:00"
click at [510, 302] on input "Pickup End Time" at bounding box center [517, 301] width 113 height 15
type input "2025-09-17T18:30"
click at [629, 276] on input "Dropoff Start Time" at bounding box center [635, 274] width 113 height 15
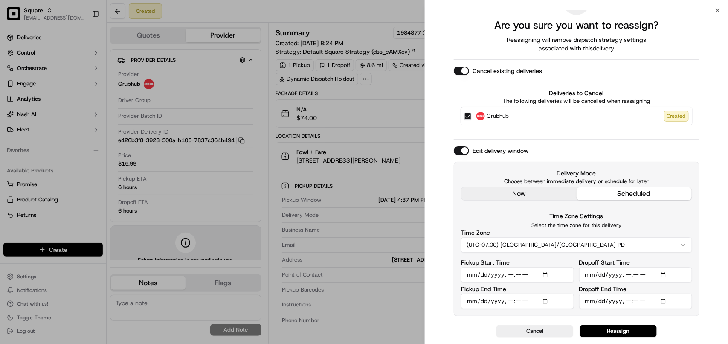
type input "2025-09-17T18:30"
click at [628, 300] on input "Dropoff End Time" at bounding box center [635, 301] width 113 height 15
click at [634, 301] on input "Dropoff End Time" at bounding box center [635, 301] width 113 height 15
type input "2025-09-17T19:30"
click at [627, 276] on input "Dropoff Start Time" at bounding box center [635, 274] width 113 height 15
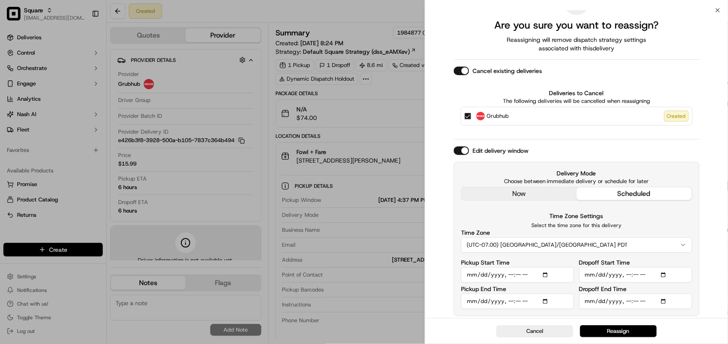
click at [639, 276] on input "Dropoff Start Time" at bounding box center [635, 274] width 113 height 15
click at [626, 276] on input "Dropoff Start Time" at bounding box center [635, 274] width 113 height 15
type input "2025-09-17T19:15"
click at [638, 301] on input "Dropoff End Time" at bounding box center [635, 301] width 113 height 15
type input "2025-09-17T19:15"
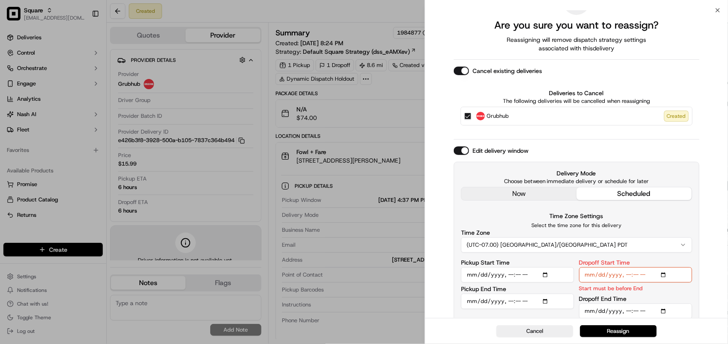
click at [640, 273] on input "Dropoff Start Time" at bounding box center [635, 274] width 113 height 15
click at [639, 311] on input "Dropoff End Time" at bounding box center [635, 310] width 113 height 15
click at [637, 278] on input "Dropoff Start Time" at bounding box center [635, 274] width 113 height 15
type input "2025-09-17T19:00"
click at [637, 302] on input "Dropoff End Time" at bounding box center [635, 301] width 113 height 15
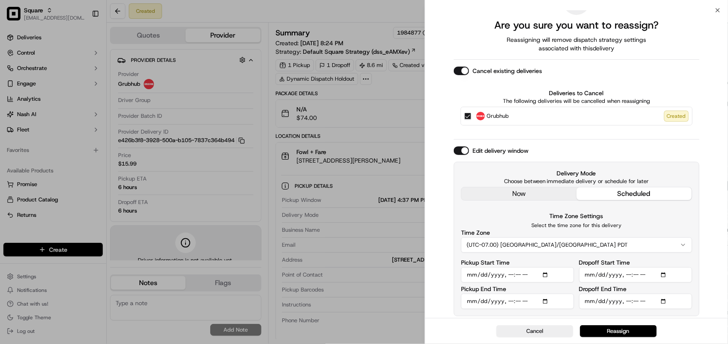
type input "2025-09-17T19:30"
click at [512, 303] on input "Pickup End Time" at bounding box center [517, 301] width 113 height 15
type input "2025-09-17T19:00"
click at [515, 271] on input "Pickup Start Time" at bounding box center [517, 274] width 113 height 15
type input "2025-09-17T18:45"
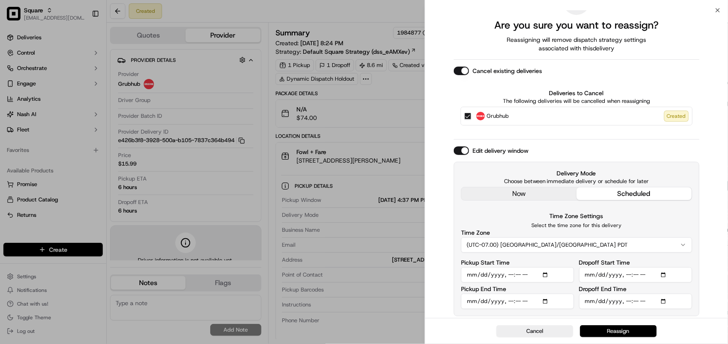
click at [605, 332] on button "Reassign" at bounding box center [618, 331] width 77 height 12
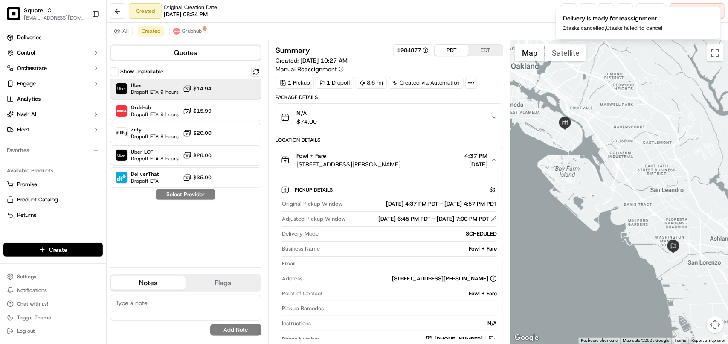
click at [151, 86] on span "Uber" at bounding box center [155, 85] width 48 height 7
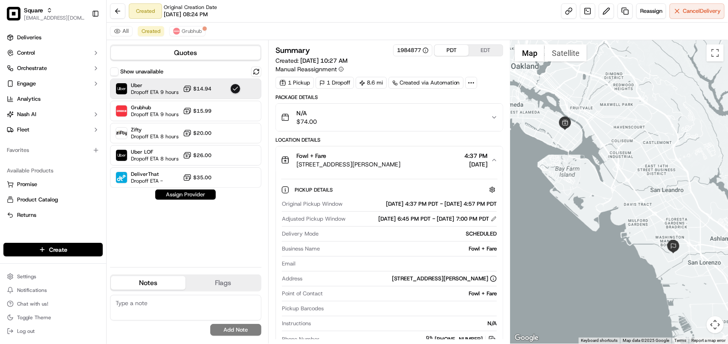
click at [196, 193] on button "Assign Provider" at bounding box center [185, 194] width 61 height 10
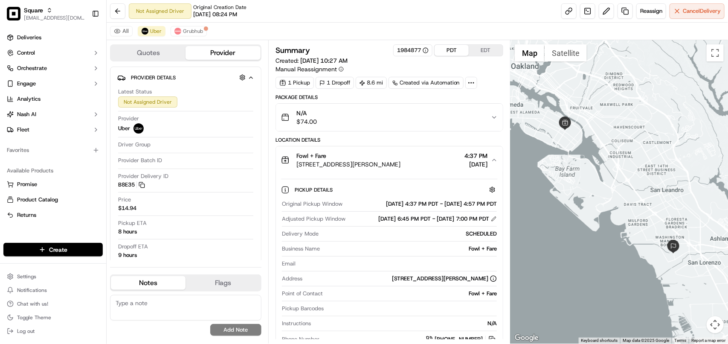
click at [454, 52] on button "PDT" at bounding box center [452, 50] width 34 height 11
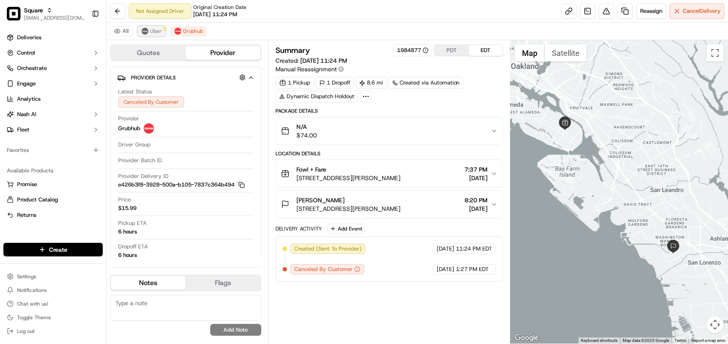
click at [154, 32] on span "Uber" at bounding box center [156, 31] width 12 height 7
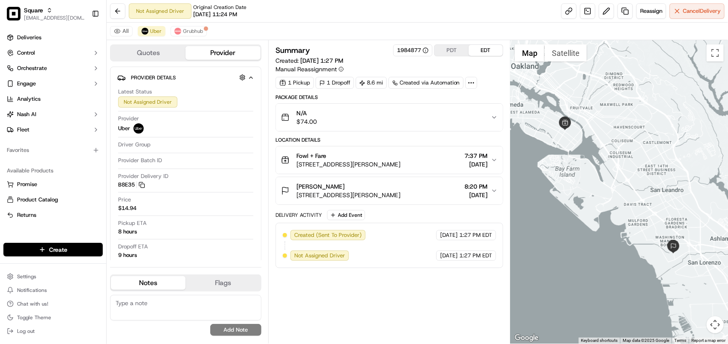
click at [450, 52] on button "PDT" at bounding box center [452, 50] width 34 height 11
click at [494, 163] on icon "button" at bounding box center [494, 160] width 7 height 7
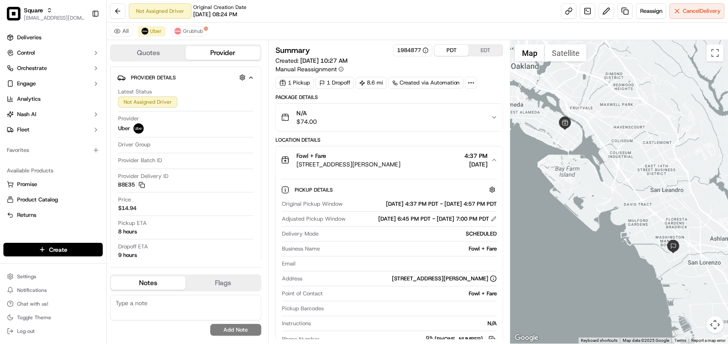
click at [494, 163] on icon "button" at bounding box center [494, 160] width 7 height 7
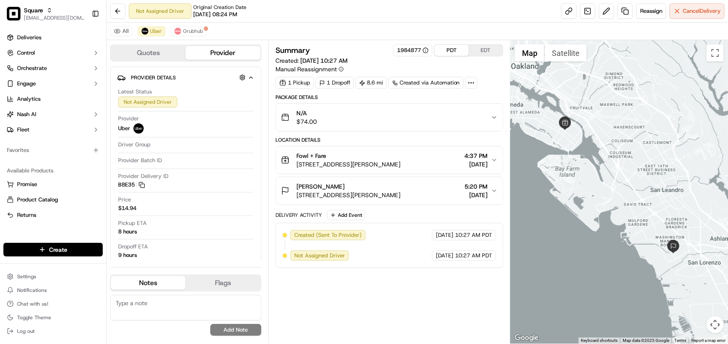
click at [489, 191] on div "[PERSON_NAME] [STREET_ADDRESS][PERSON_NAME] 5:20 PM [DATE]" at bounding box center [386, 190] width 210 height 17
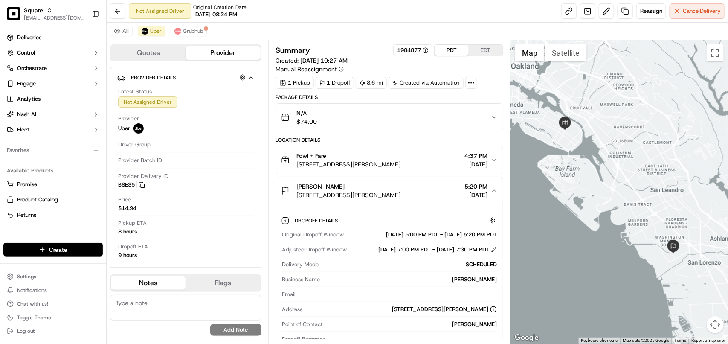
click at [489, 191] on div "[PERSON_NAME] [STREET_ADDRESS][PERSON_NAME] 5:20 PM [DATE]" at bounding box center [386, 190] width 210 height 17
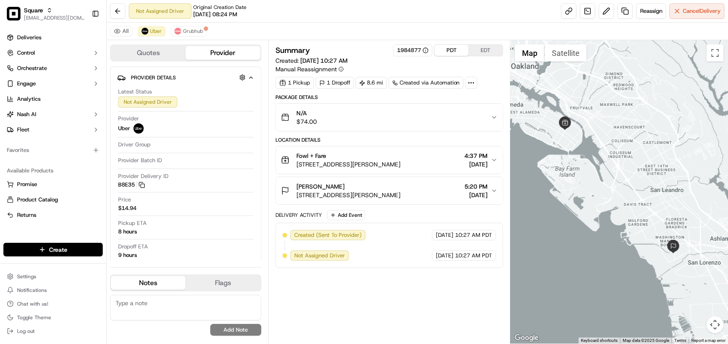
click at [152, 303] on textarea at bounding box center [185, 308] width 151 height 26
paste textarea "**Caller Information: Customer **Reason for calling: Re-sche of delivery **Reso…"
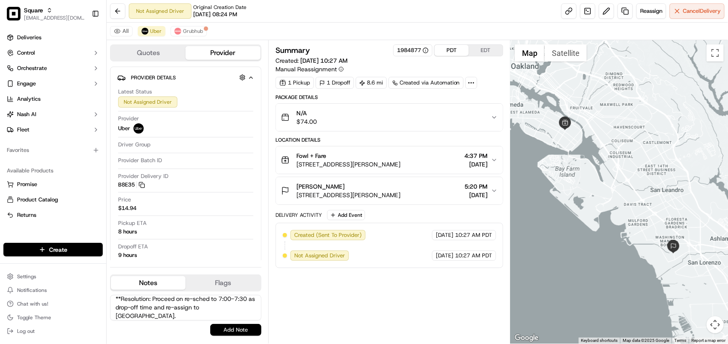
type textarea "**Caller Information: Customer **Reason for calling: Re-sche of delivery **Reso…"
click at [242, 328] on button "Add Note" at bounding box center [235, 330] width 51 height 12
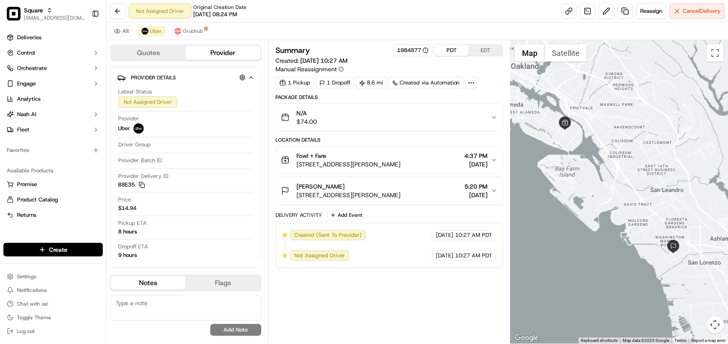
scroll to position [0, 0]
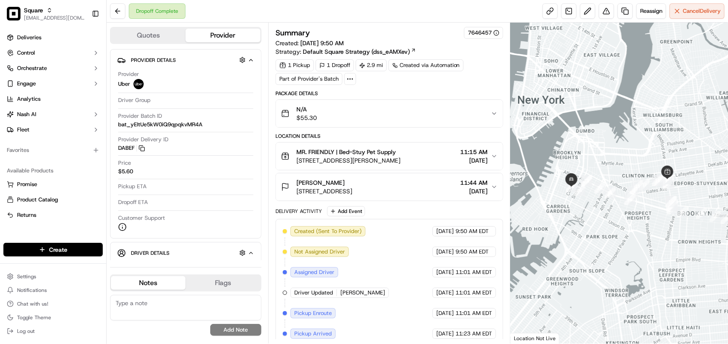
click at [488, 119] on div "N/A $55.30" at bounding box center [386, 113] width 210 height 17
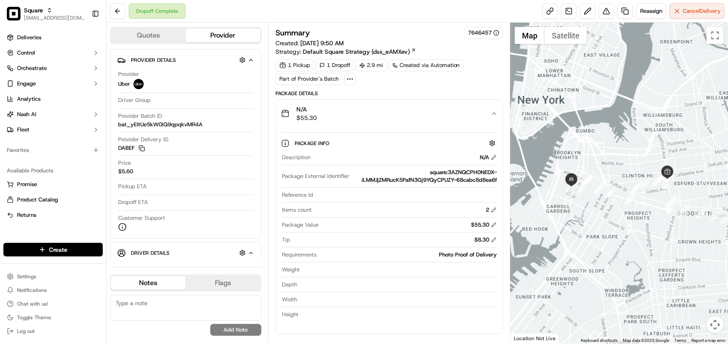
click at [488, 119] on div "N/A $55.30" at bounding box center [386, 113] width 210 height 17
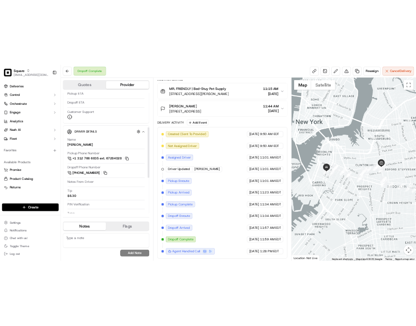
scroll to position [160, 0]
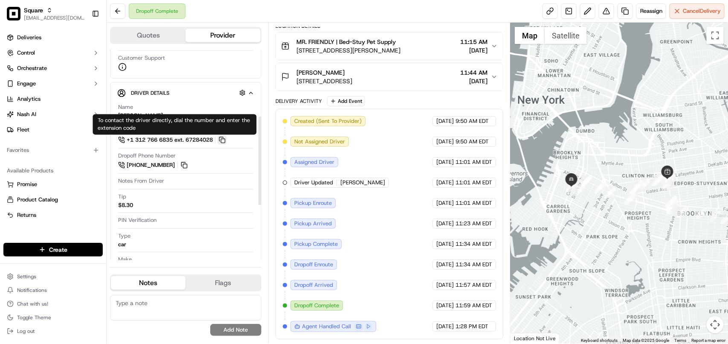
click at [227, 142] on button at bounding box center [222, 139] width 9 height 9
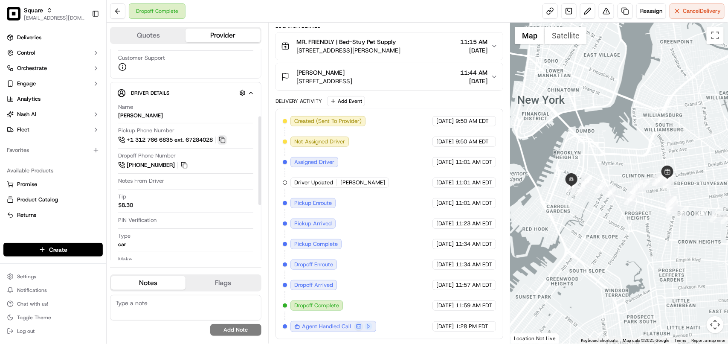
click at [226, 141] on button at bounding box center [222, 139] width 9 height 9
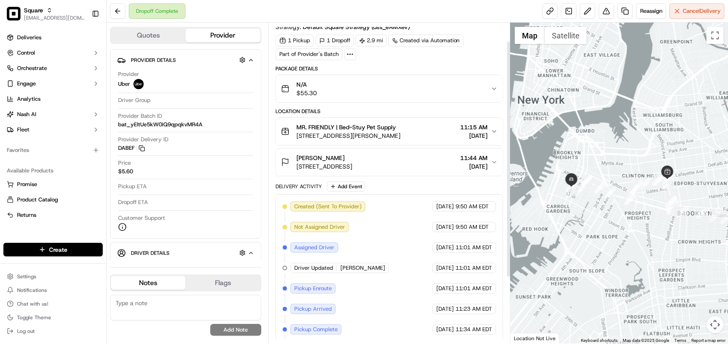
scroll to position [0, 0]
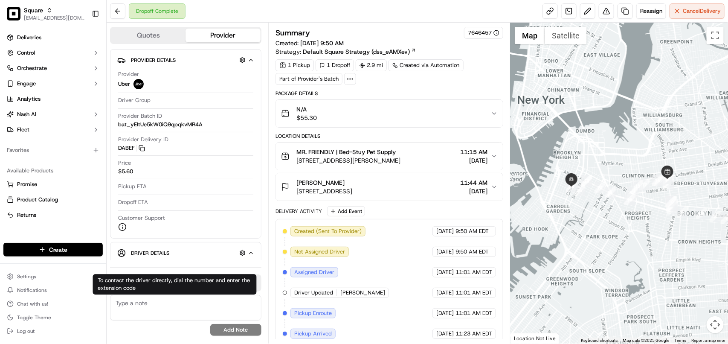
drag, startPoint x: 166, startPoint y: 313, endPoint x: 199, endPoint y: 323, distance: 34.0
click at [166, 313] on textarea at bounding box center [185, 308] width 151 height 26
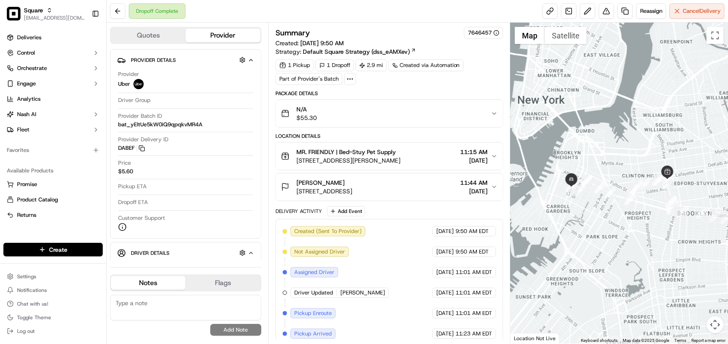
paste textarea "**Caller: Information: Merchant **Reason for calling: Order never delivered **R…"
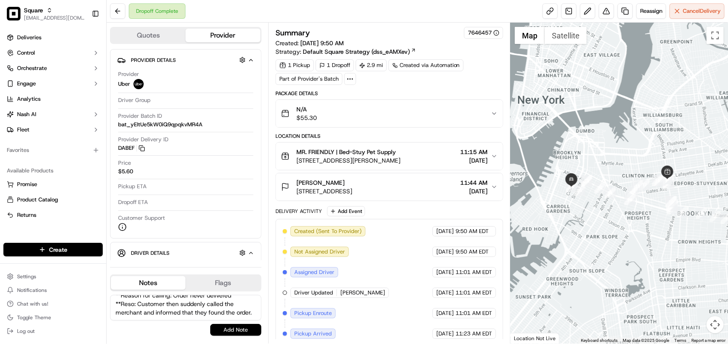
type textarea "**Caller: Information: Merchant **Reason for calling: Order never delivered **R…"
click at [231, 331] on button "Add Note" at bounding box center [235, 330] width 51 height 12
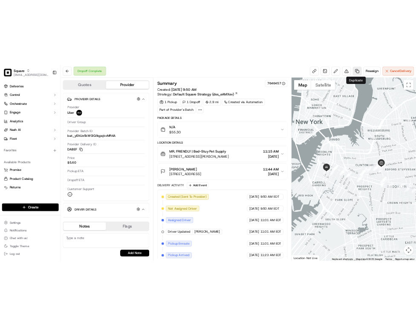
scroll to position [0, 0]
